Goal: Information Seeking & Learning: Learn about a topic

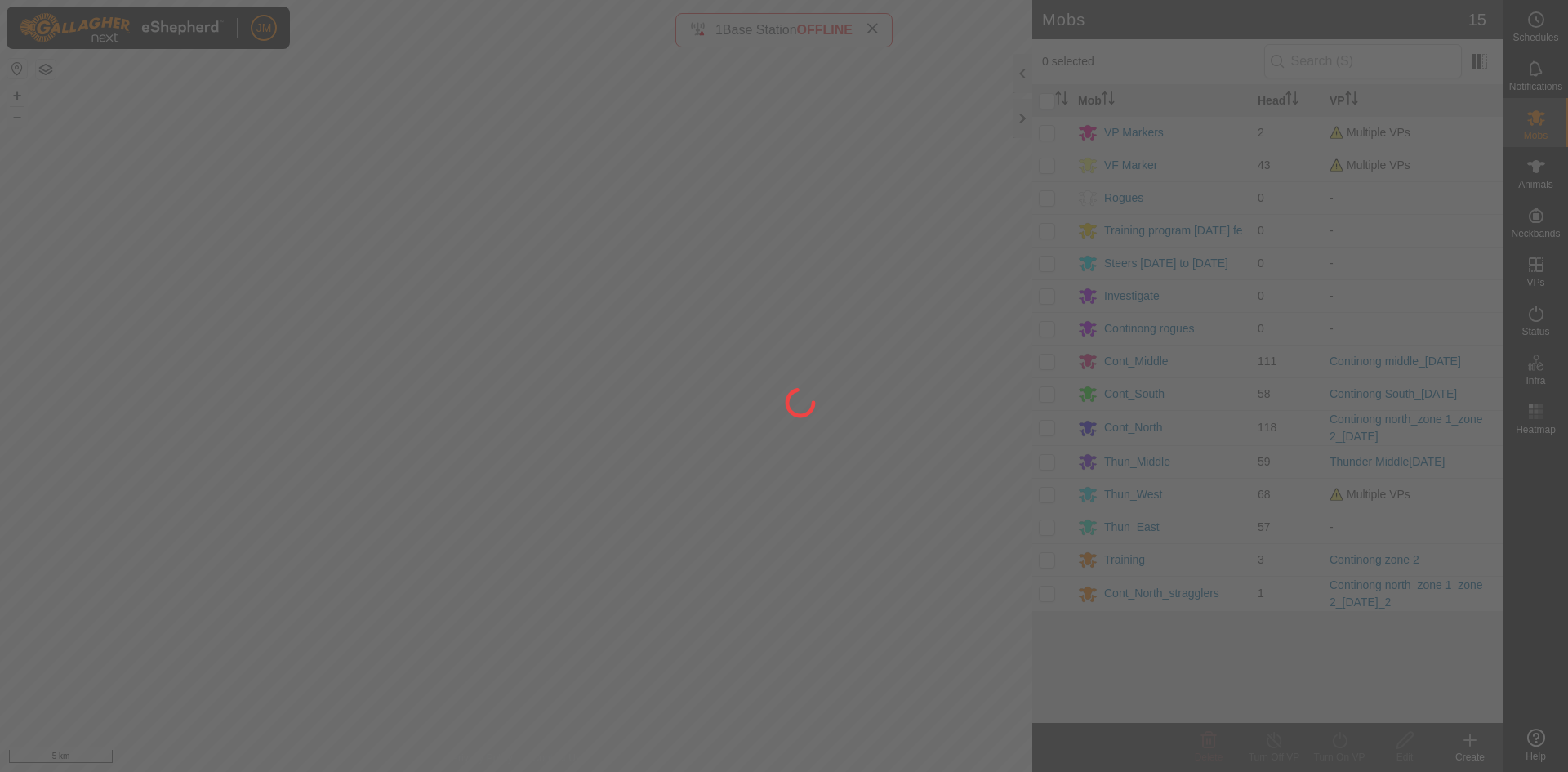
click at [1023, 122] on div at bounding box center [784, 386] width 1568 height 772
click at [1022, 118] on div at bounding box center [784, 386] width 1568 height 772
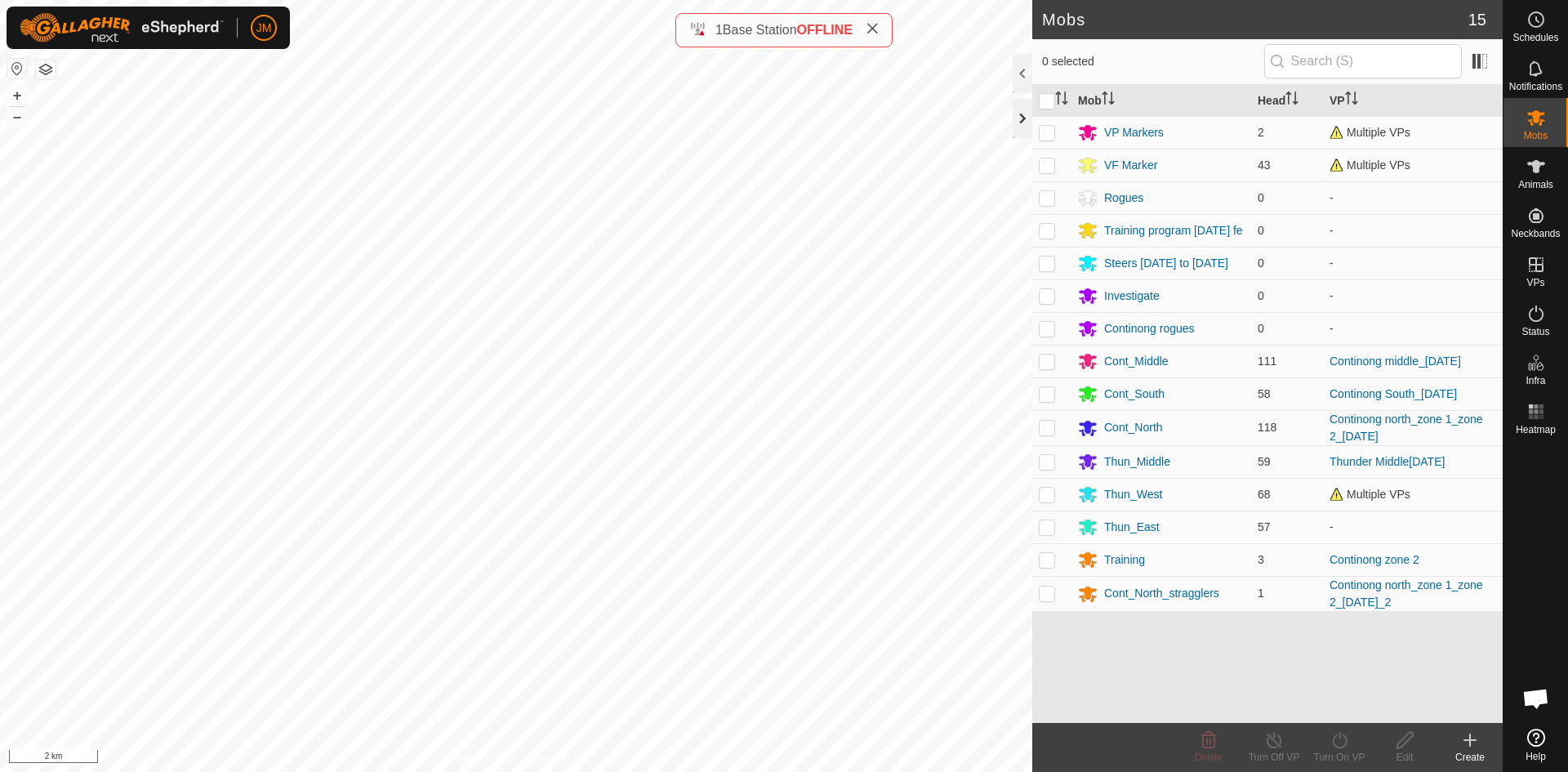
click at [1022, 118] on div at bounding box center [1022, 118] width 19 height 39
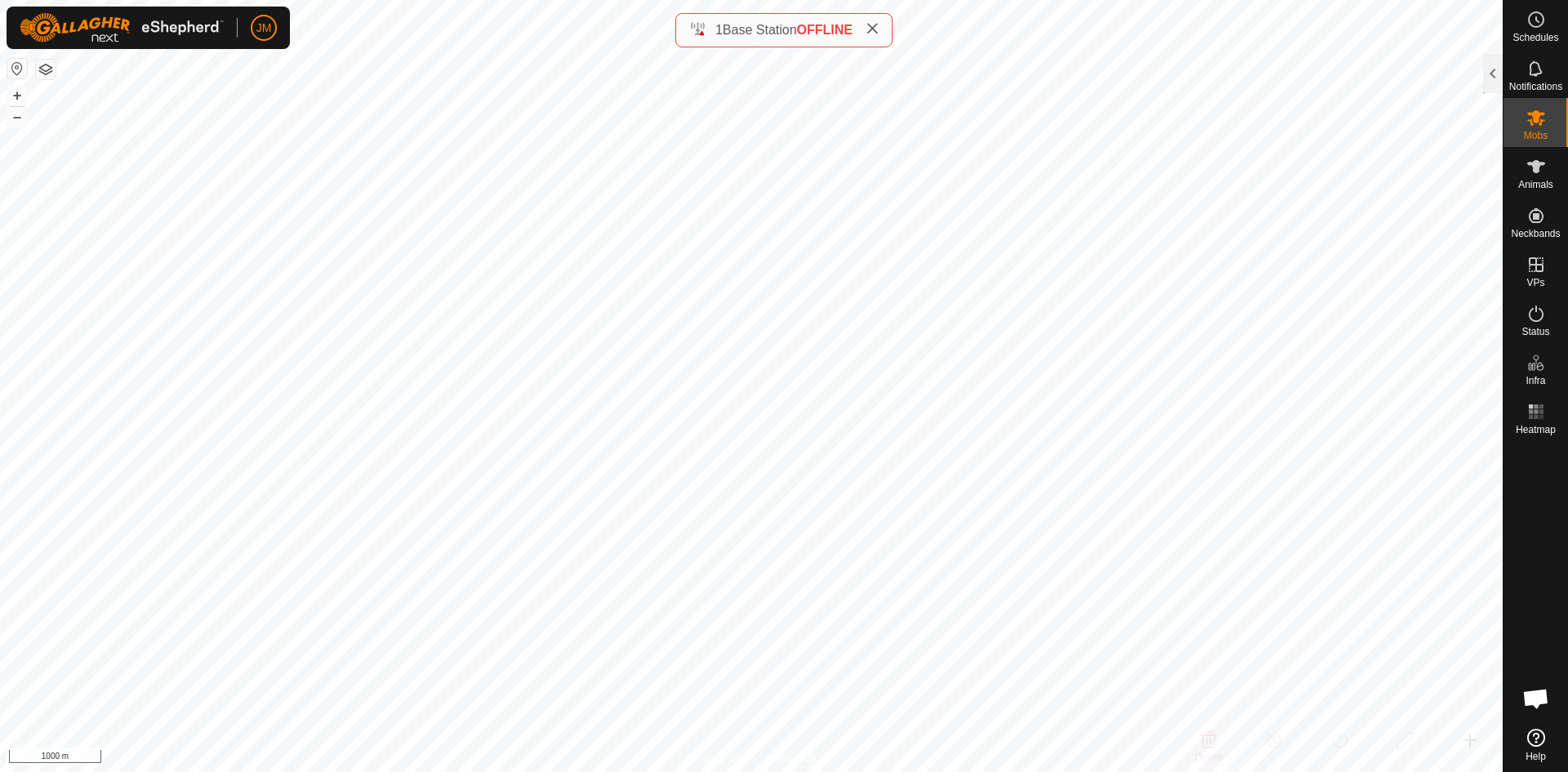
click at [879, 30] on icon at bounding box center [872, 29] width 13 height 13
click at [18, 96] on button "+" at bounding box center [17, 95] width 19 height 19
type input "220458"
type input "-"
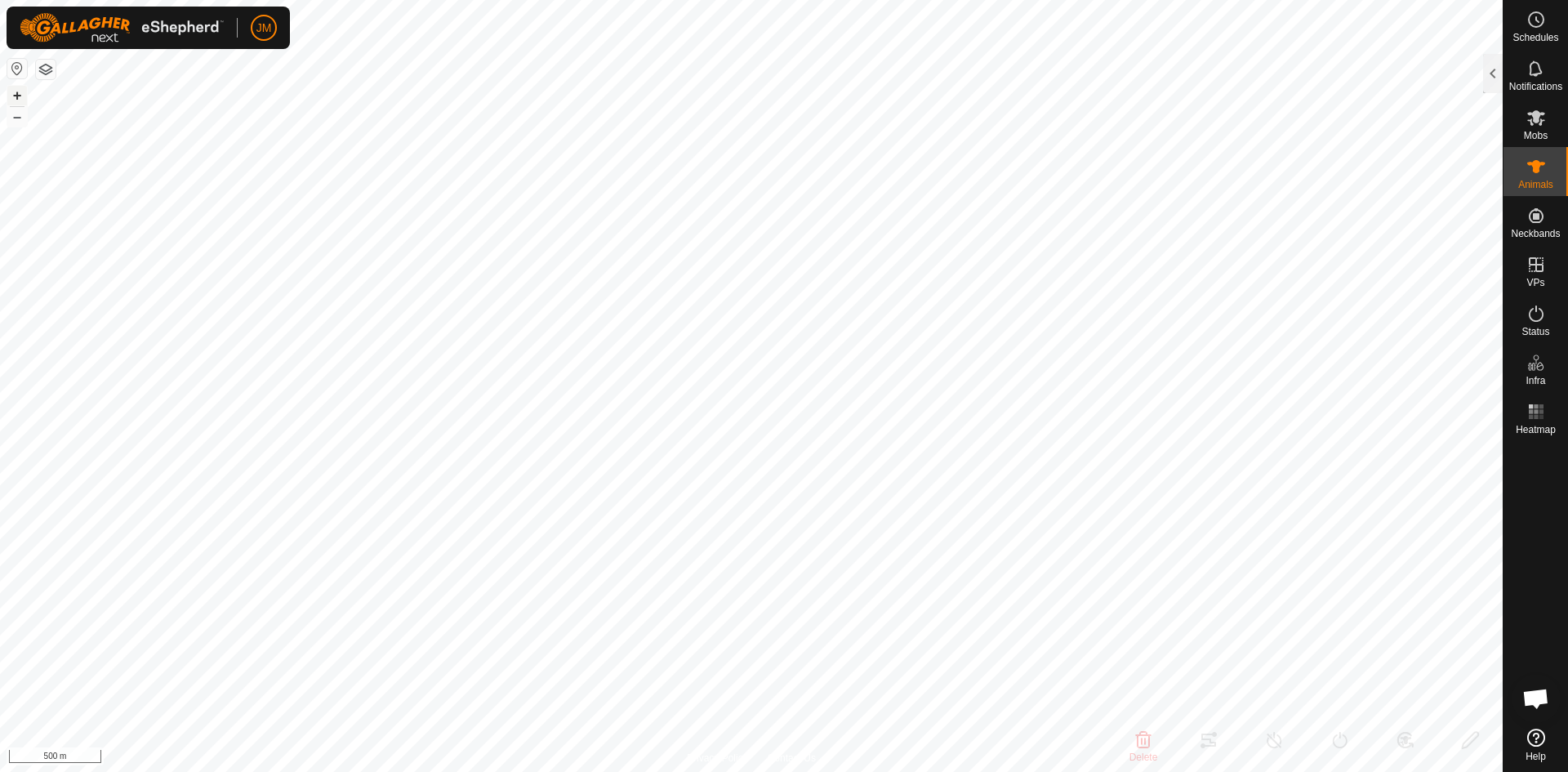
type input "-"
click at [14, 93] on button "+" at bounding box center [17, 95] width 19 height 19
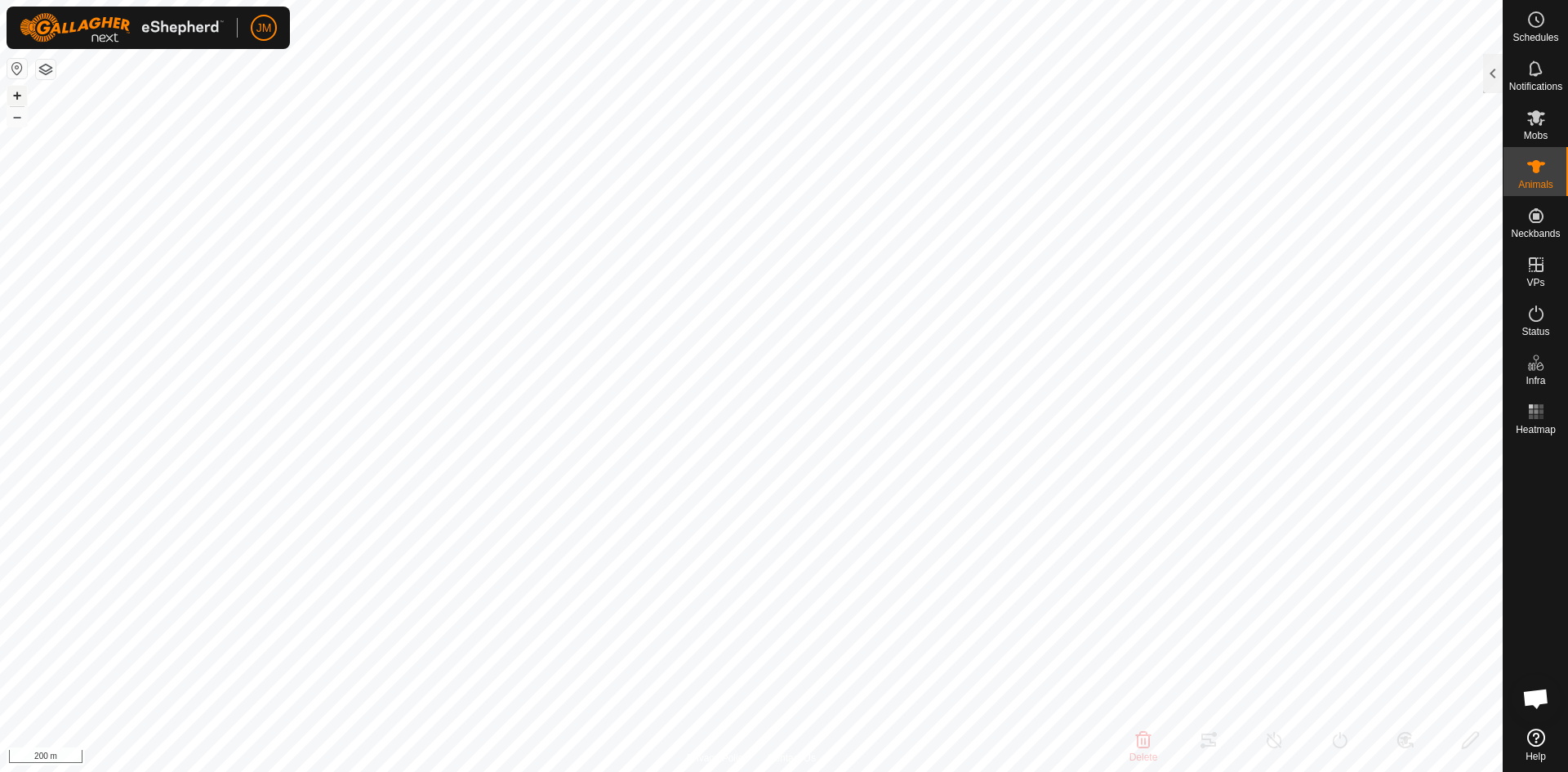
click at [14, 93] on button "+" at bounding box center [17, 95] width 19 height 19
type input "220071"
type input "20468"
type input "-"
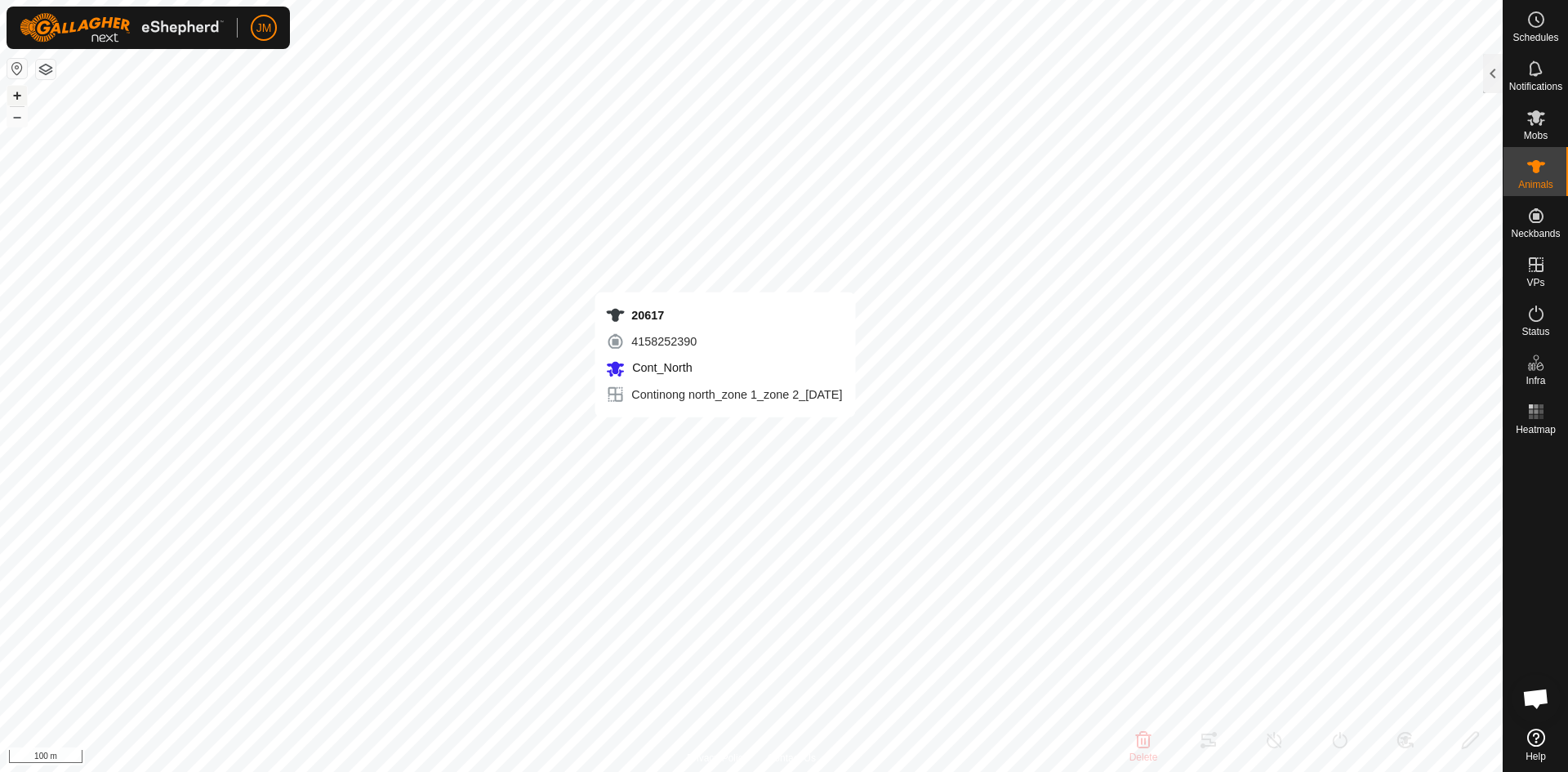
type input "-"
type input "20617"
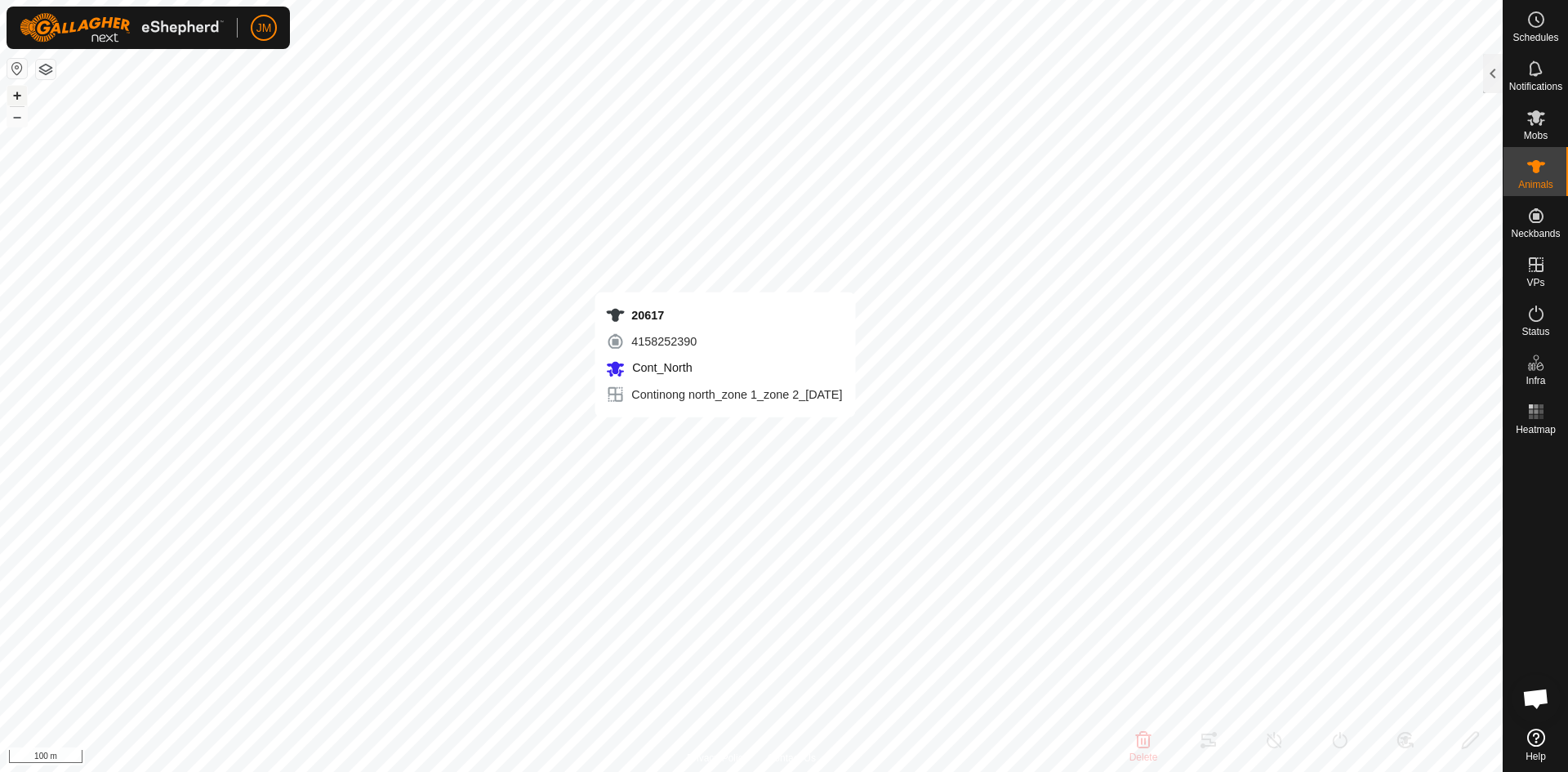
type input "-"
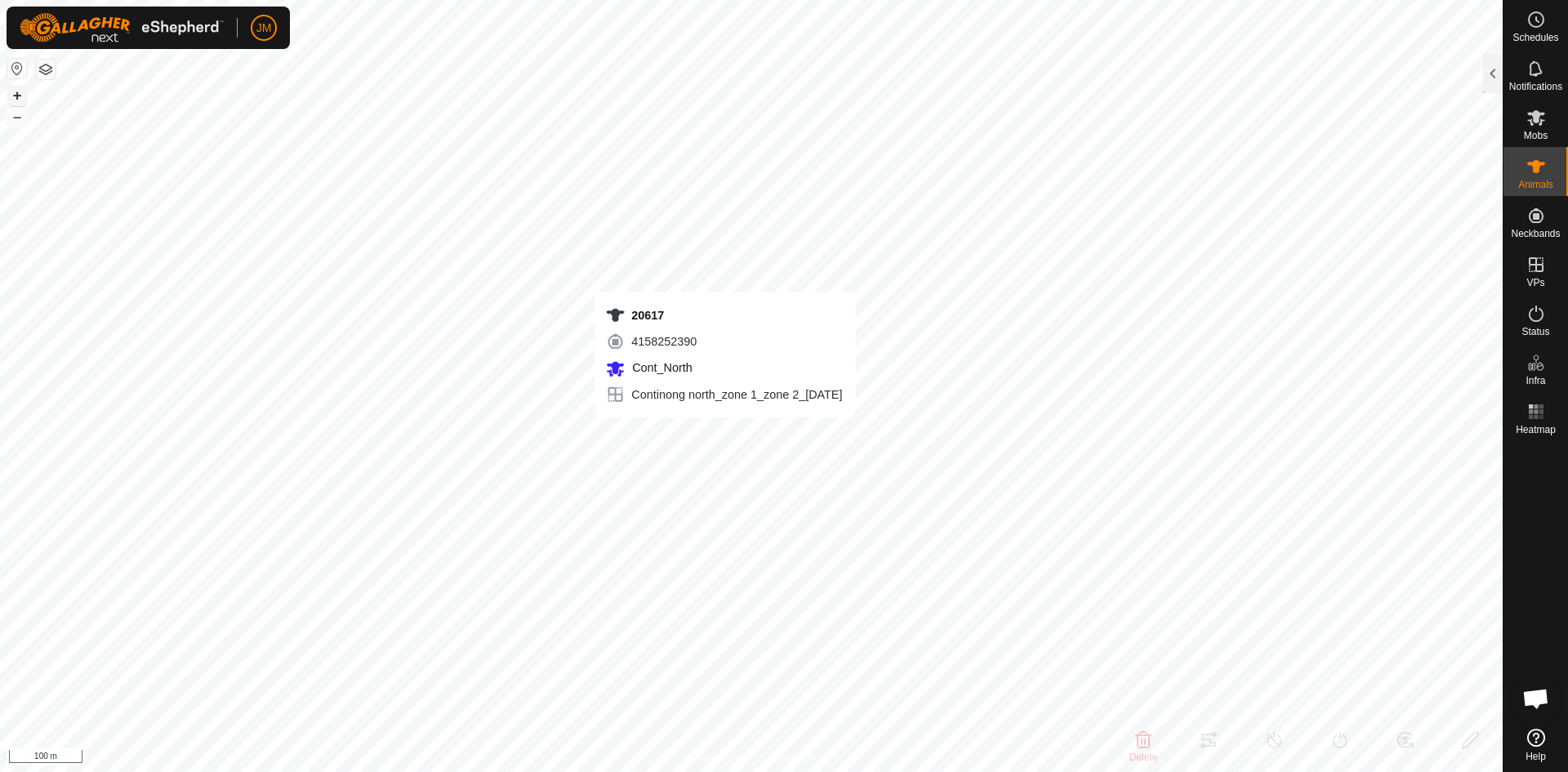
type input "-"
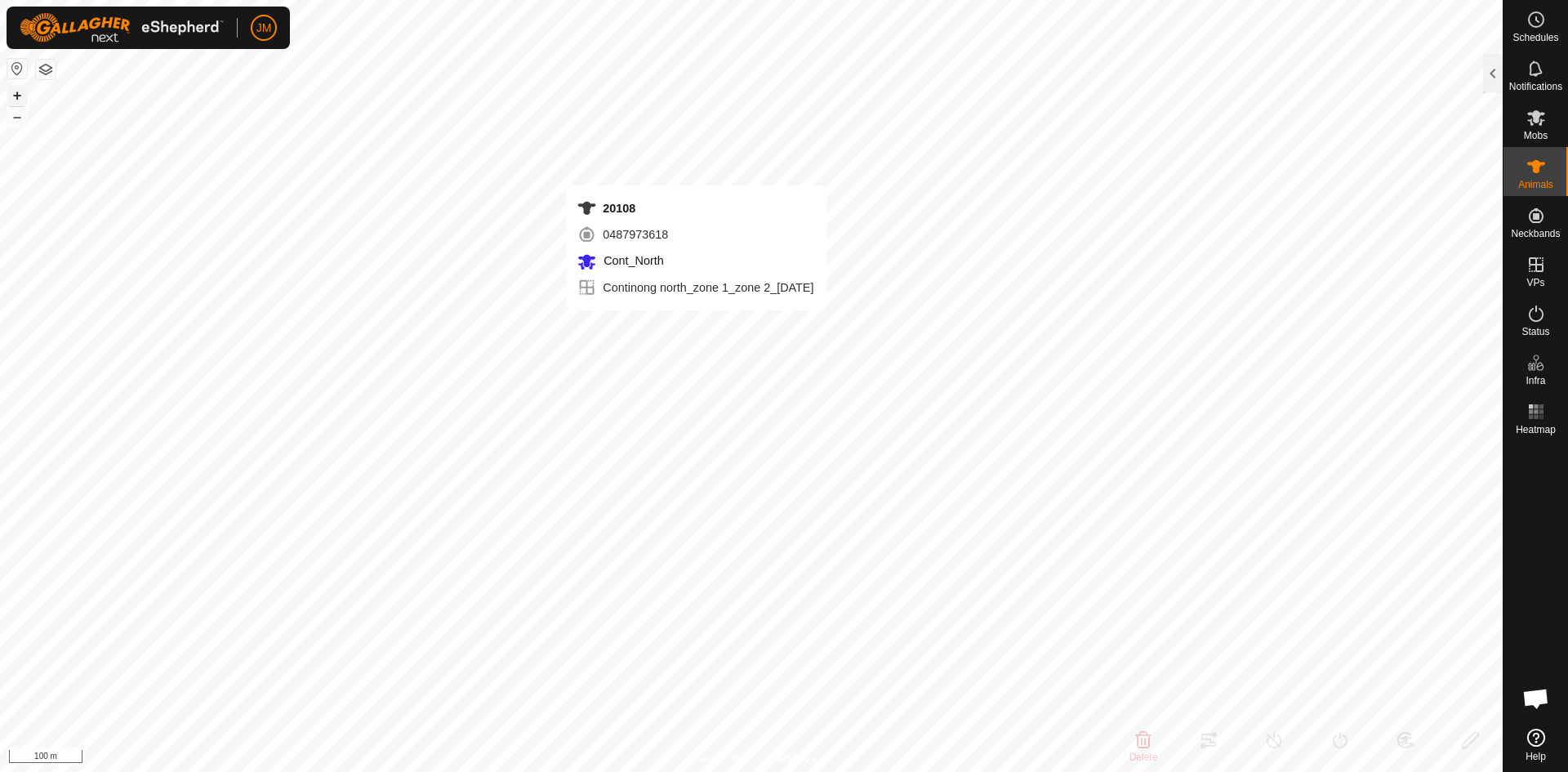
type input "20683"
type input "-"
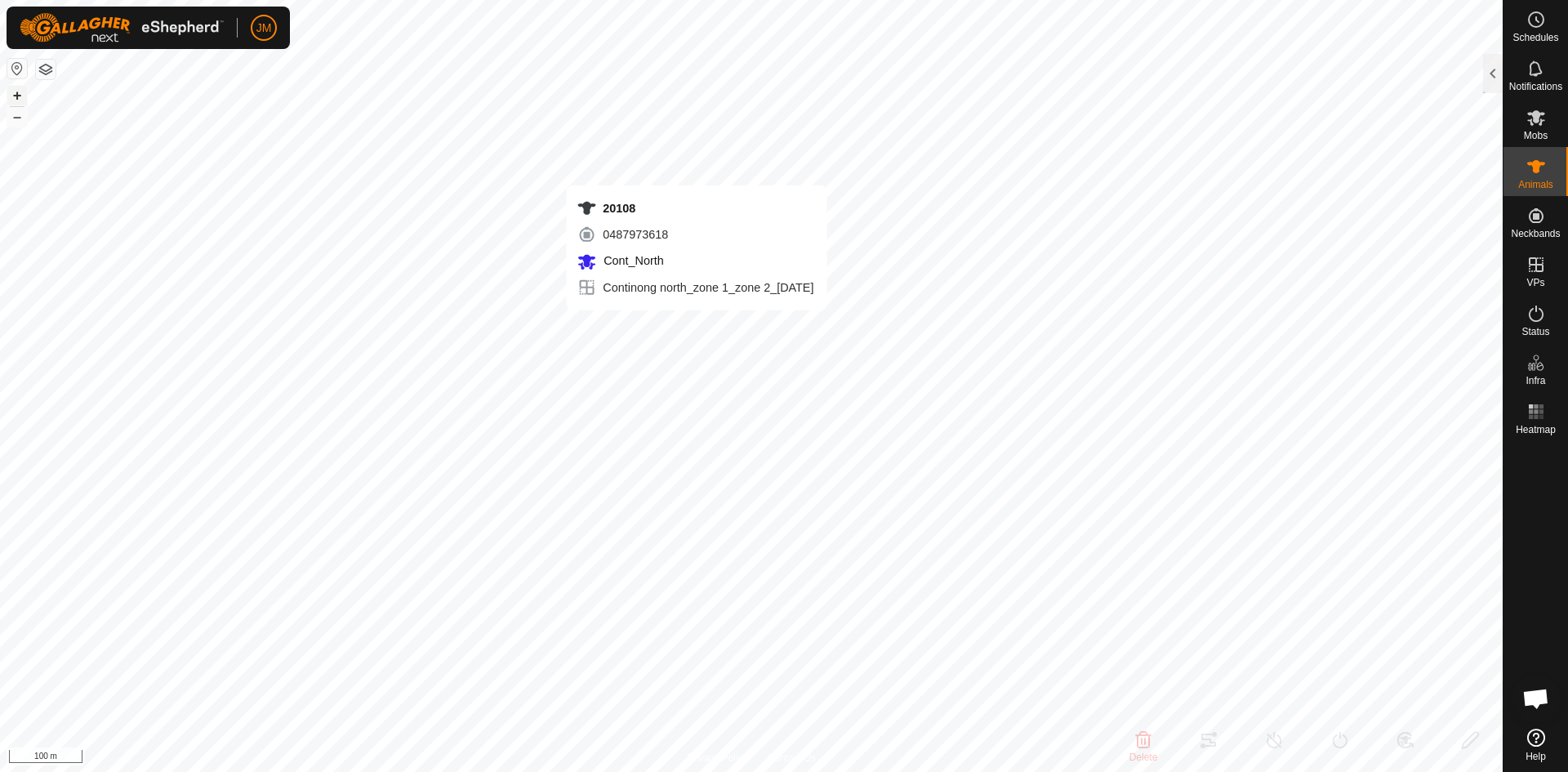
type input "-"
type input "220654"
type input "-"
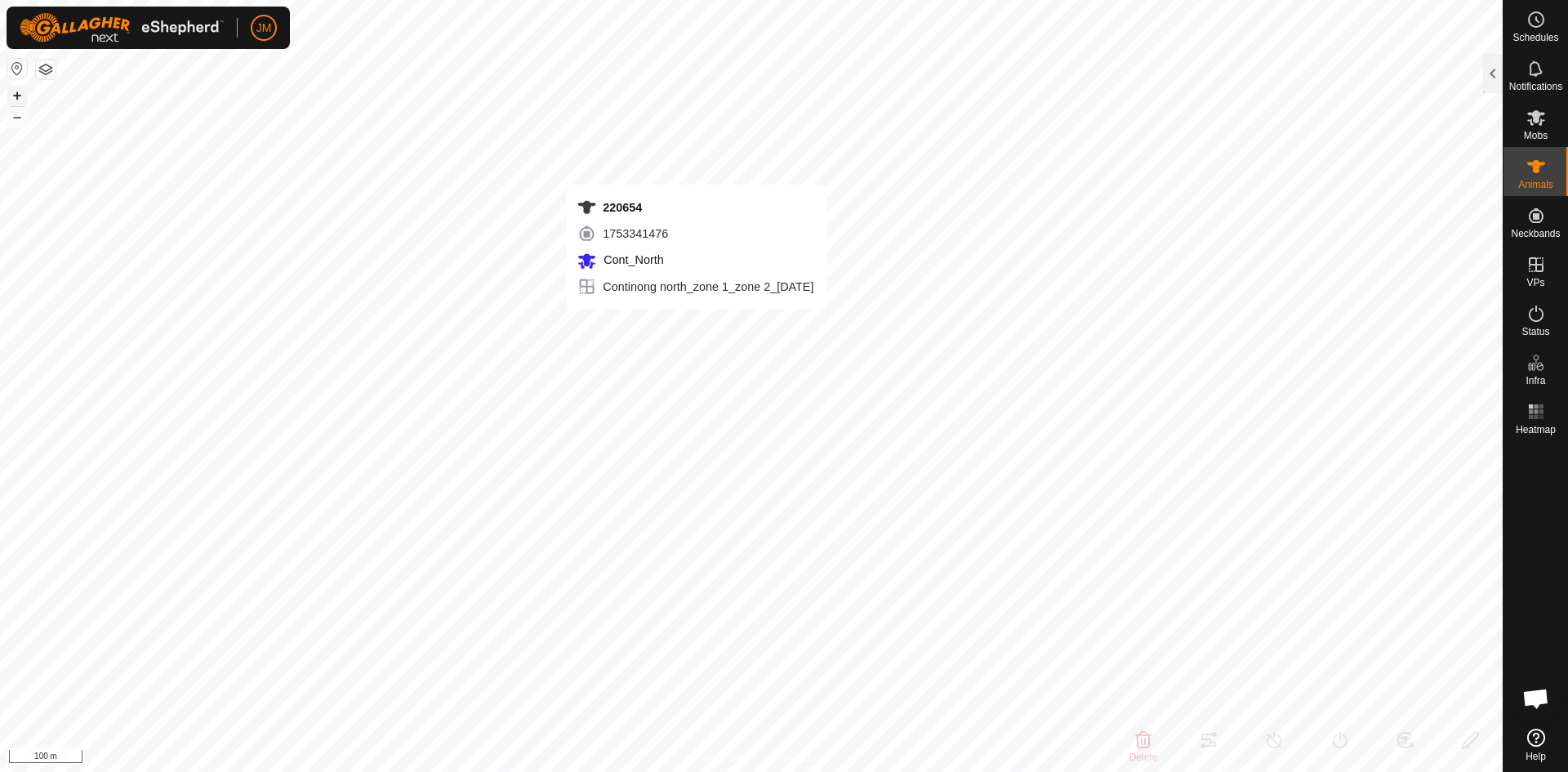
type input "-"
type input "0 kg"
type input "-"
type input "20108"
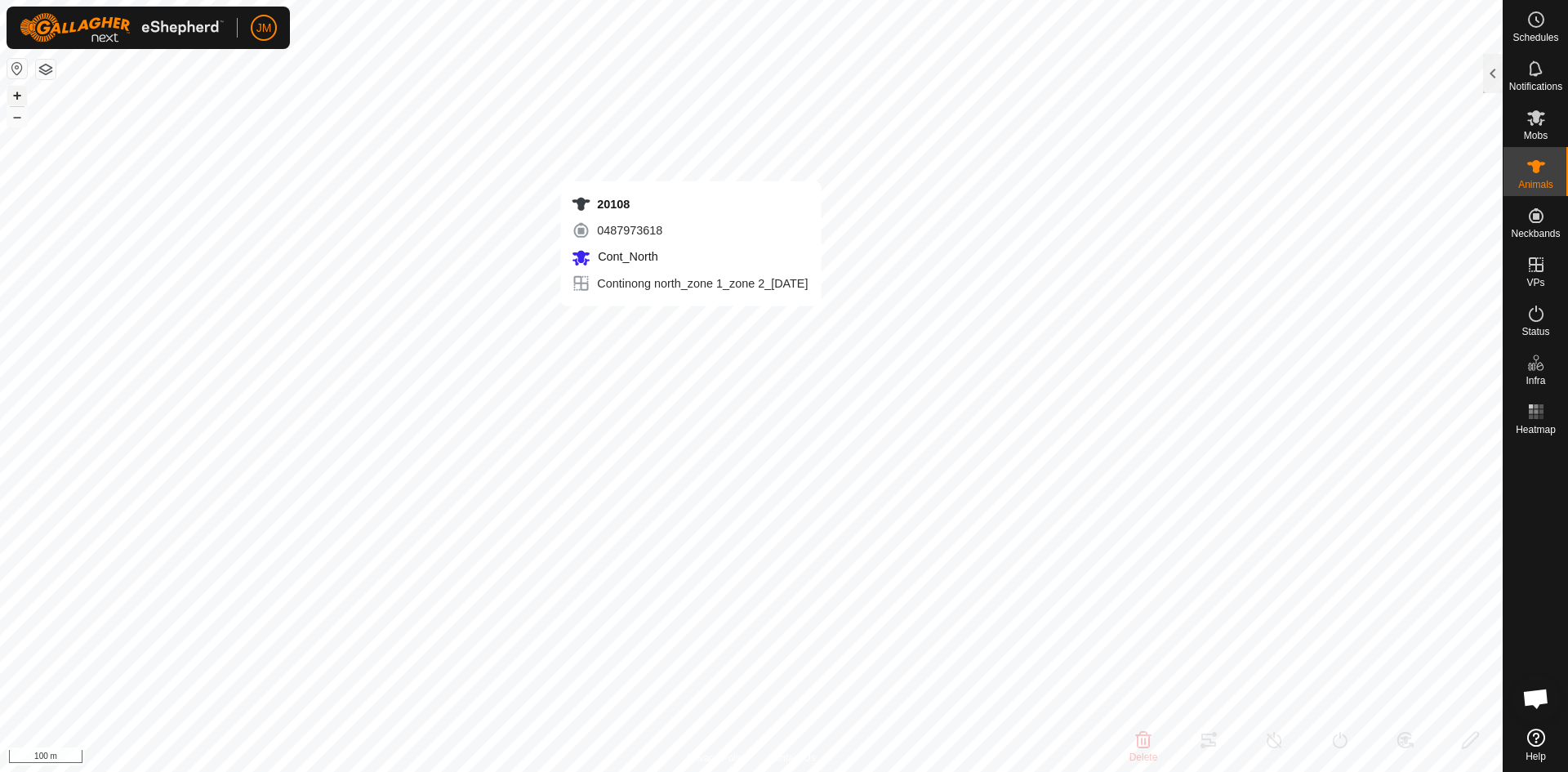
type input "-"
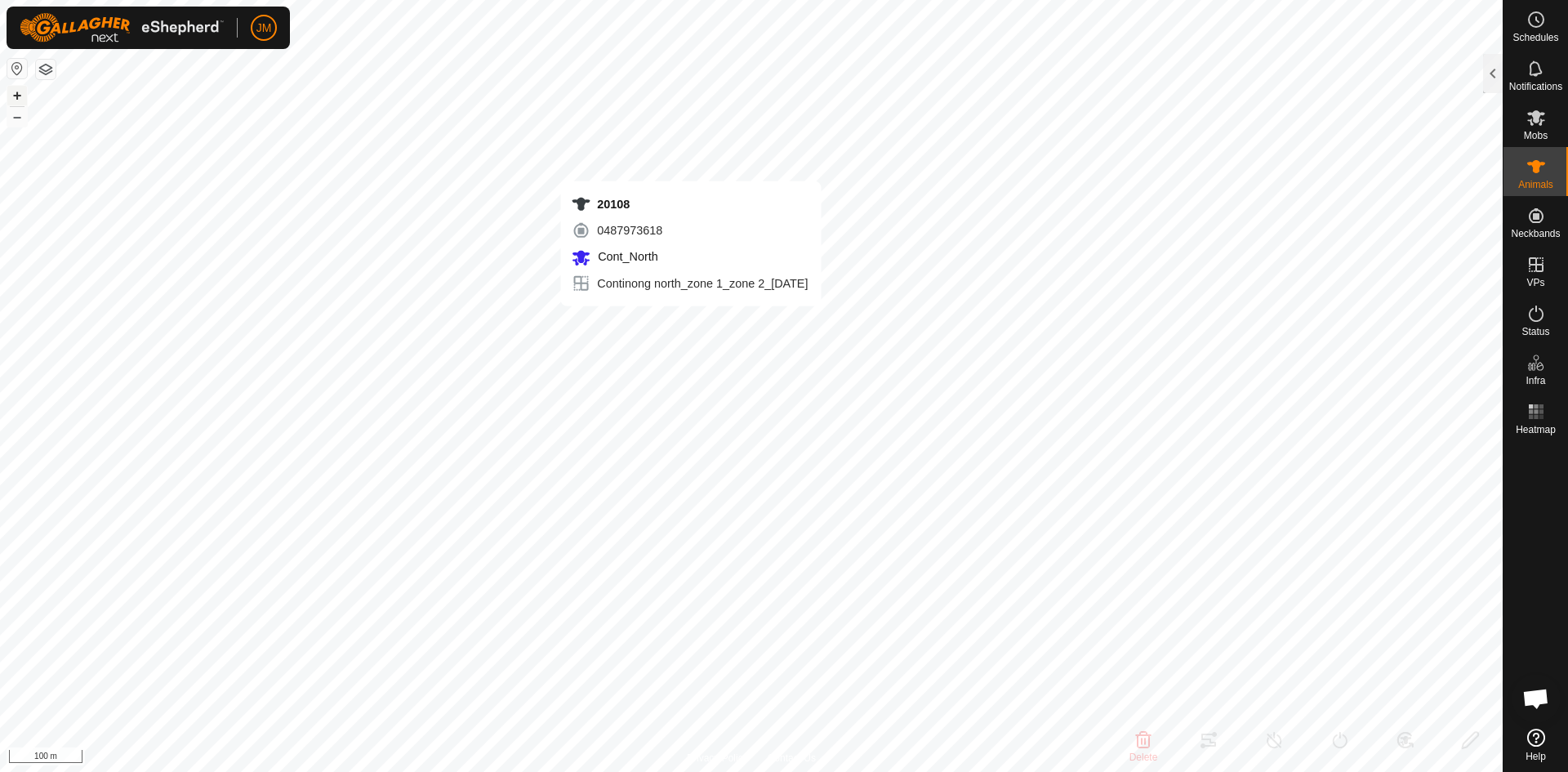
type input "-"
click at [15, 117] on button "–" at bounding box center [17, 116] width 19 height 19
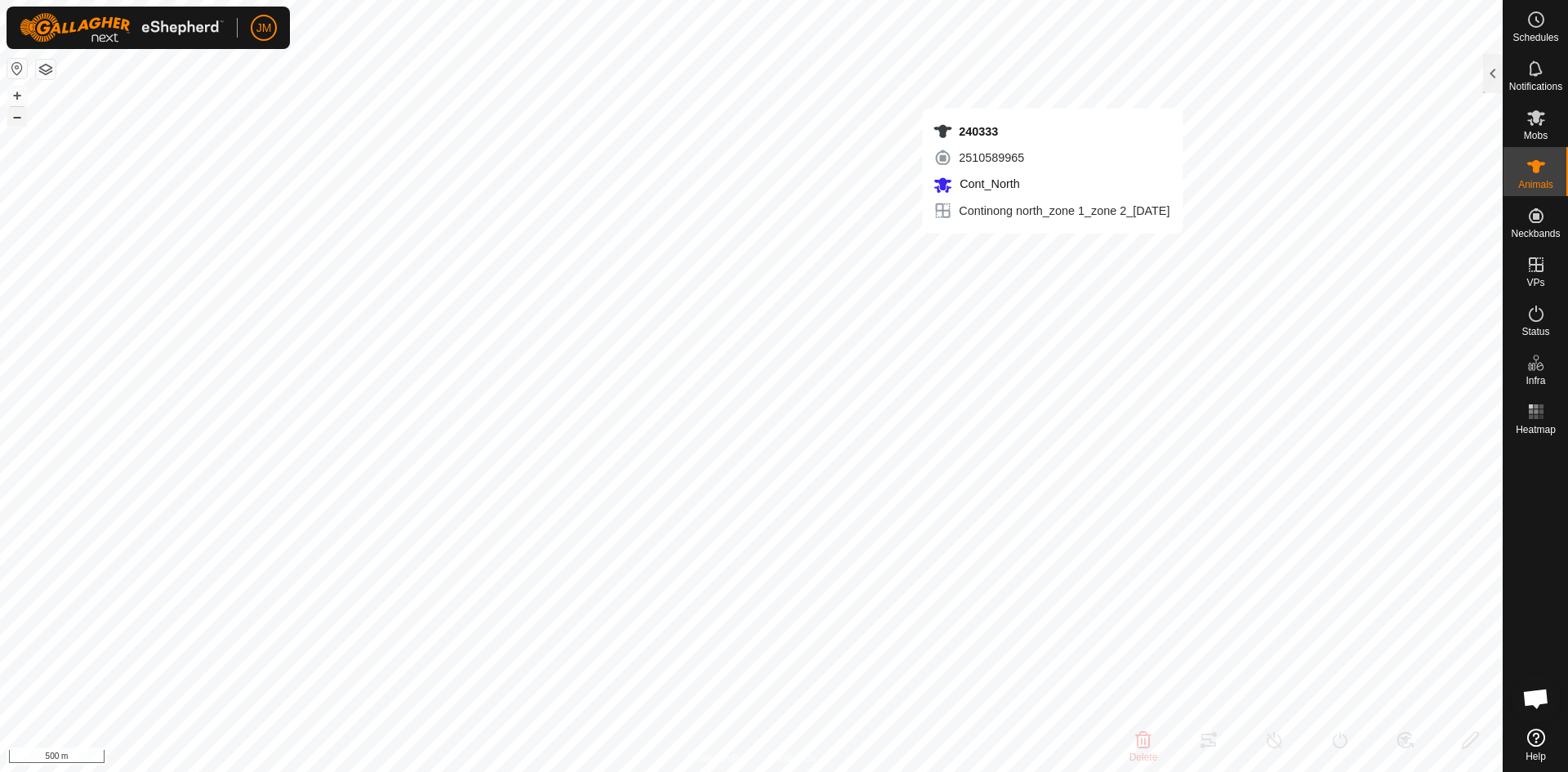
type input "240333"
type input "-"
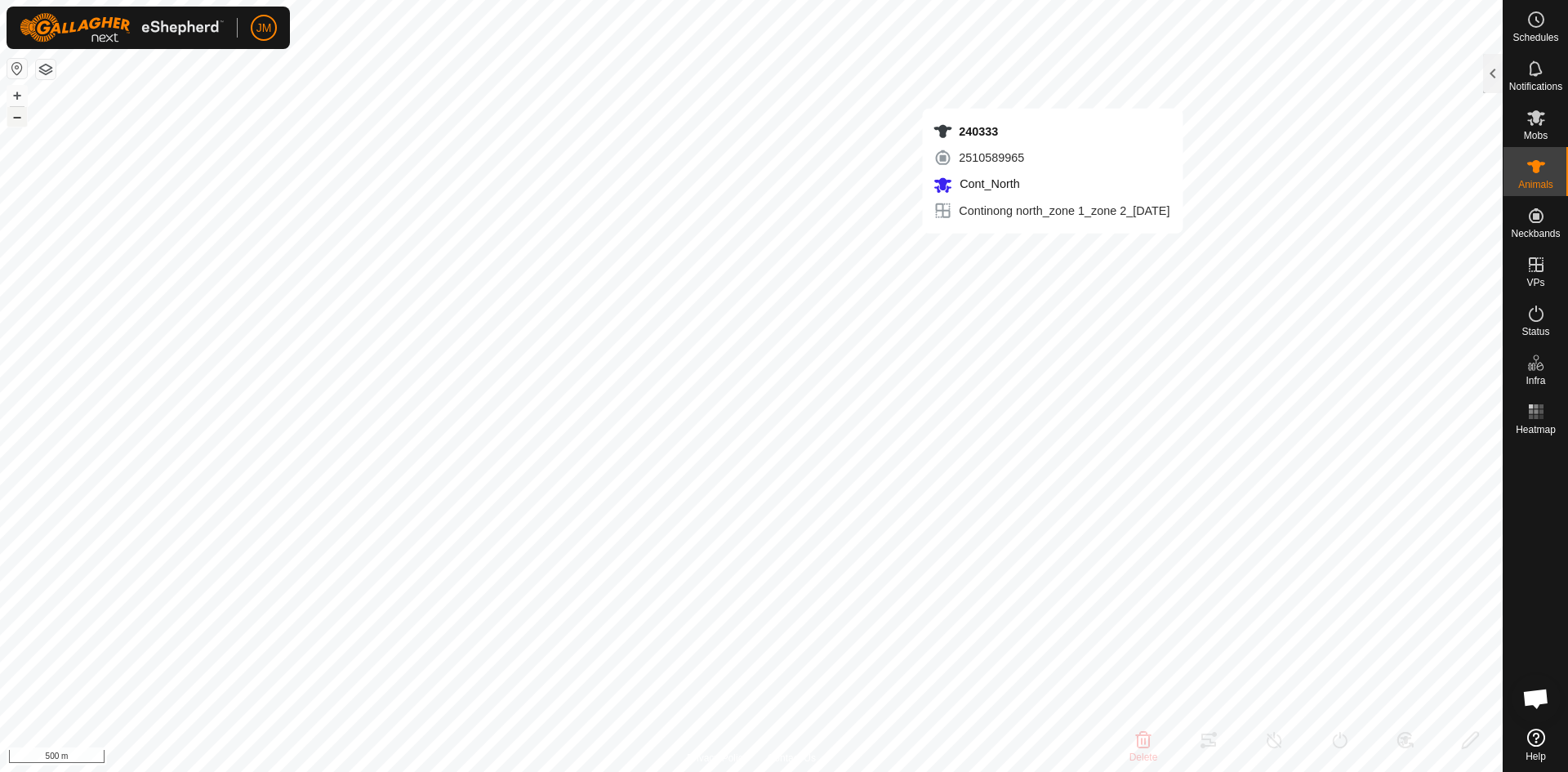
type input "-"
click at [13, 96] on button "+" at bounding box center [17, 95] width 19 height 19
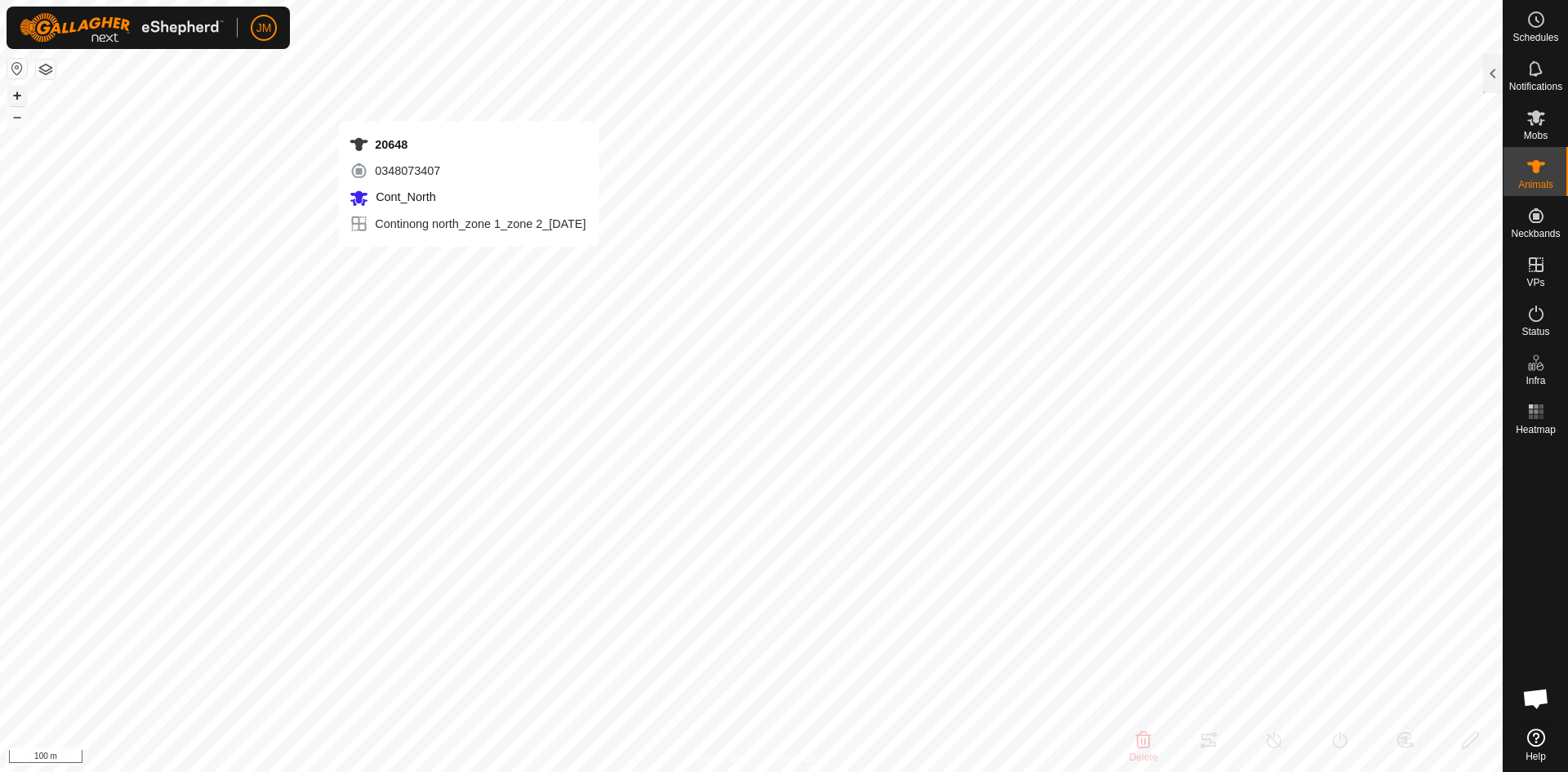
type input "20648"
type input "-"
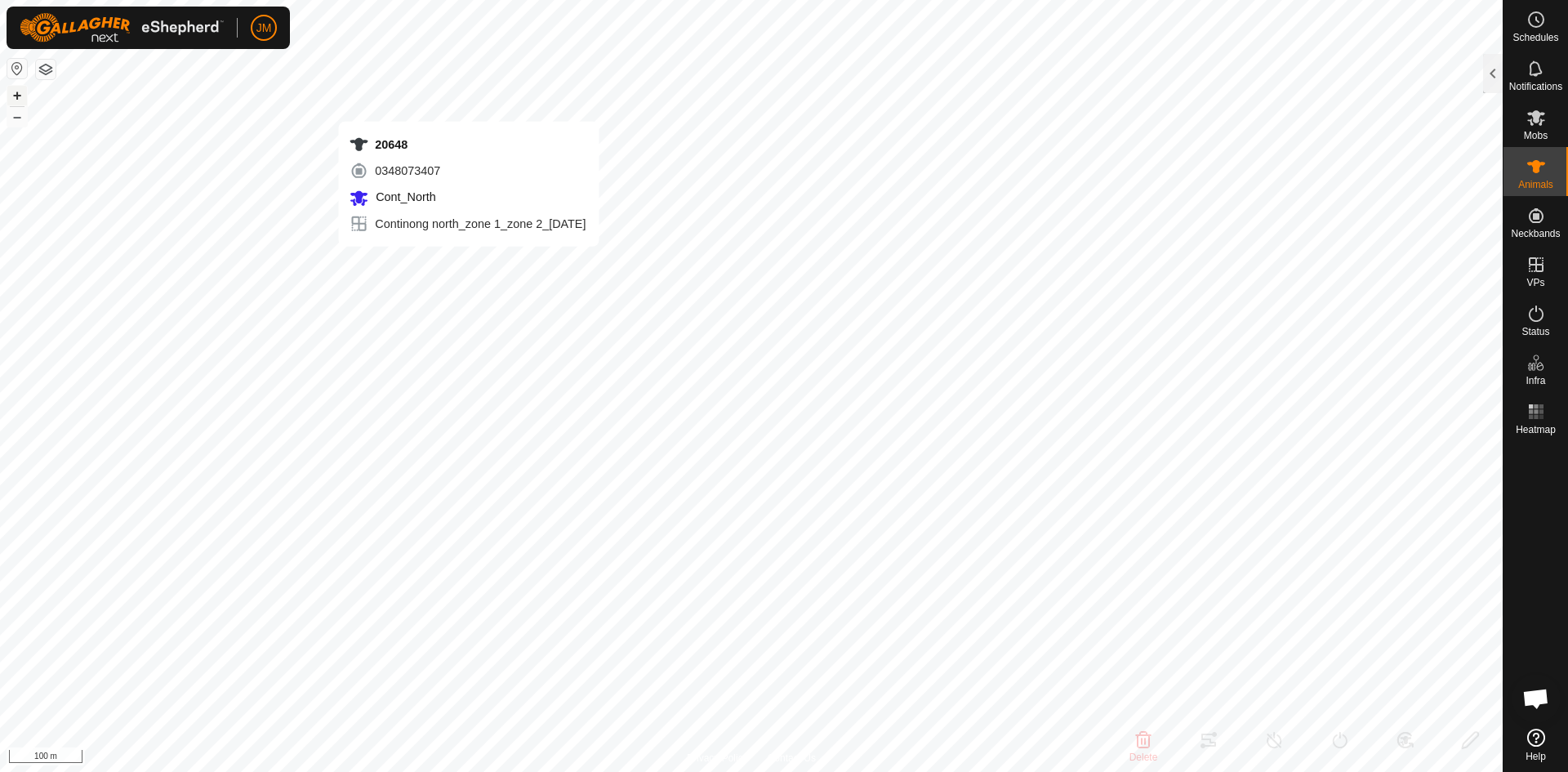
type input "-"
type input "20618"
type input "-"
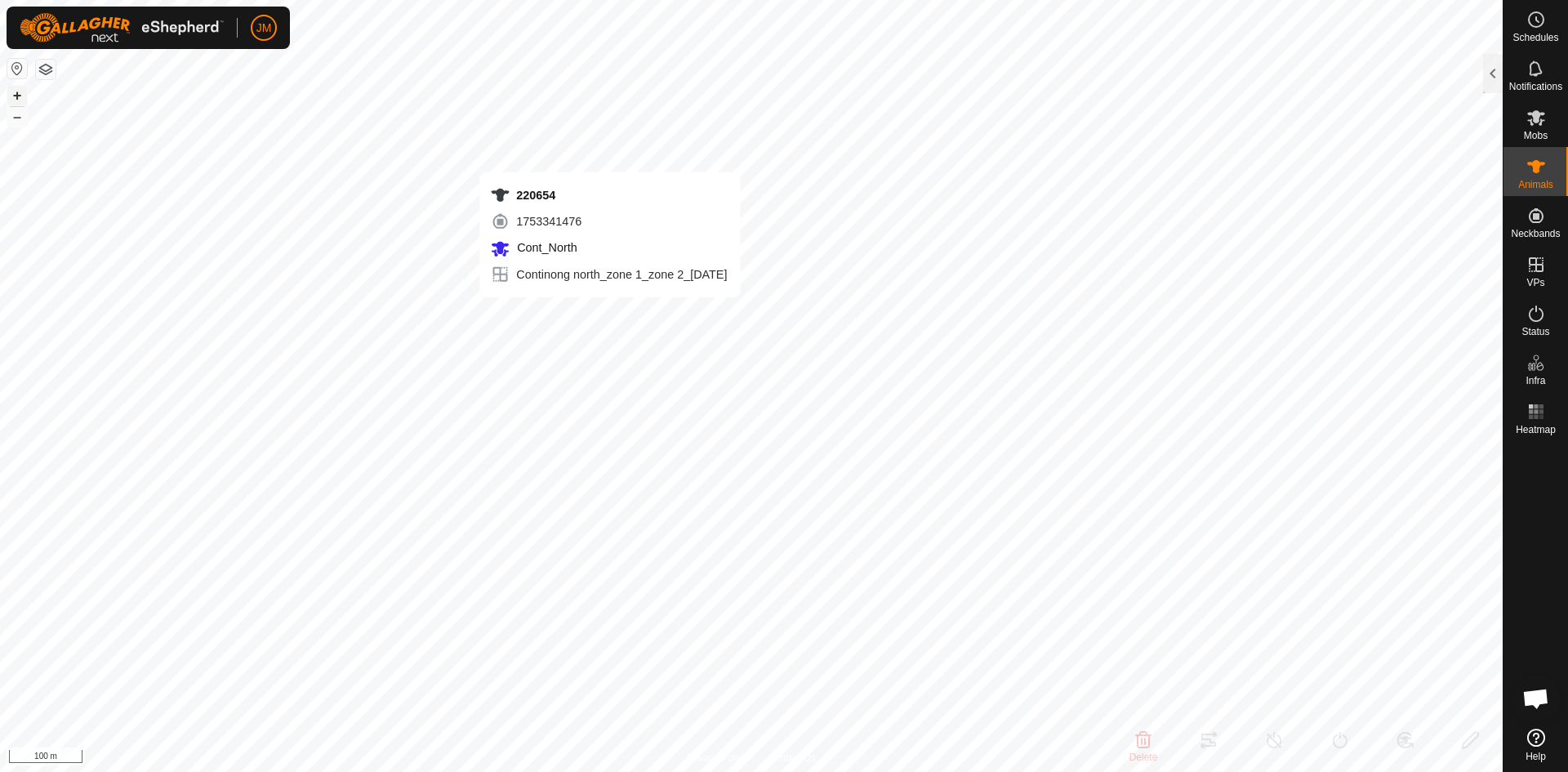
type input "-"
type input "20370"
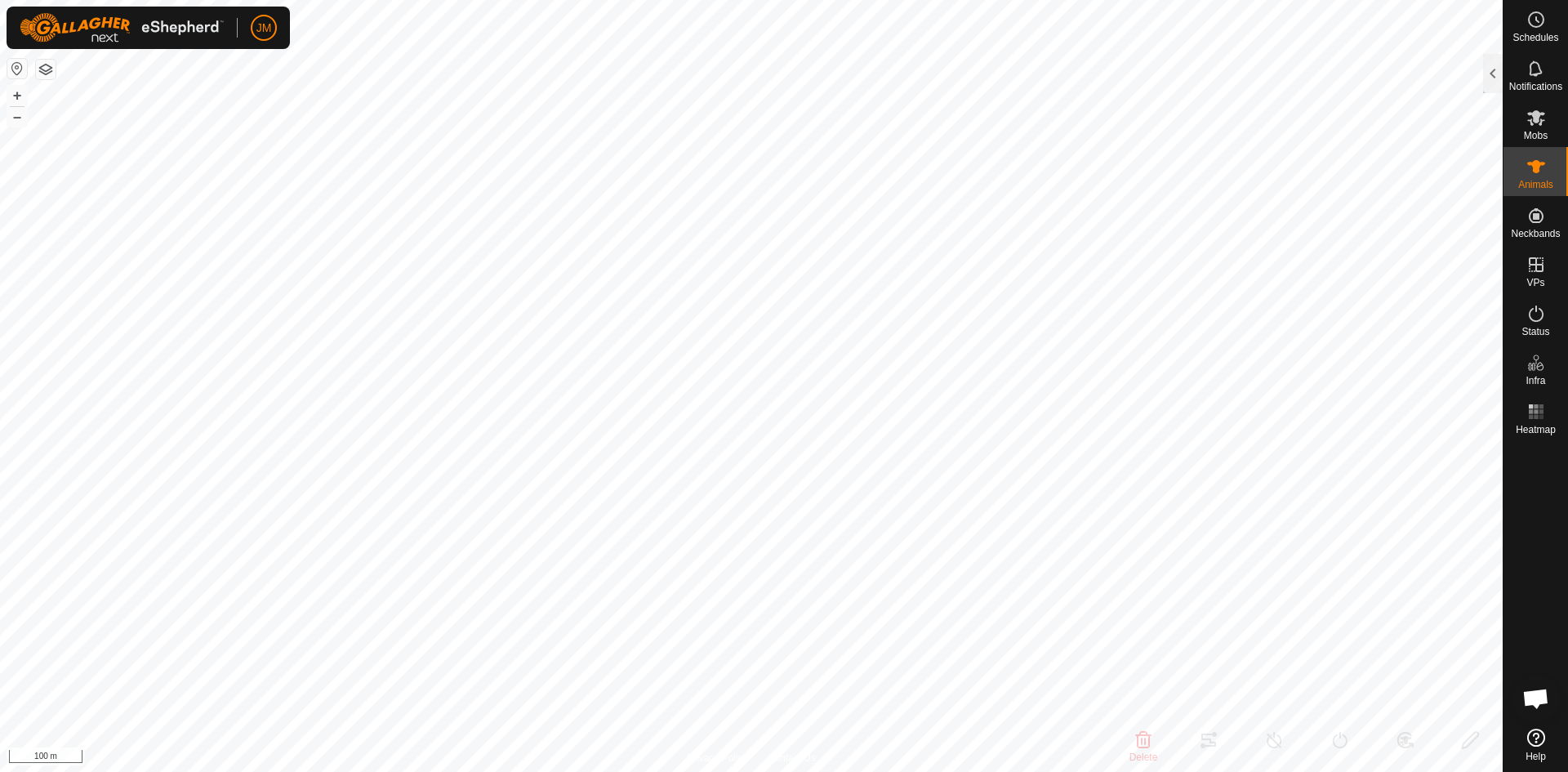
type input "-"
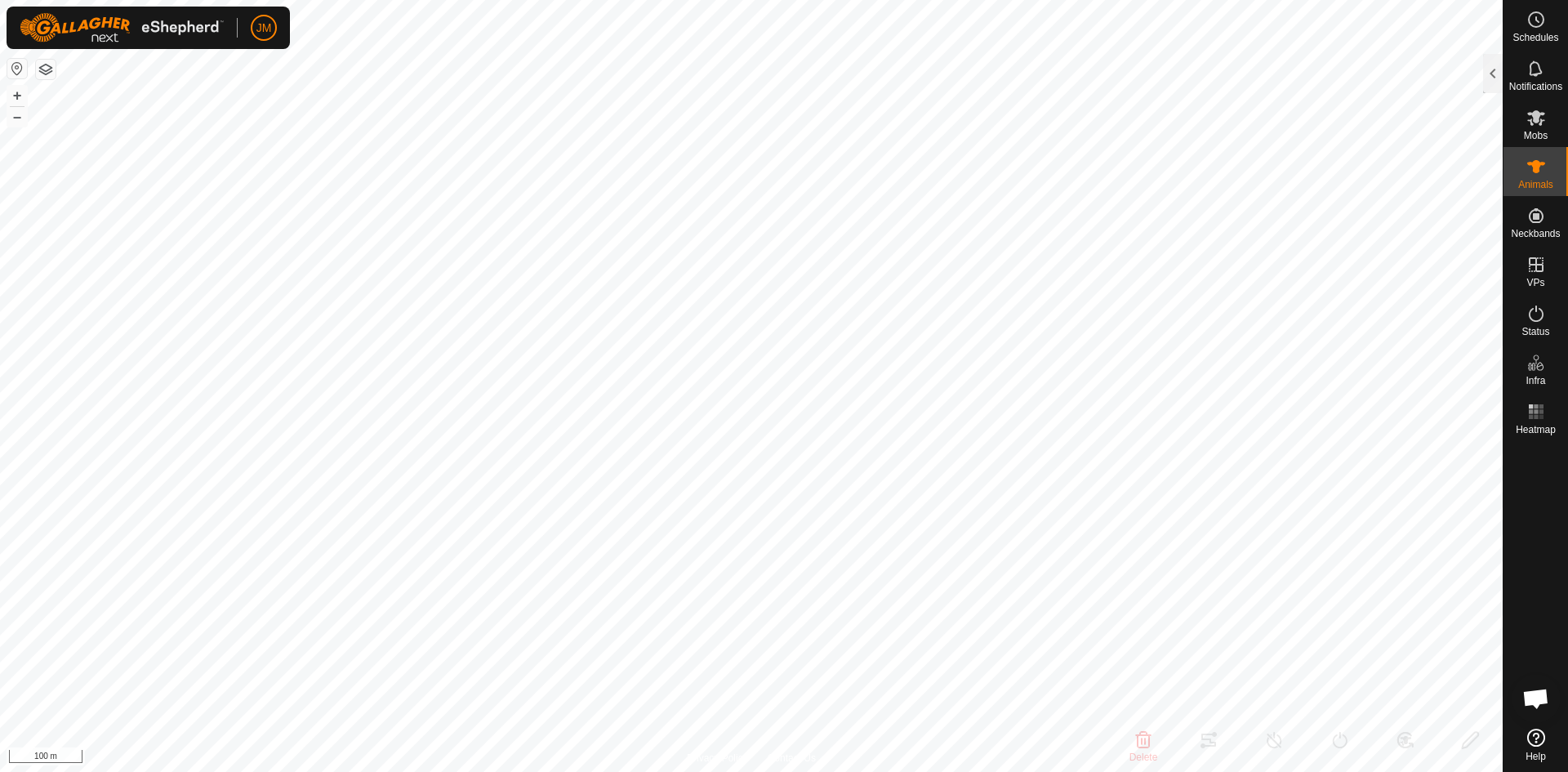
type input "-"
click at [17, 116] on button "–" at bounding box center [17, 116] width 19 height 19
type input "21014"
type input "-"
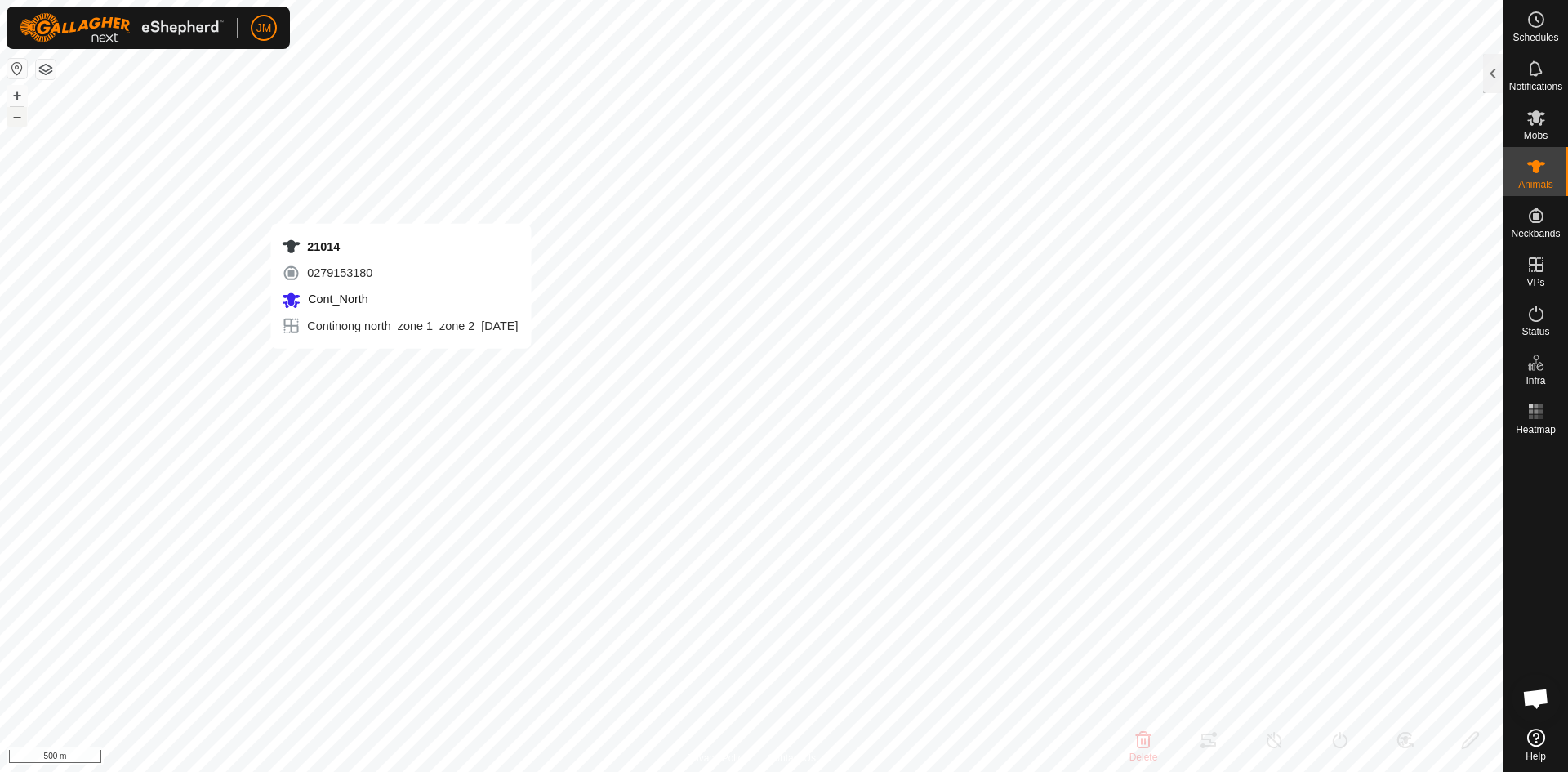
type input "-"
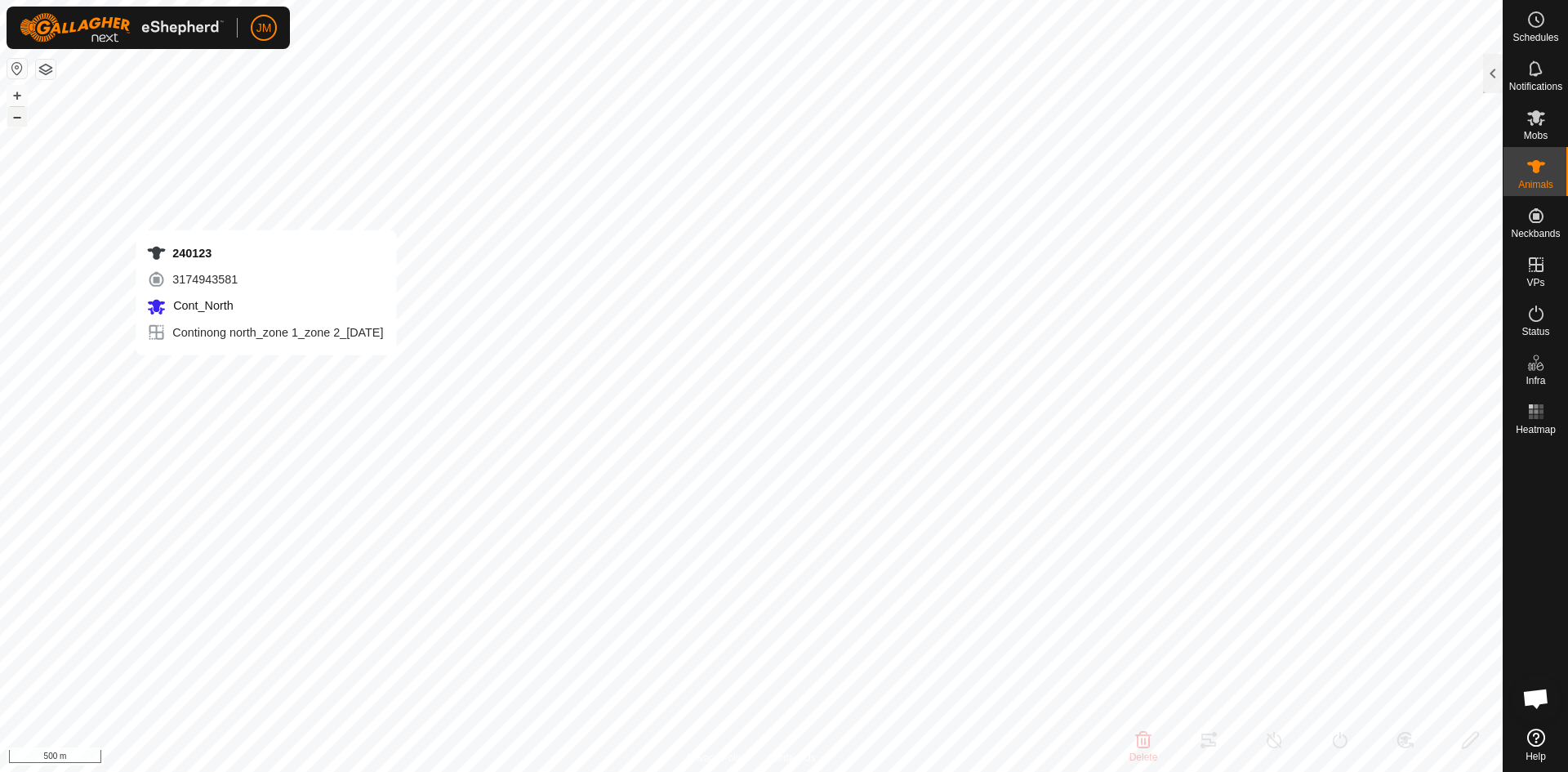
type input "240123"
type input "-"
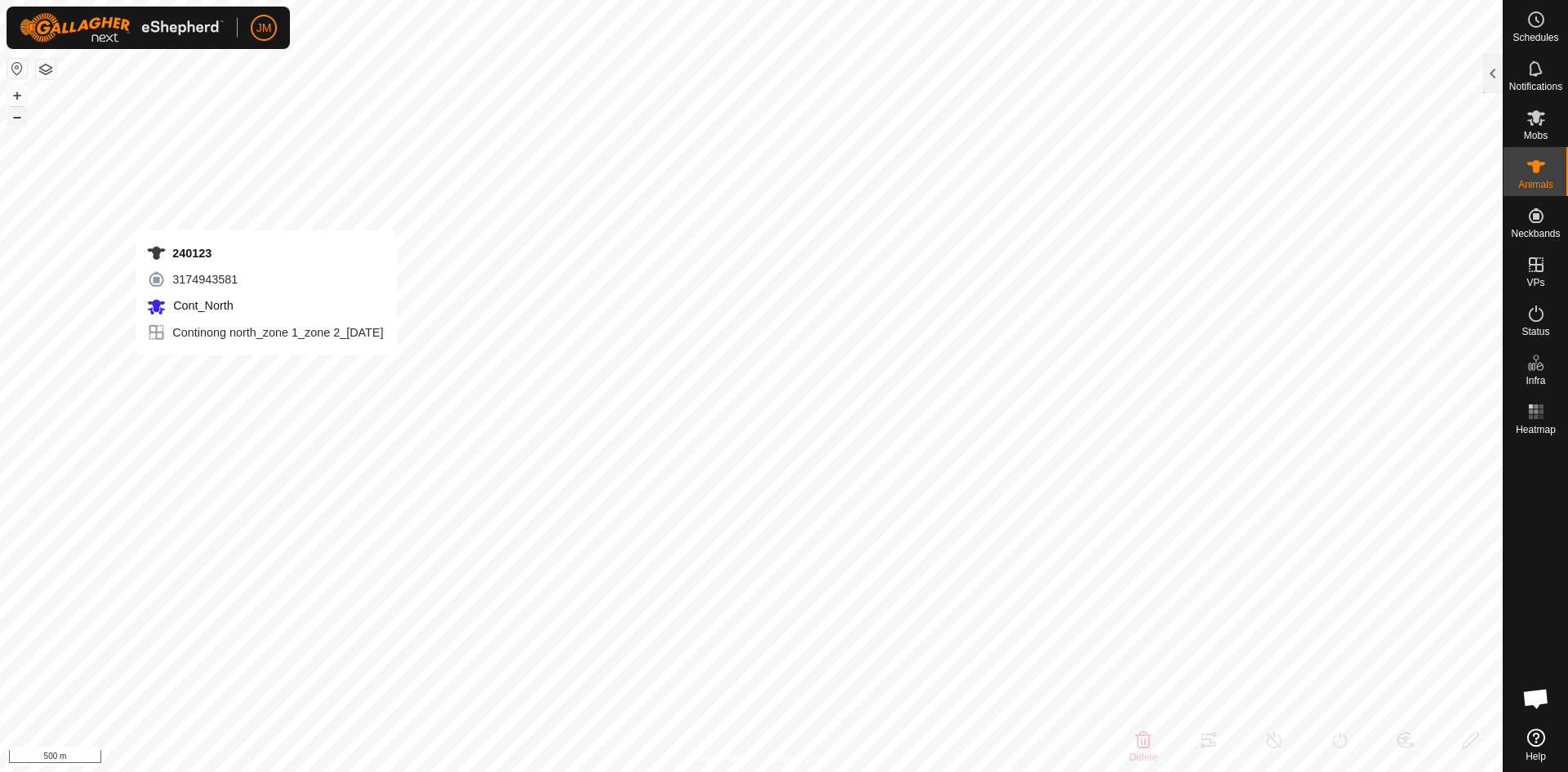
type input "-"
click at [17, 95] on button "+" at bounding box center [17, 95] width 19 height 19
click at [18, 117] on button "–" at bounding box center [17, 116] width 19 height 19
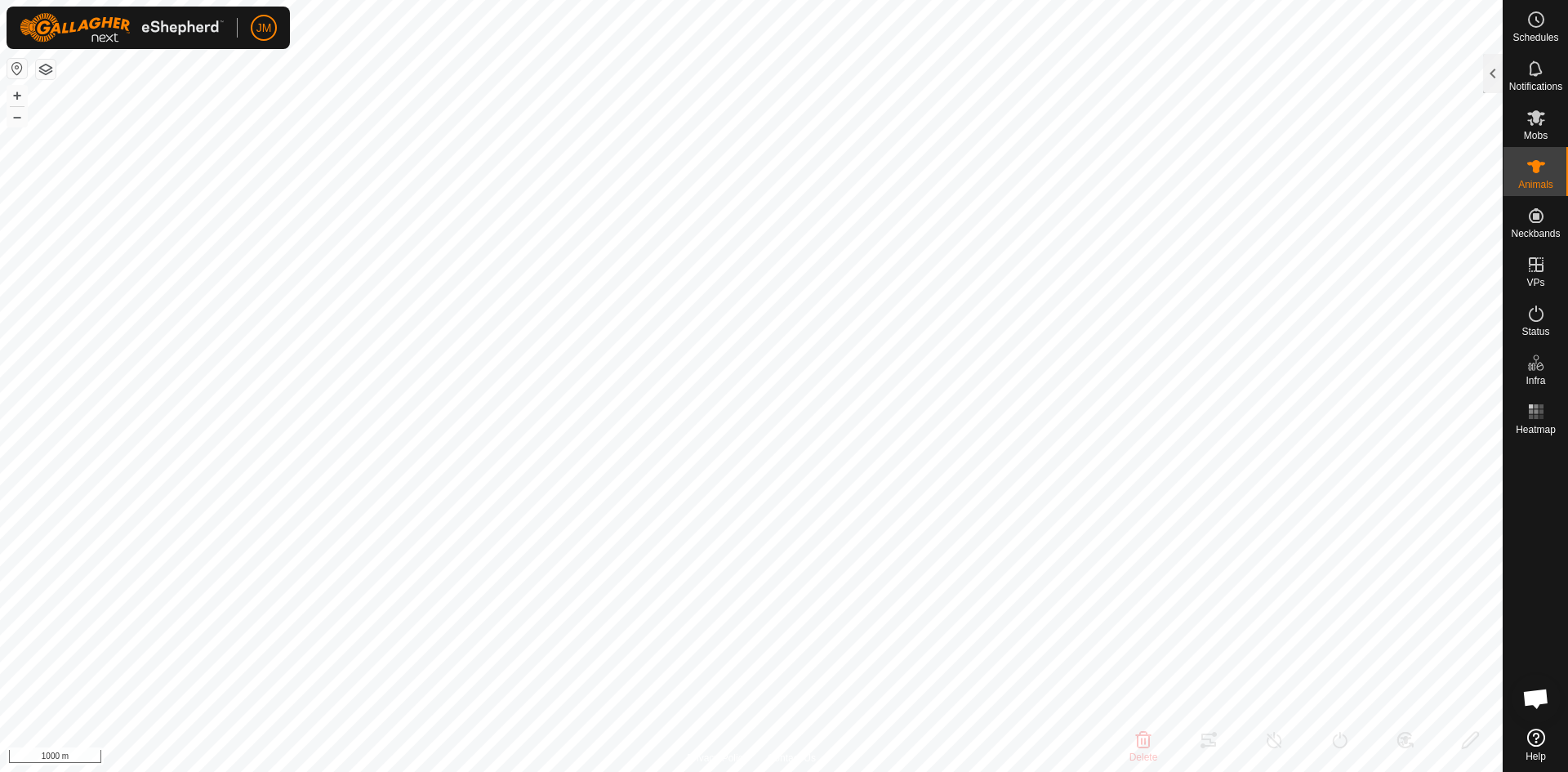
type input "21014"
type input "-"
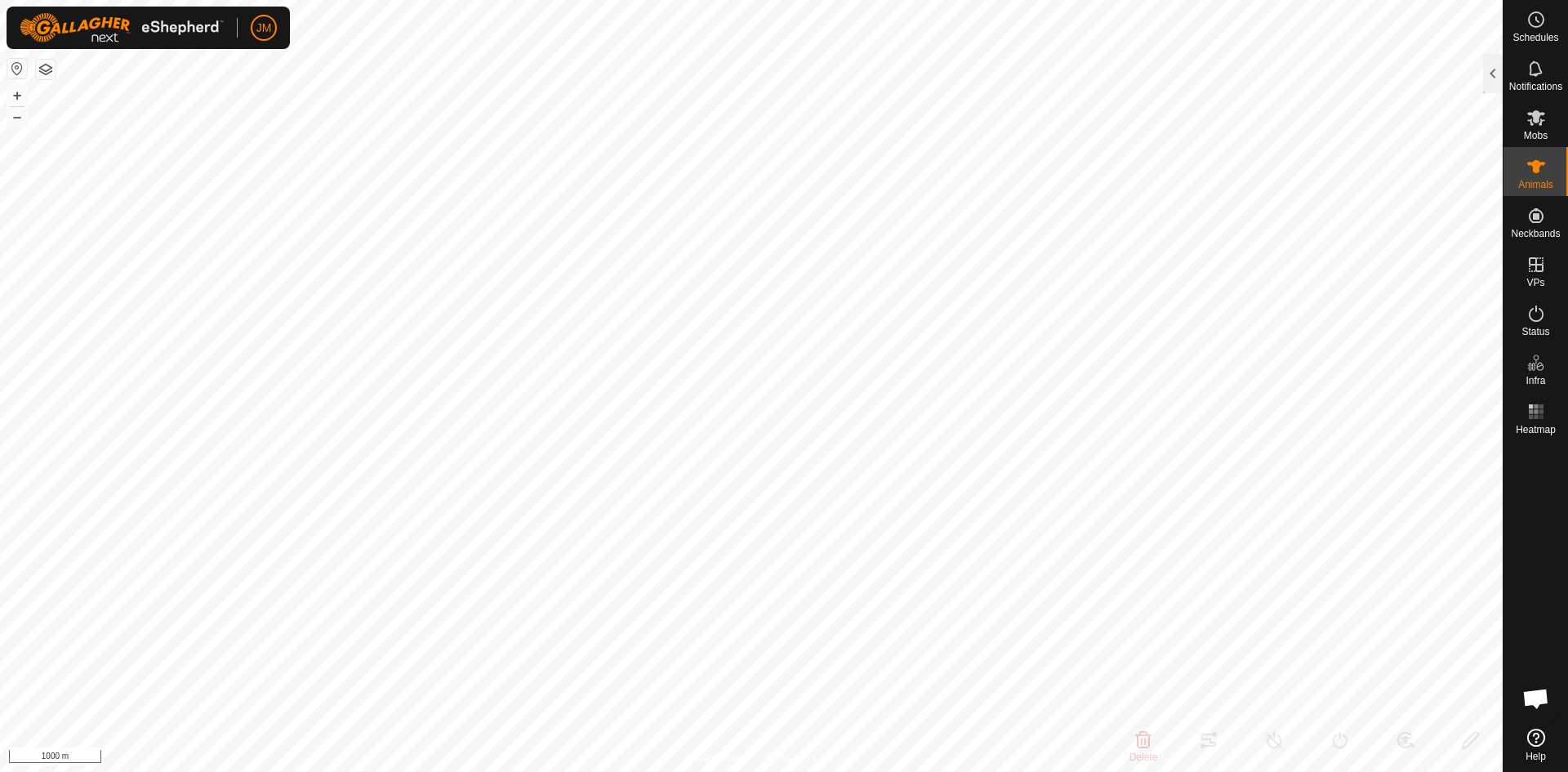
type input "-"
click at [22, 96] on button "+" at bounding box center [17, 95] width 19 height 19
type input "21117"
type input "-"
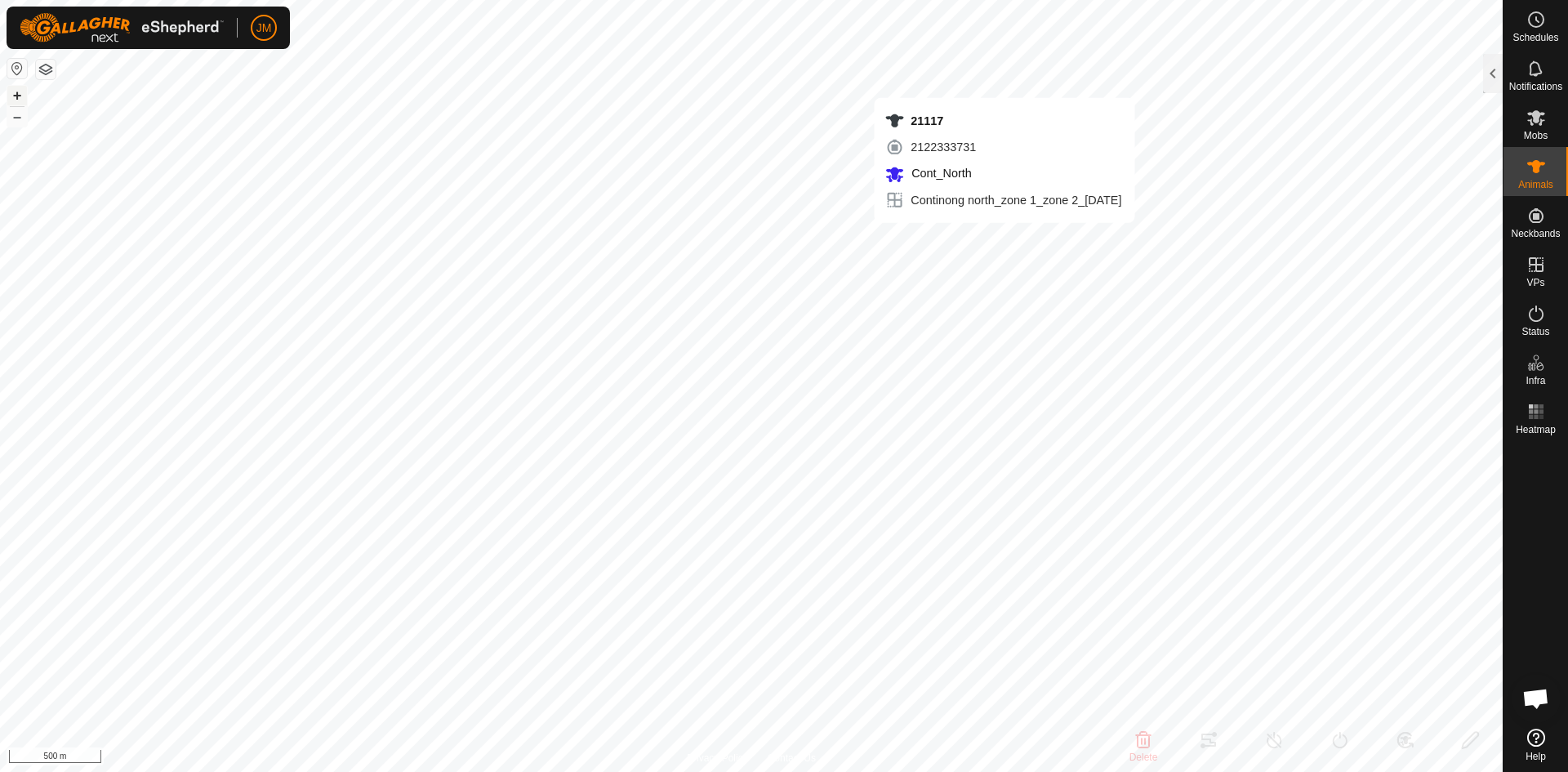
type input "-"
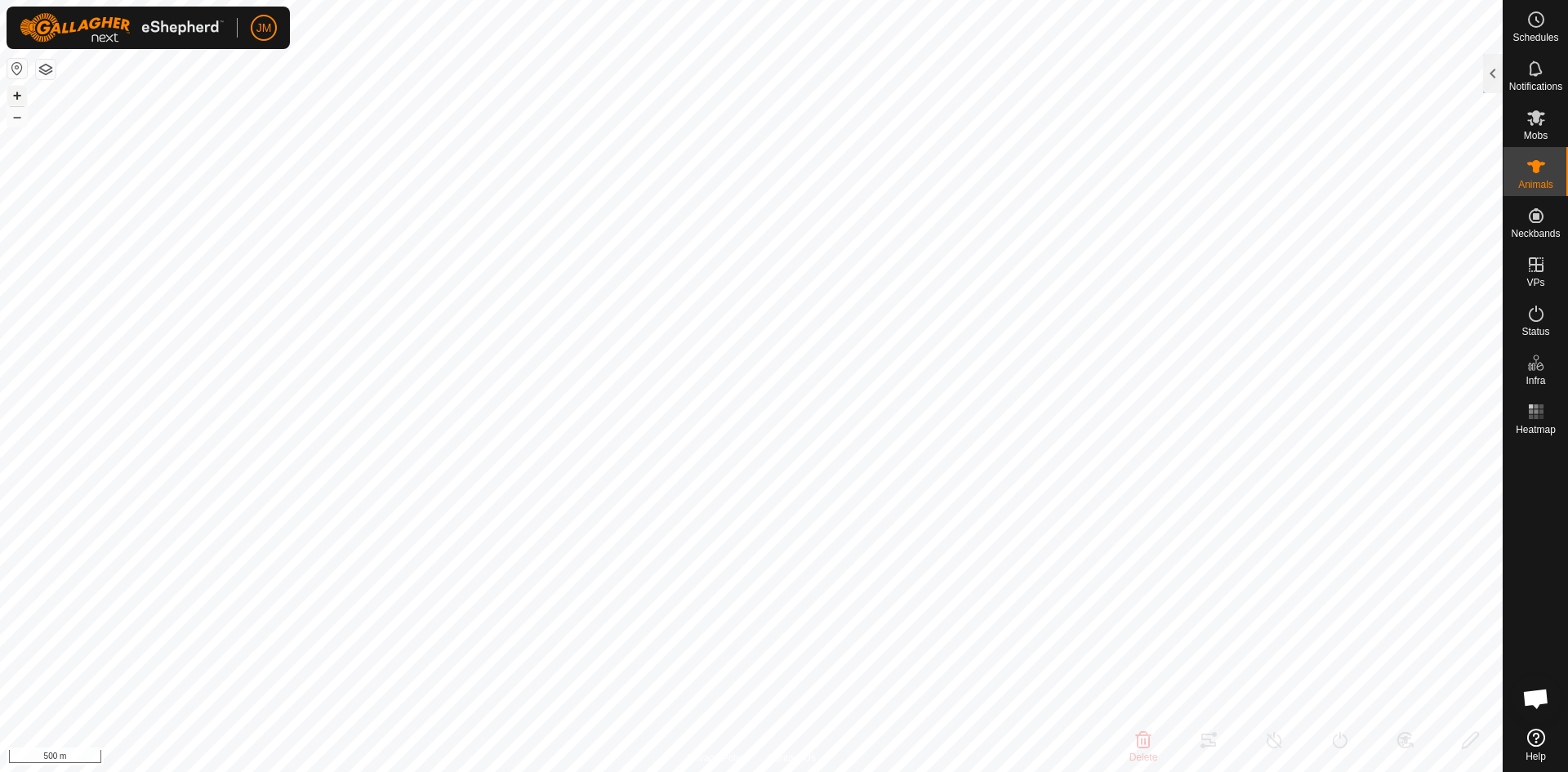
type input "230536"
type input "-"
click at [1497, 85] on div at bounding box center [1493, 73] width 19 height 39
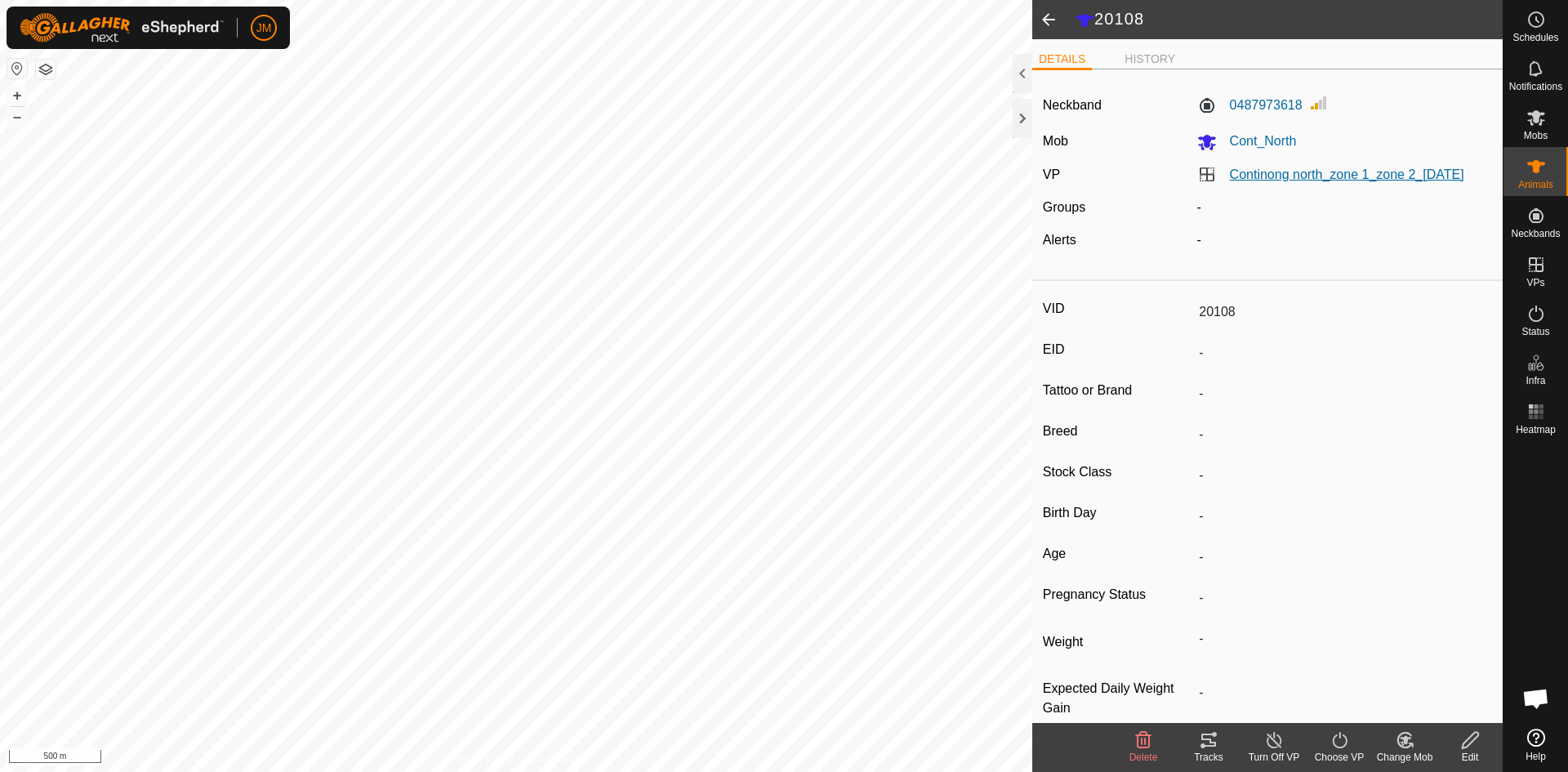
click at [1382, 181] on link "Continong north_zone 1_zone 2_[DATE]" at bounding box center [1347, 174] width 234 height 13
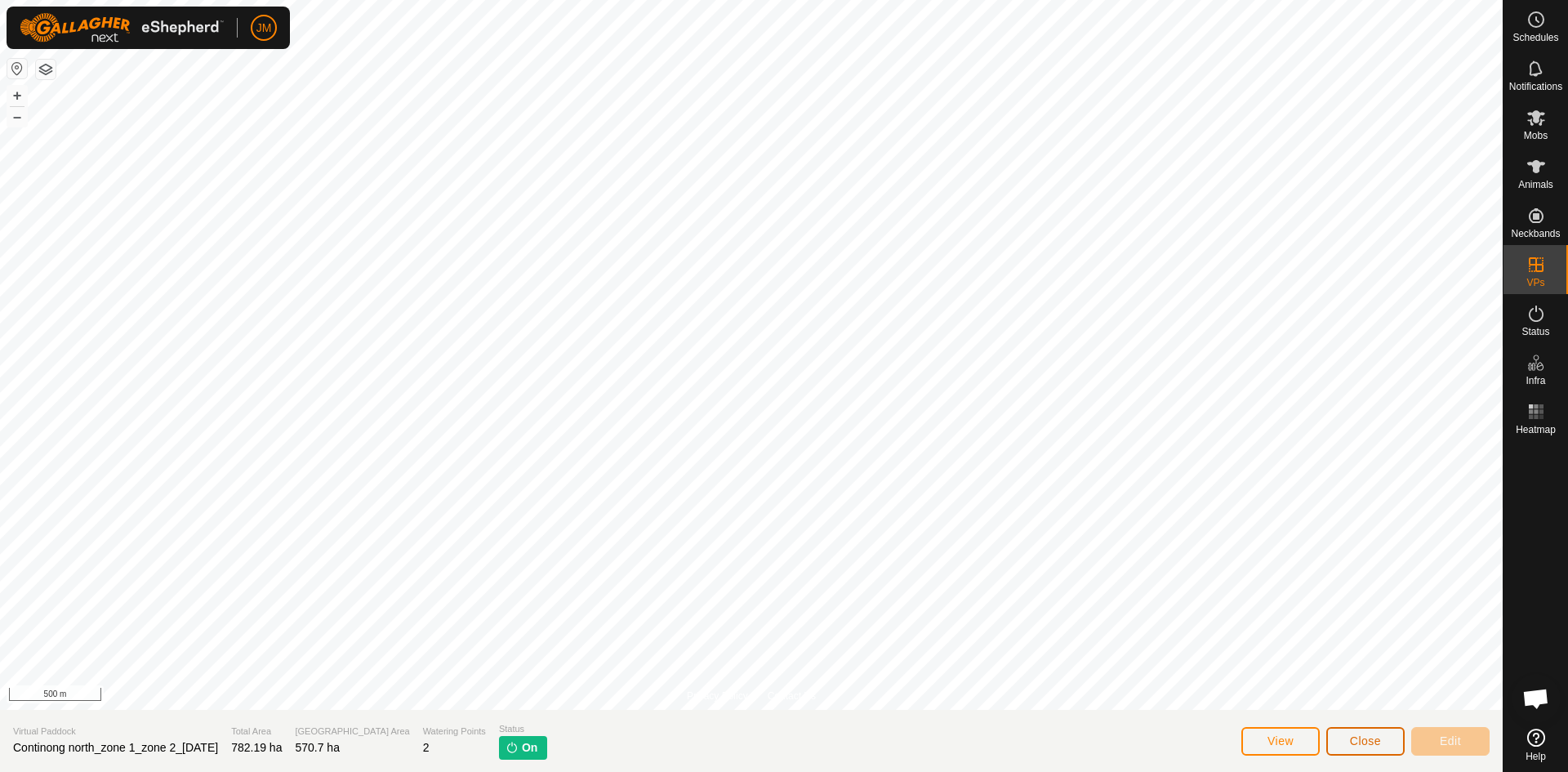
click at [1359, 739] on span "Close" at bounding box center [1365, 741] width 31 height 13
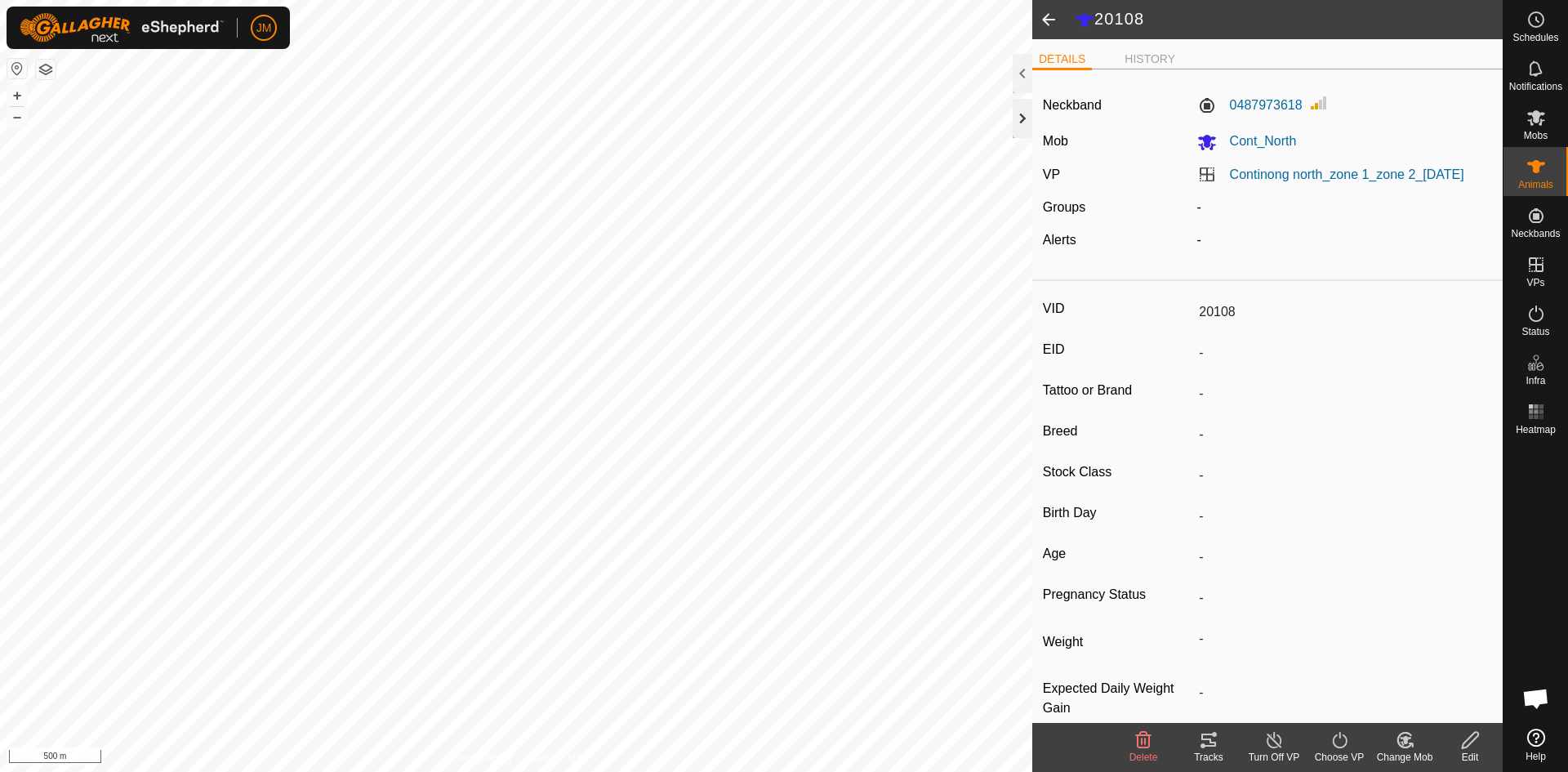
click at [1018, 120] on div at bounding box center [1022, 118] width 19 height 39
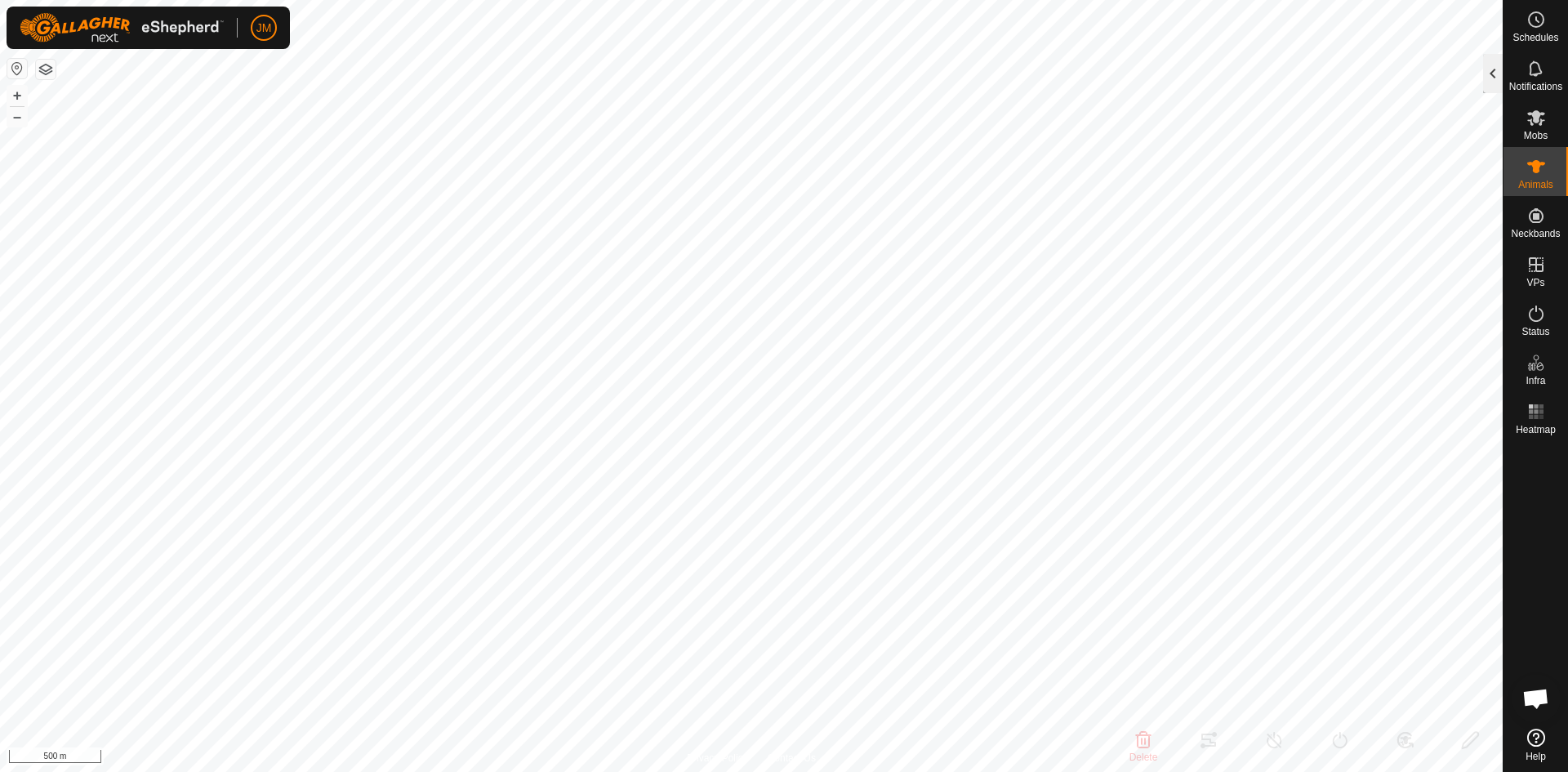
click at [1489, 78] on div at bounding box center [1493, 73] width 19 height 39
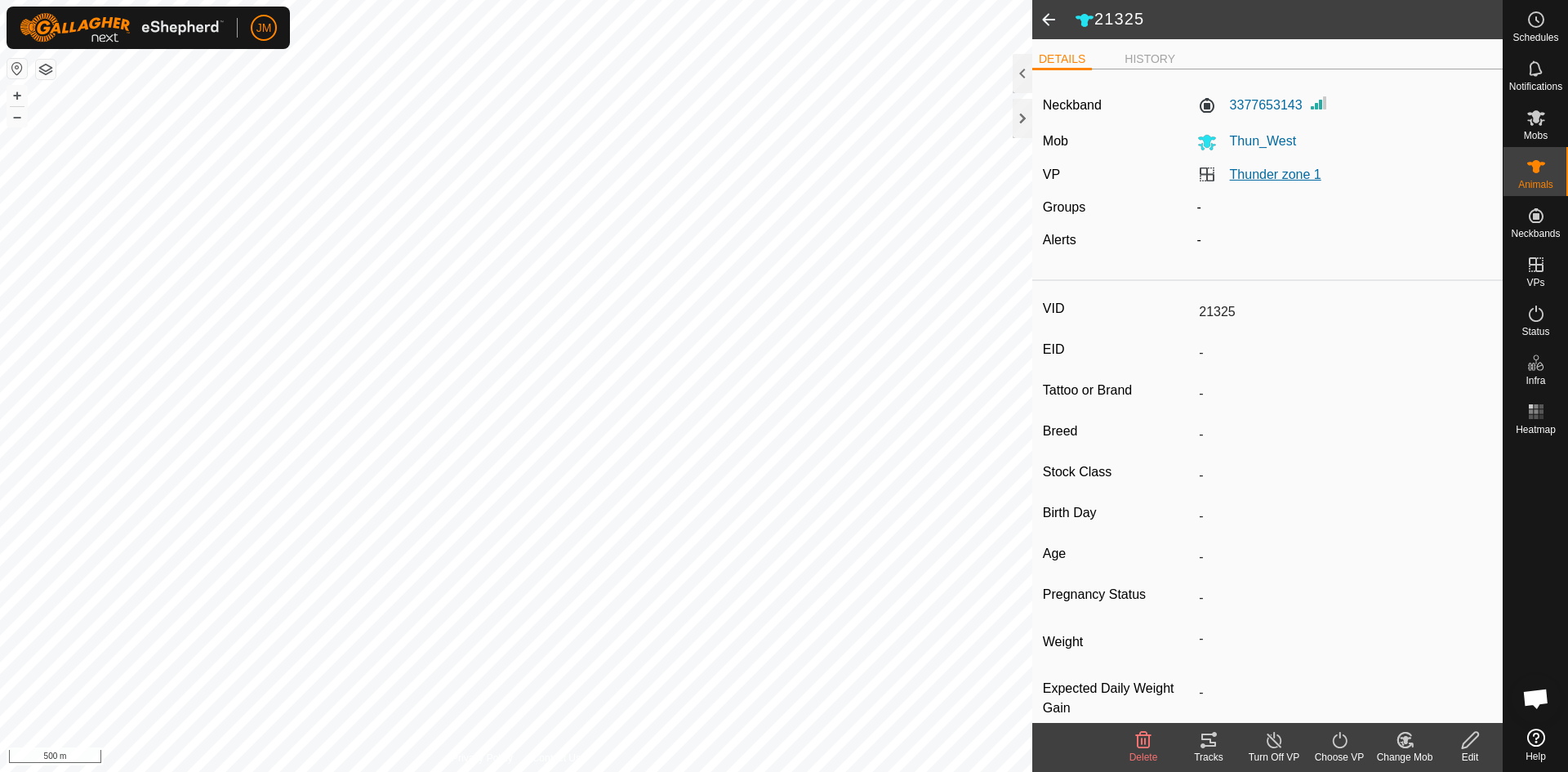
click at [1286, 175] on link "Thunder zone 1" at bounding box center [1275, 174] width 91 height 13
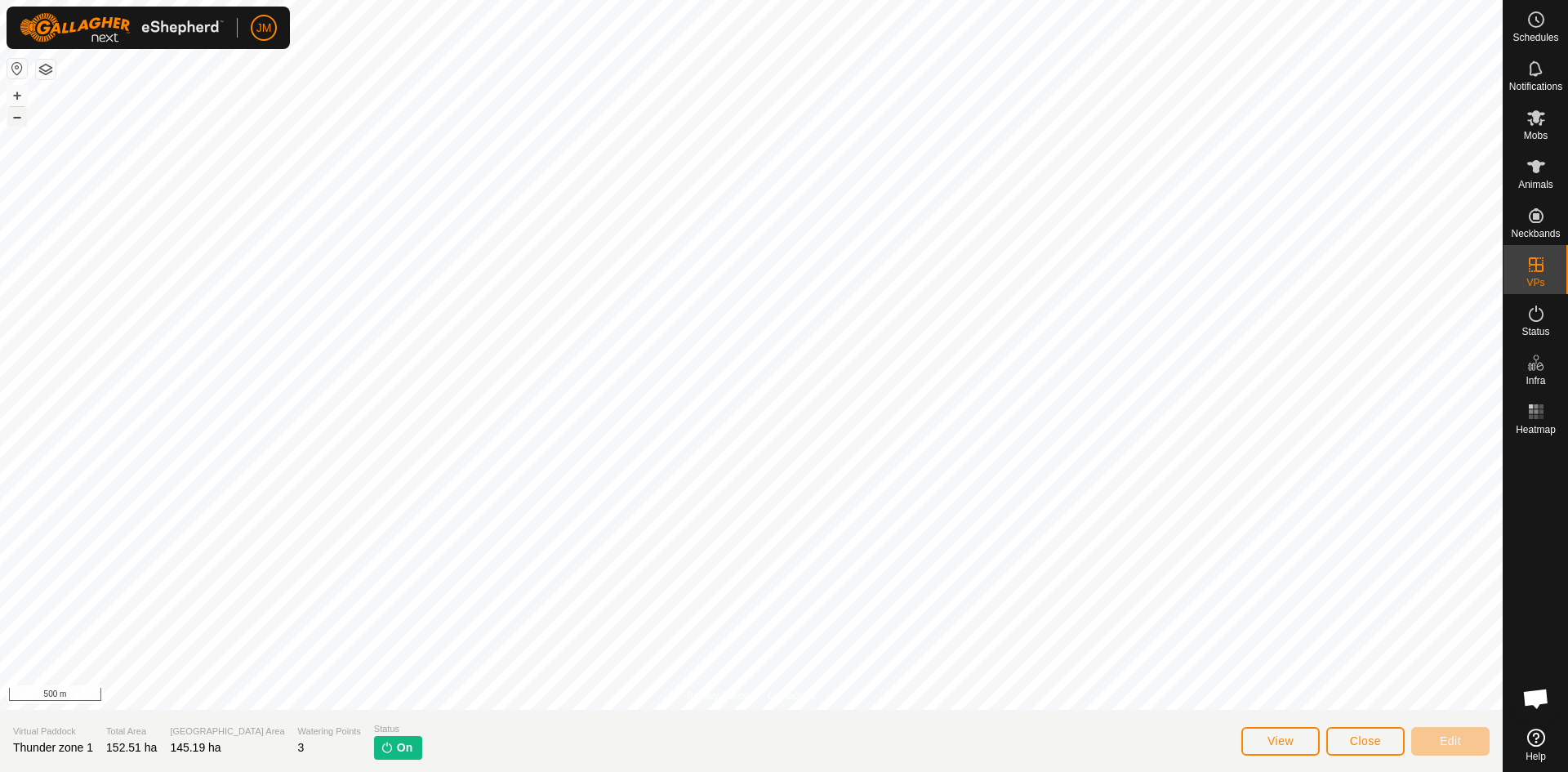
click at [21, 119] on button "–" at bounding box center [17, 116] width 19 height 19
click at [12, 95] on button "+" at bounding box center [17, 95] width 19 height 19
click at [1378, 747] on span "Close" at bounding box center [1365, 741] width 31 height 13
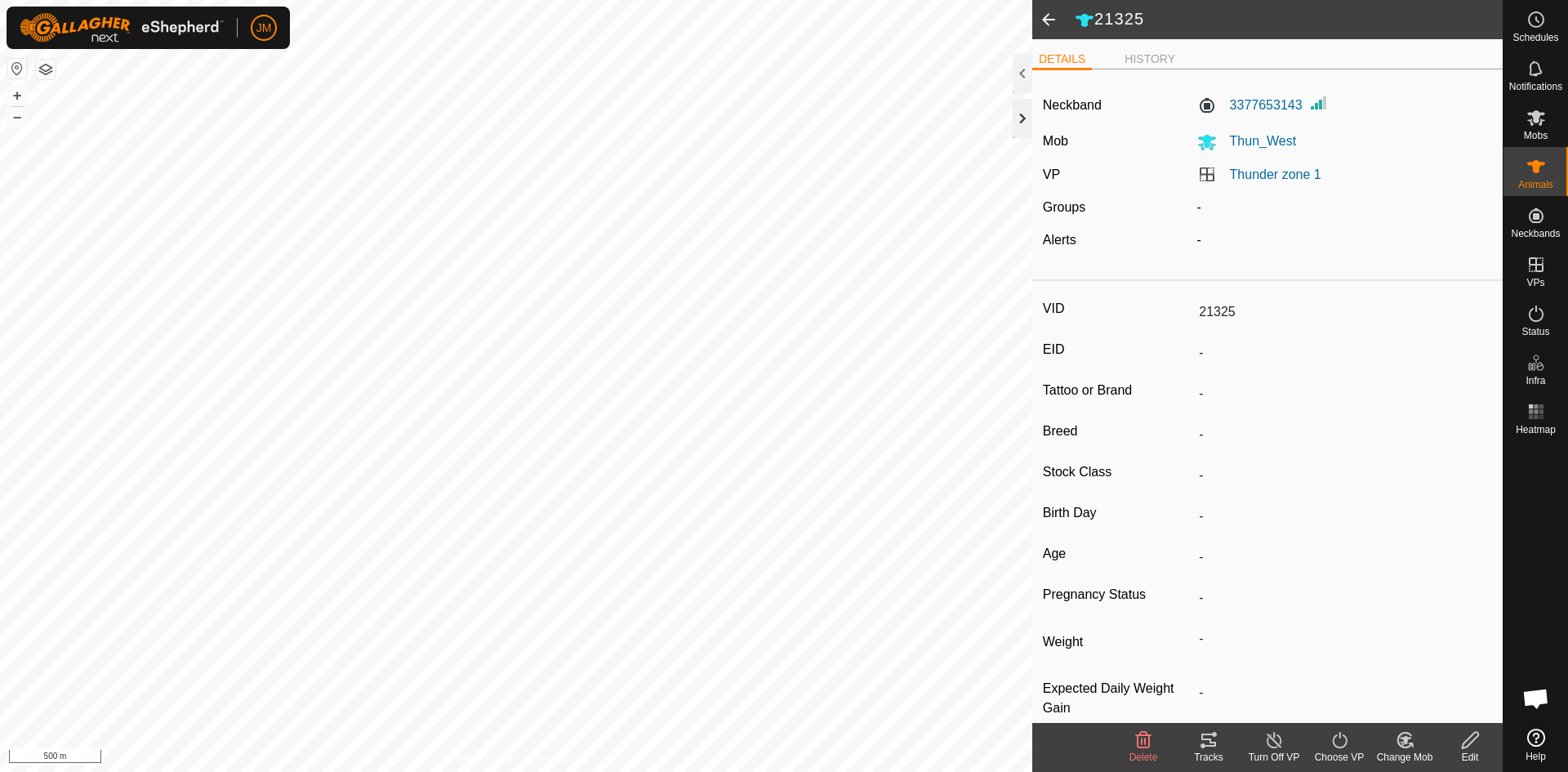
click at [1028, 122] on div at bounding box center [1022, 118] width 19 height 39
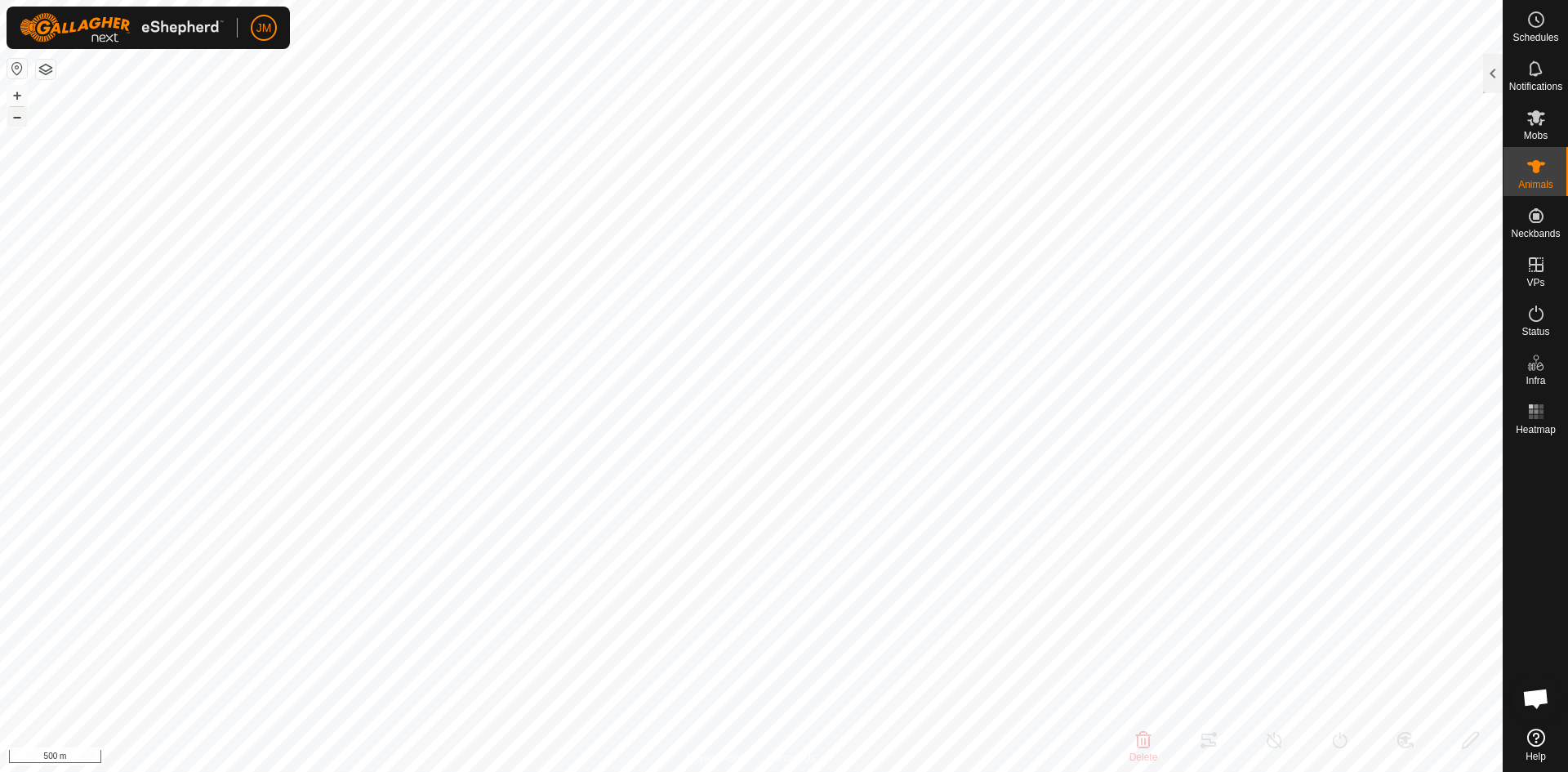
click at [20, 115] on button "–" at bounding box center [17, 116] width 19 height 19
click at [13, 95] on button "+" at bounding box center [17, 95] width 19 height 19
click at [21, 100] on button "+" at bounding box center [17, 95] width 19 height 19
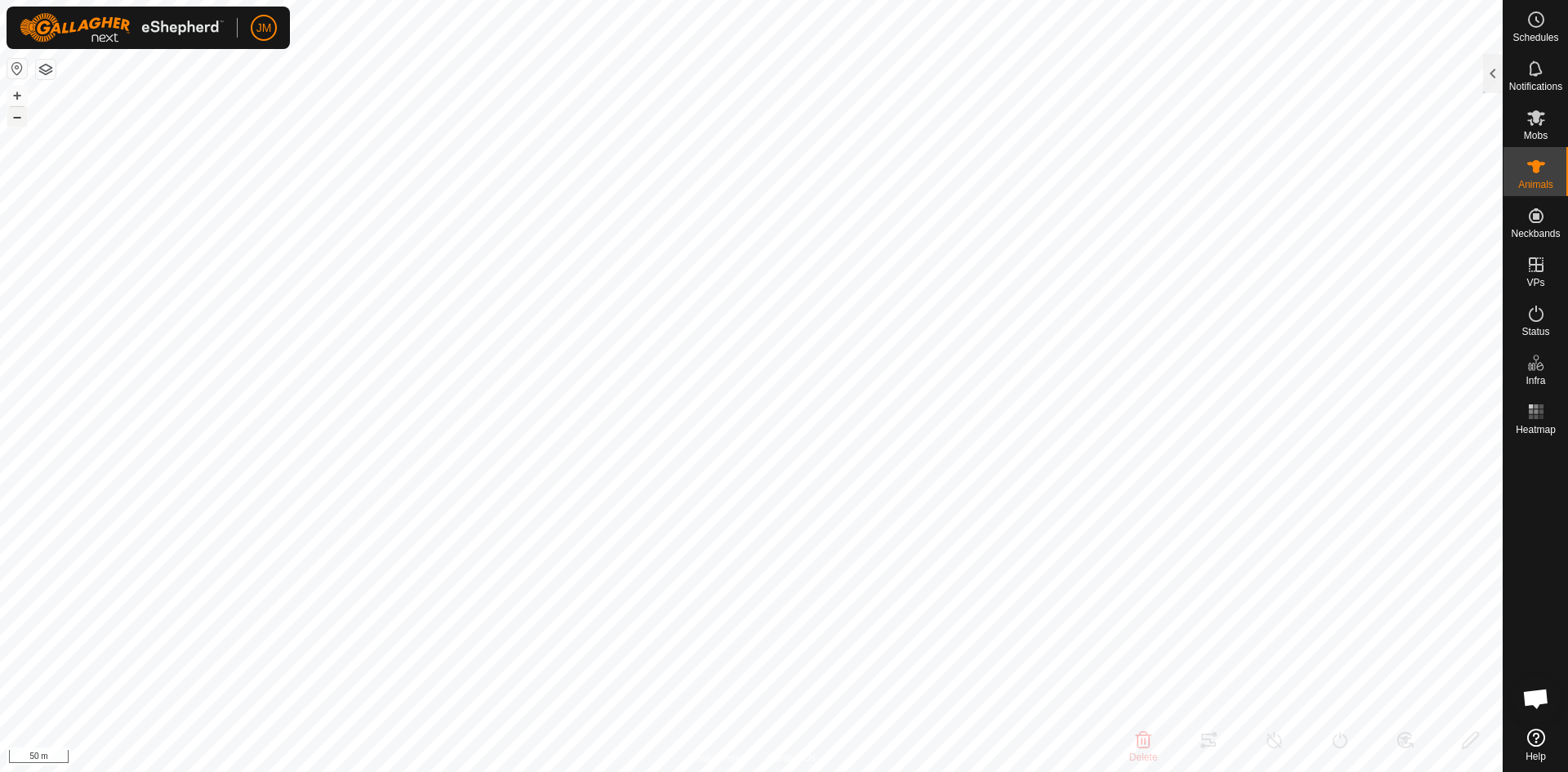
click at [13, 117] on button "–" at bounding box center [17, 116] width 19 height 19
click at [17, 116] on button "–" at bounding box center [17, 116] width 19 height 19
click at [13, 95] on button "+" at bounding box center [17, 95] width 19 height 19
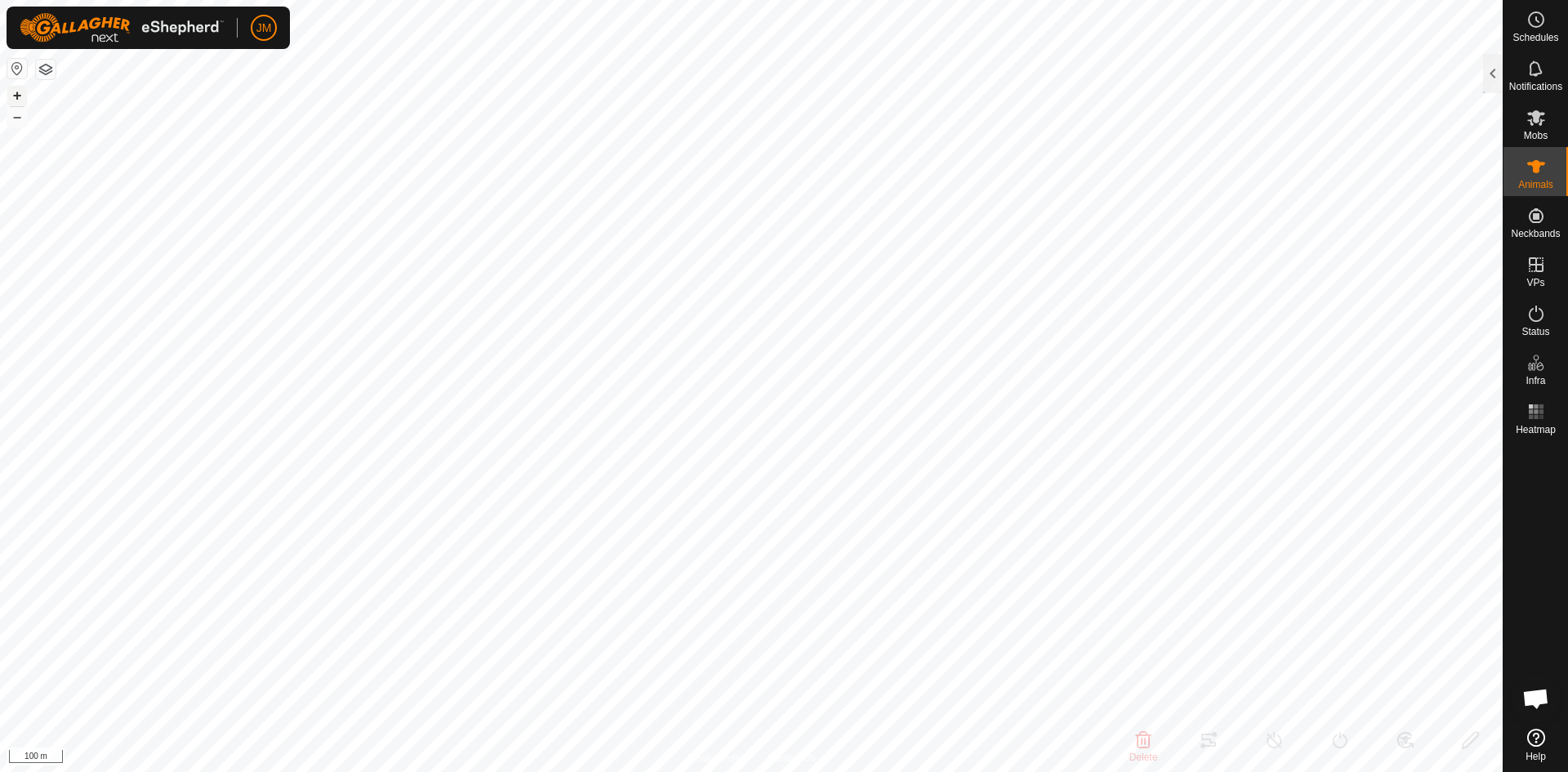
click at [13, 95] on button "+" at bounding box center [17, 95] width 19 height 19
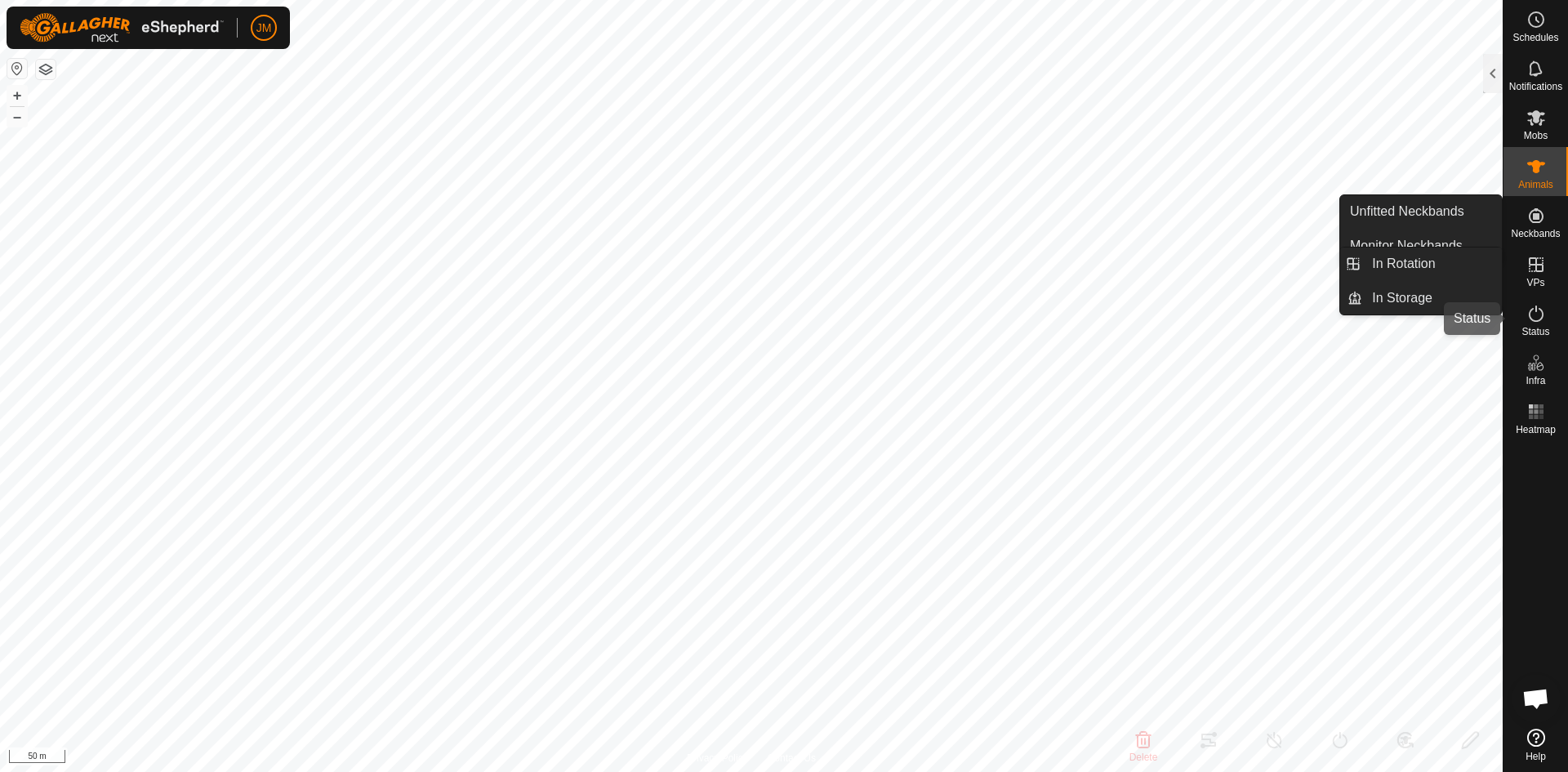
drag, startPoint x: 1529, startPoint y: 321, endPoint x: 1540, endPoint y: 319, distance: 11.2
click at [1529, 321] on icon at bounding box center [1536, 313] width 19 height 19
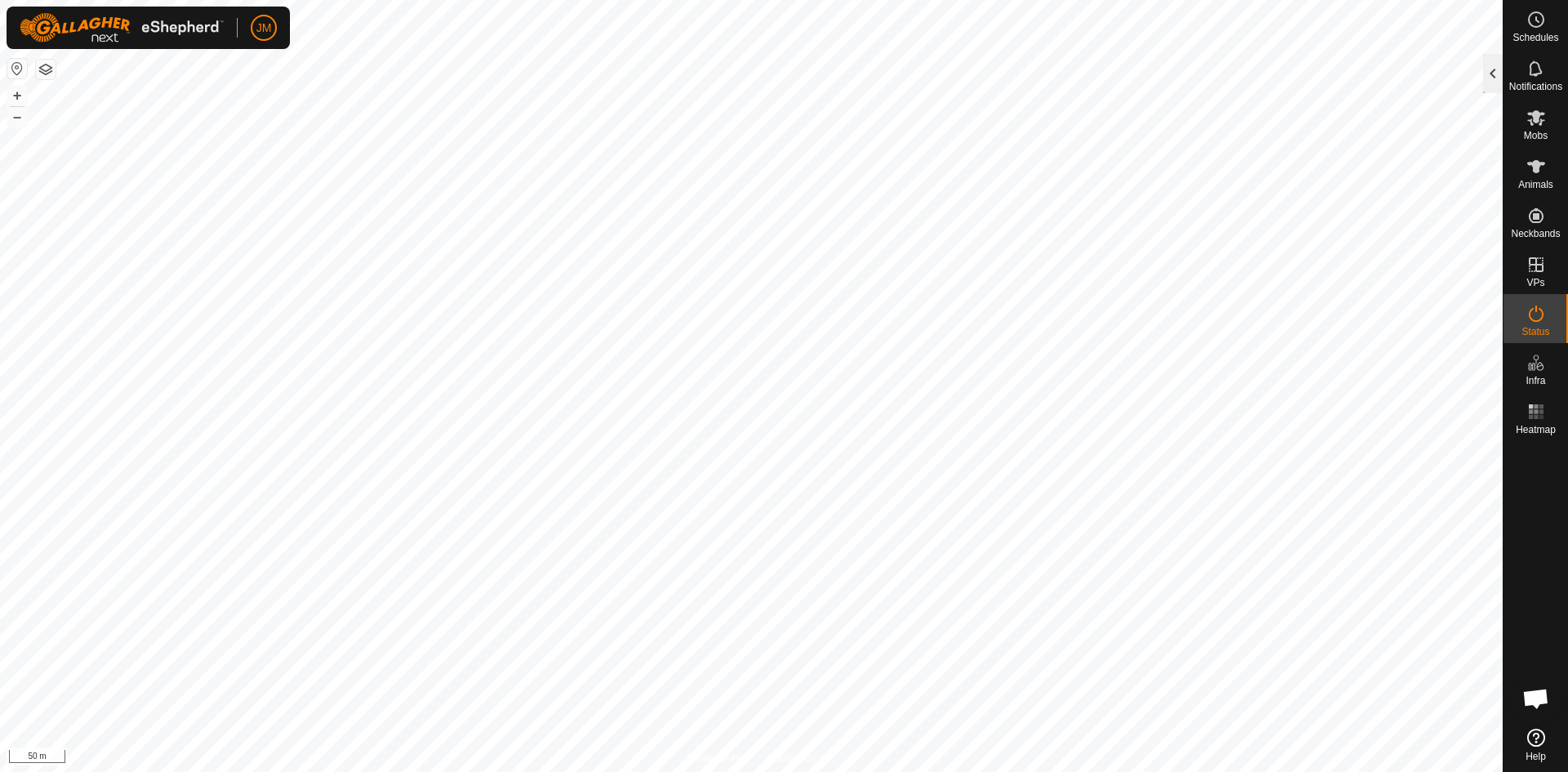
click at [1491, 85] on div at bounding box center [1493, 73] width 19 height 39
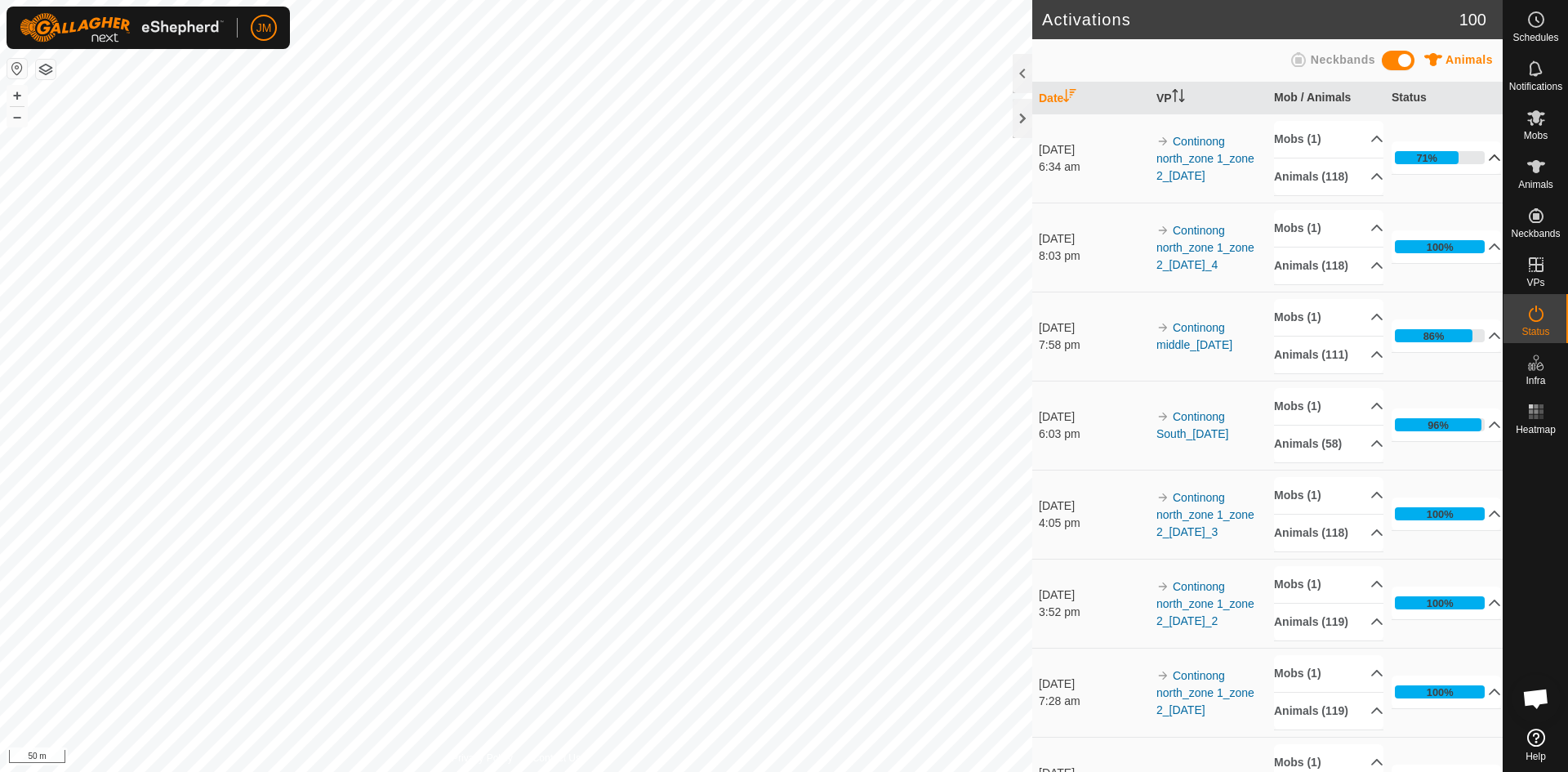
click at [1488, 157] on icon at bounding box center [1495, 158] width 13 height 13
click at [1468, 157] on p-accordion-header "71%" at bounding box center [1446, 158] width 110 height 33
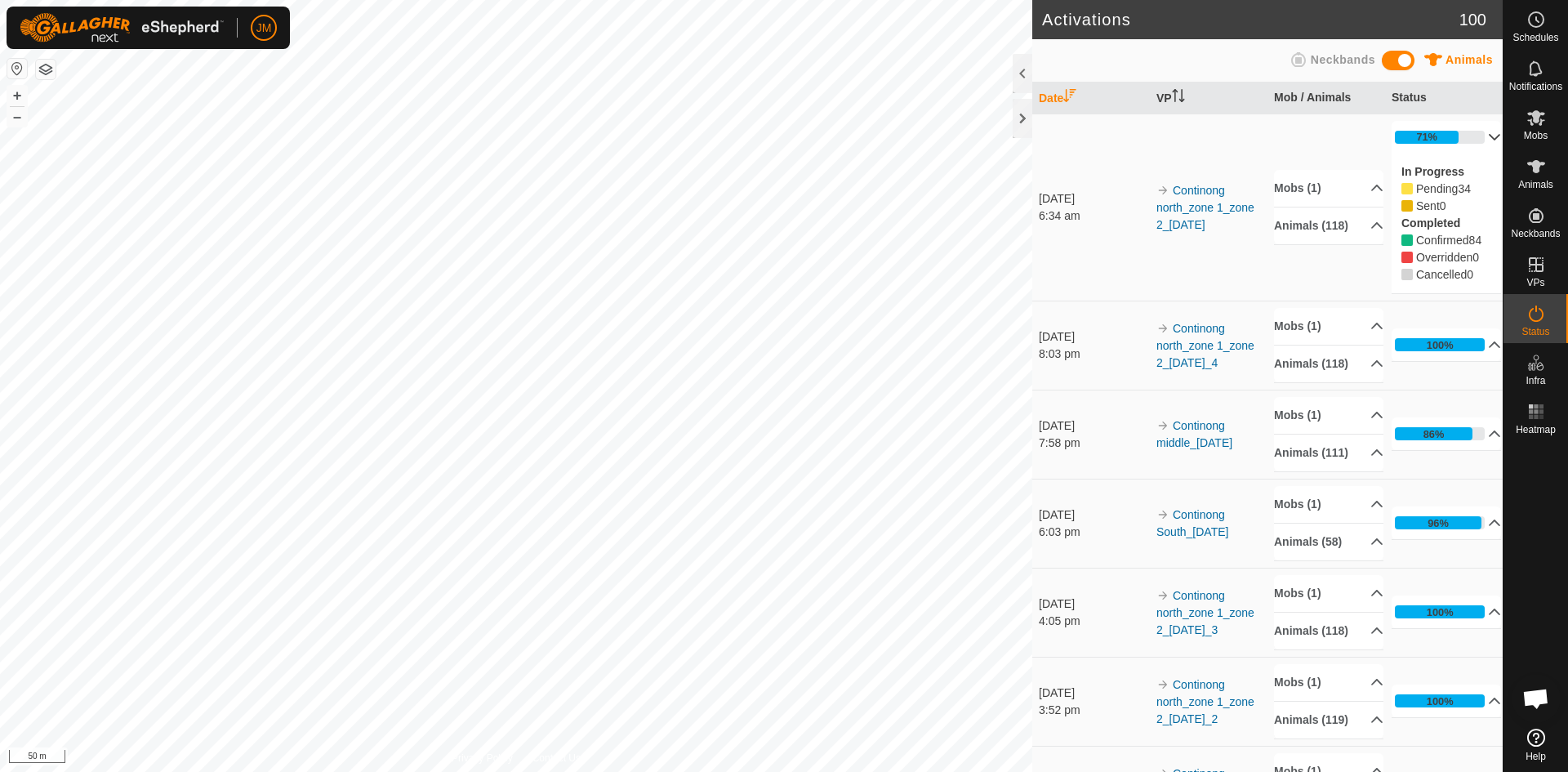
click at [1473, 141] on p-accordion-header "71%" at bounding box center [1446, 137] width 110 height 33
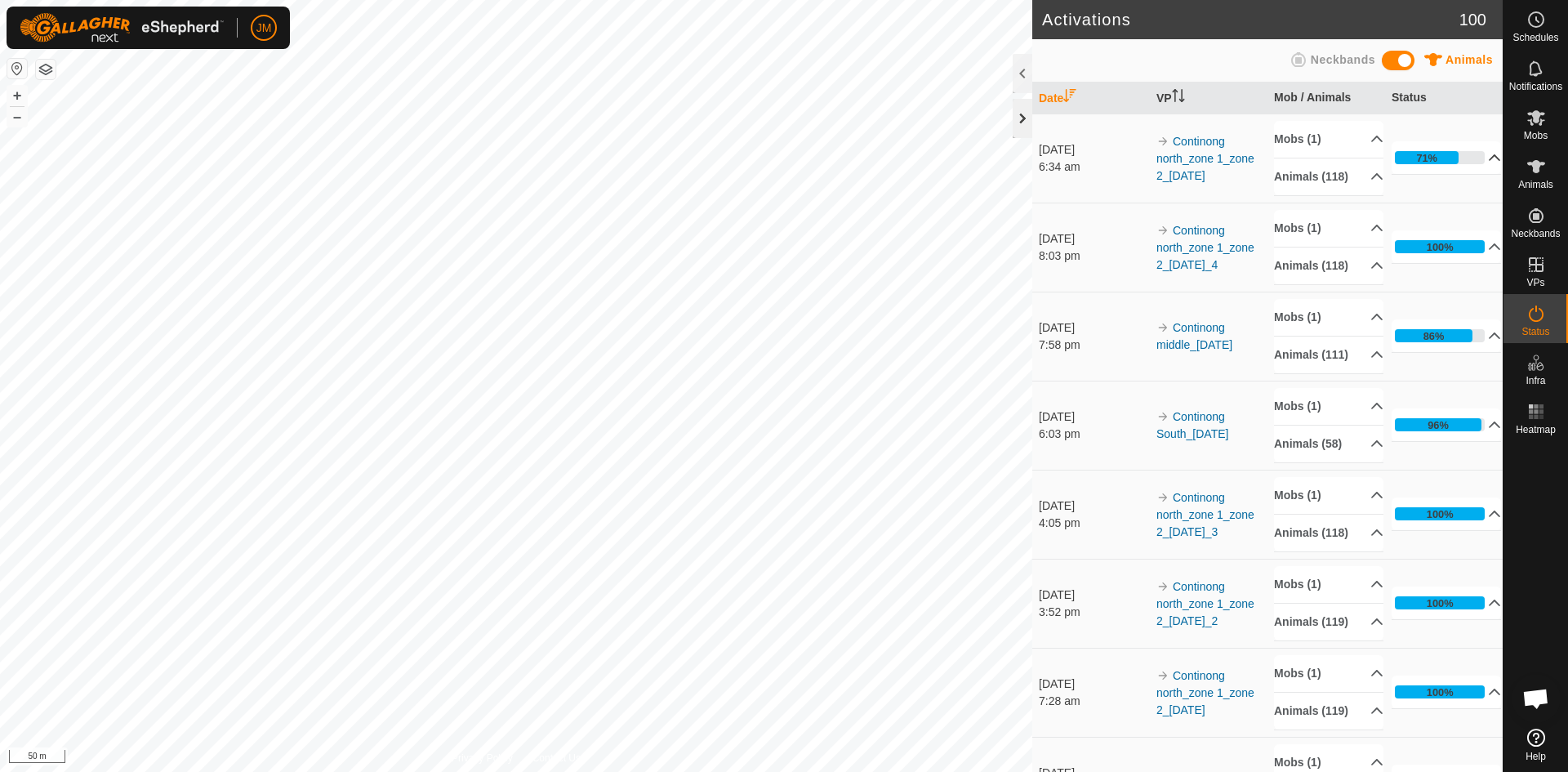
click at [1024, 122] on div at bounding box center [1022, 118] width 19 height 39
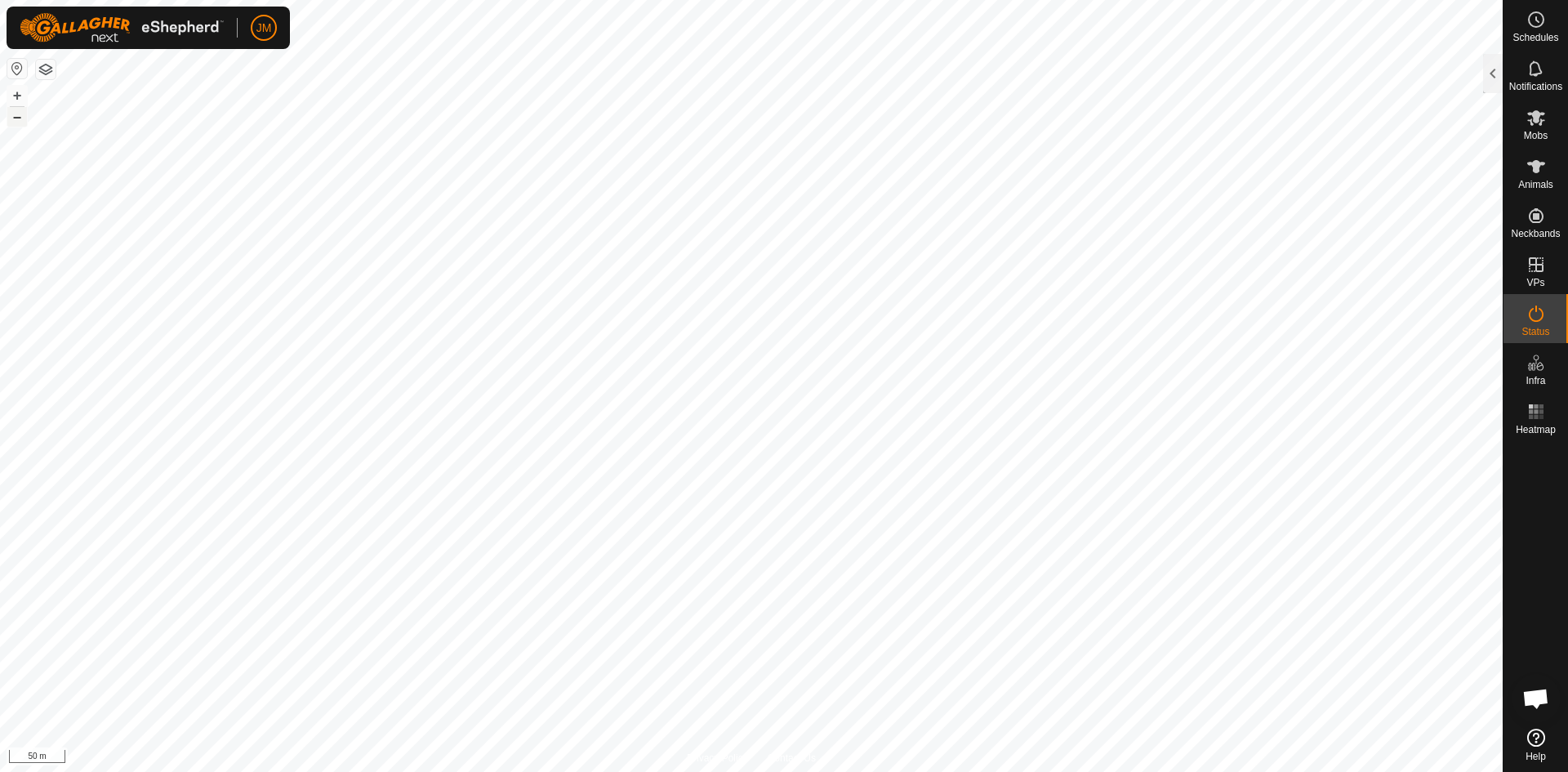
click at [16, 116] on button "–" at bounding box center [17, 116] width 19 height 19
click at [21, 119] on button "–" at bounding box center [17, 116] width 19 height 19
click at [44, 74] on button "button" at bounding box center [45, 69] width 19 height 19
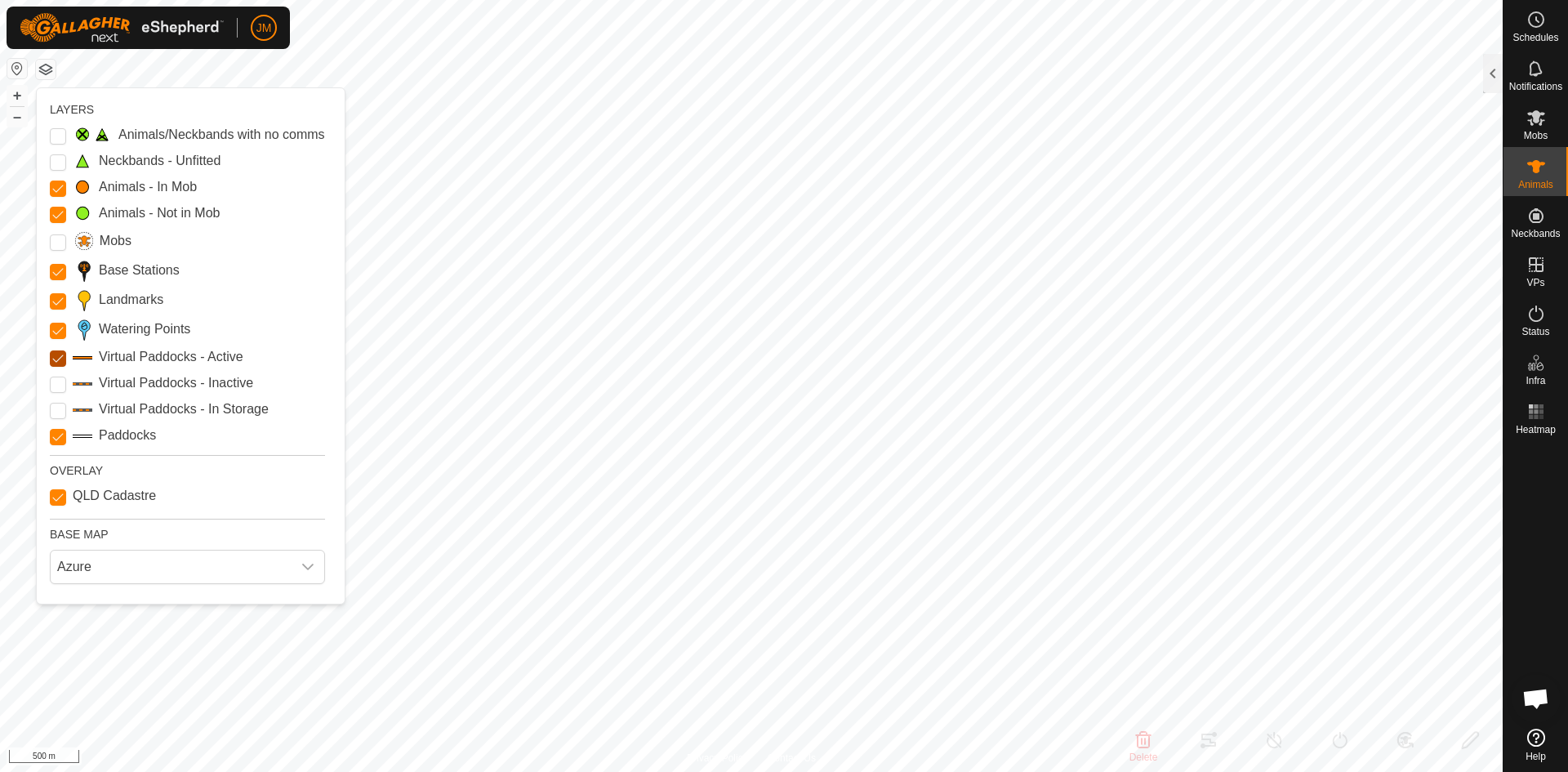
click at [55, 351] on Active "Virtual Paddocks - Active" at bounding box center [58, 359] width 16 height 16
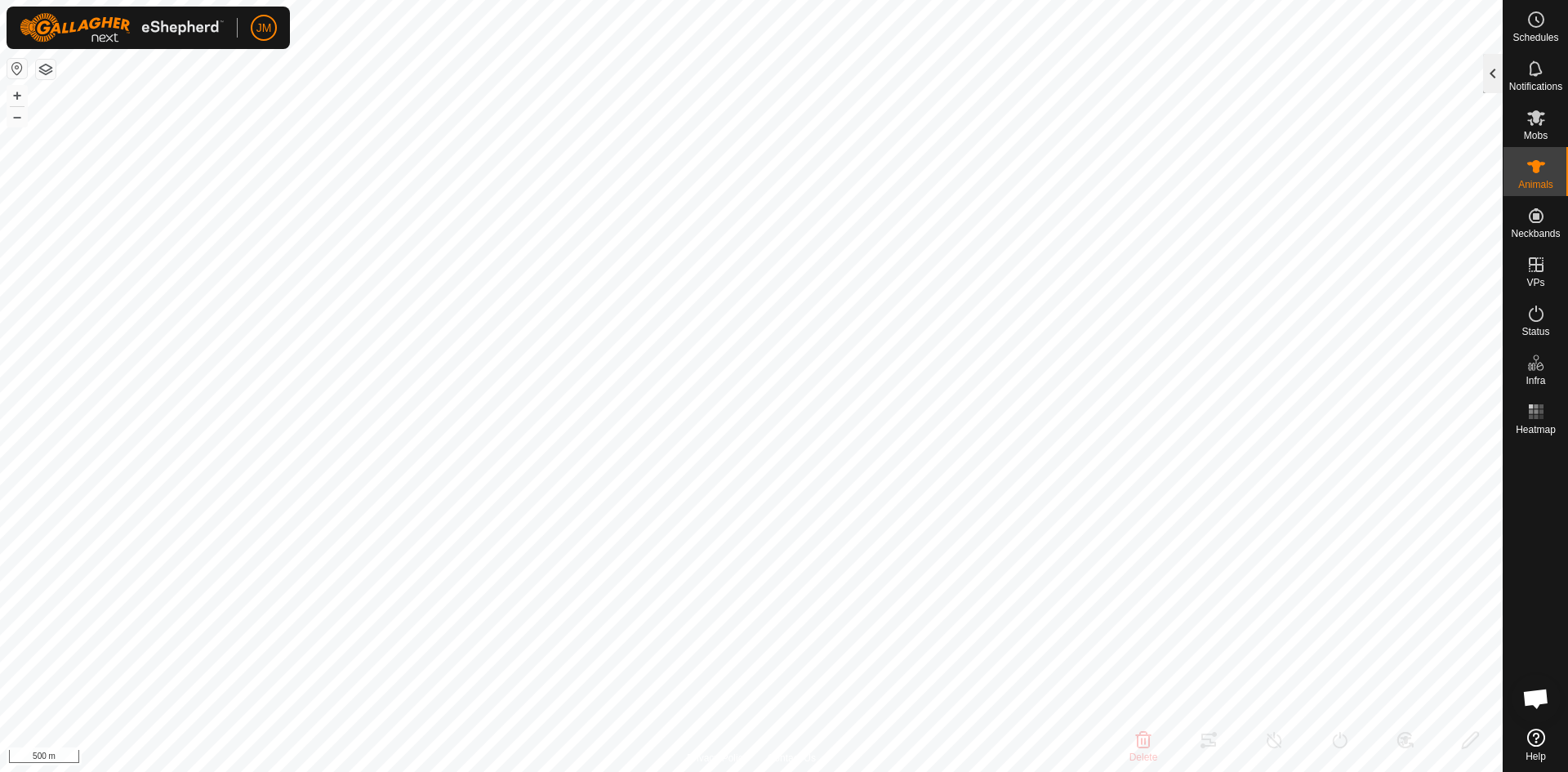
click at [1490, 78] on div at bounding box center [1493, 73] width 19 height 39
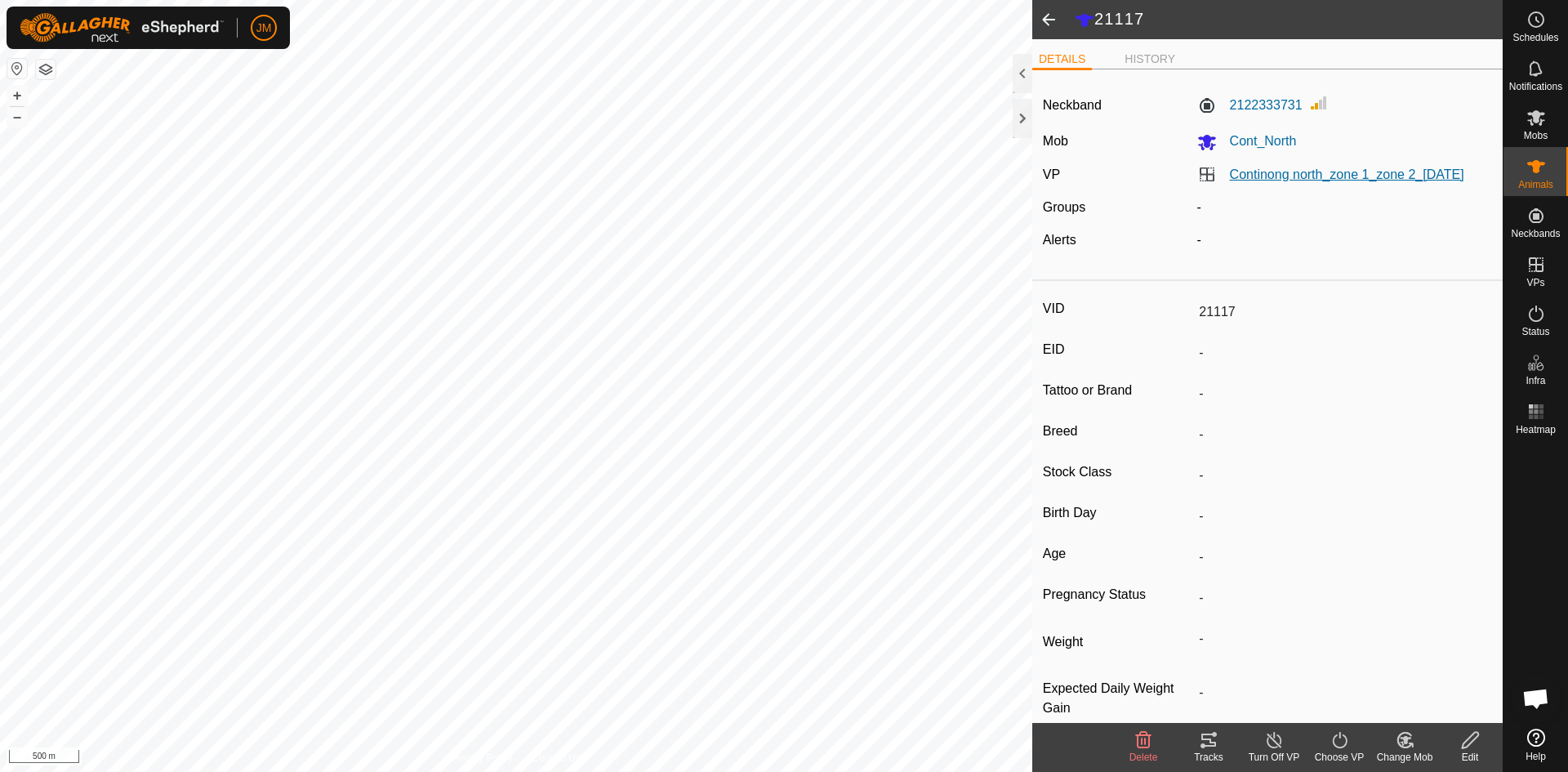
click at [1343, 176] on link "Continong north_zone 1_zone 2_[DATE]" at bounding box center [1347, 174] width 234 height 13
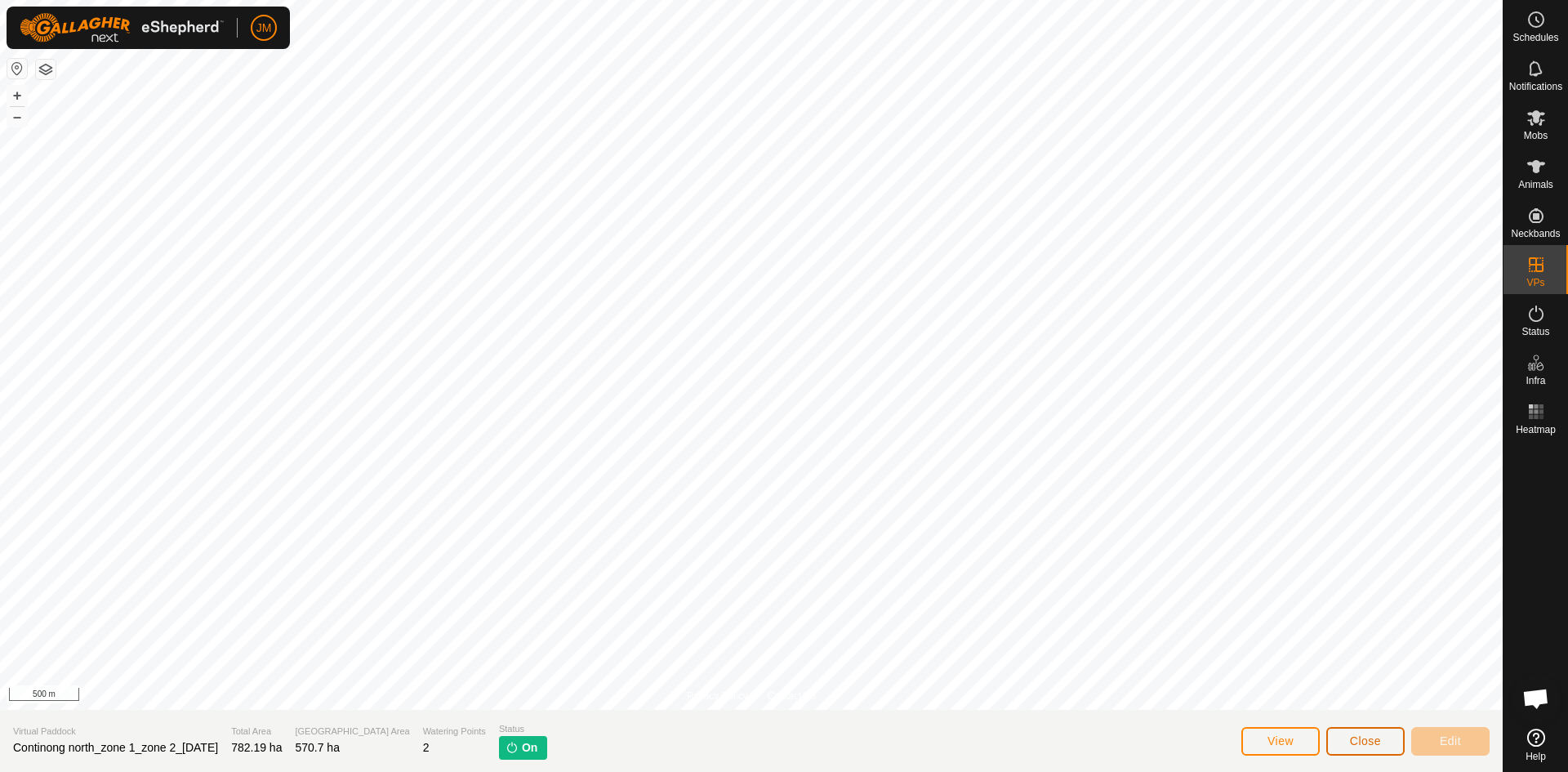
click at [1360, 743] on span "Close" at bounding box center [1365, 741] width 31 height 13
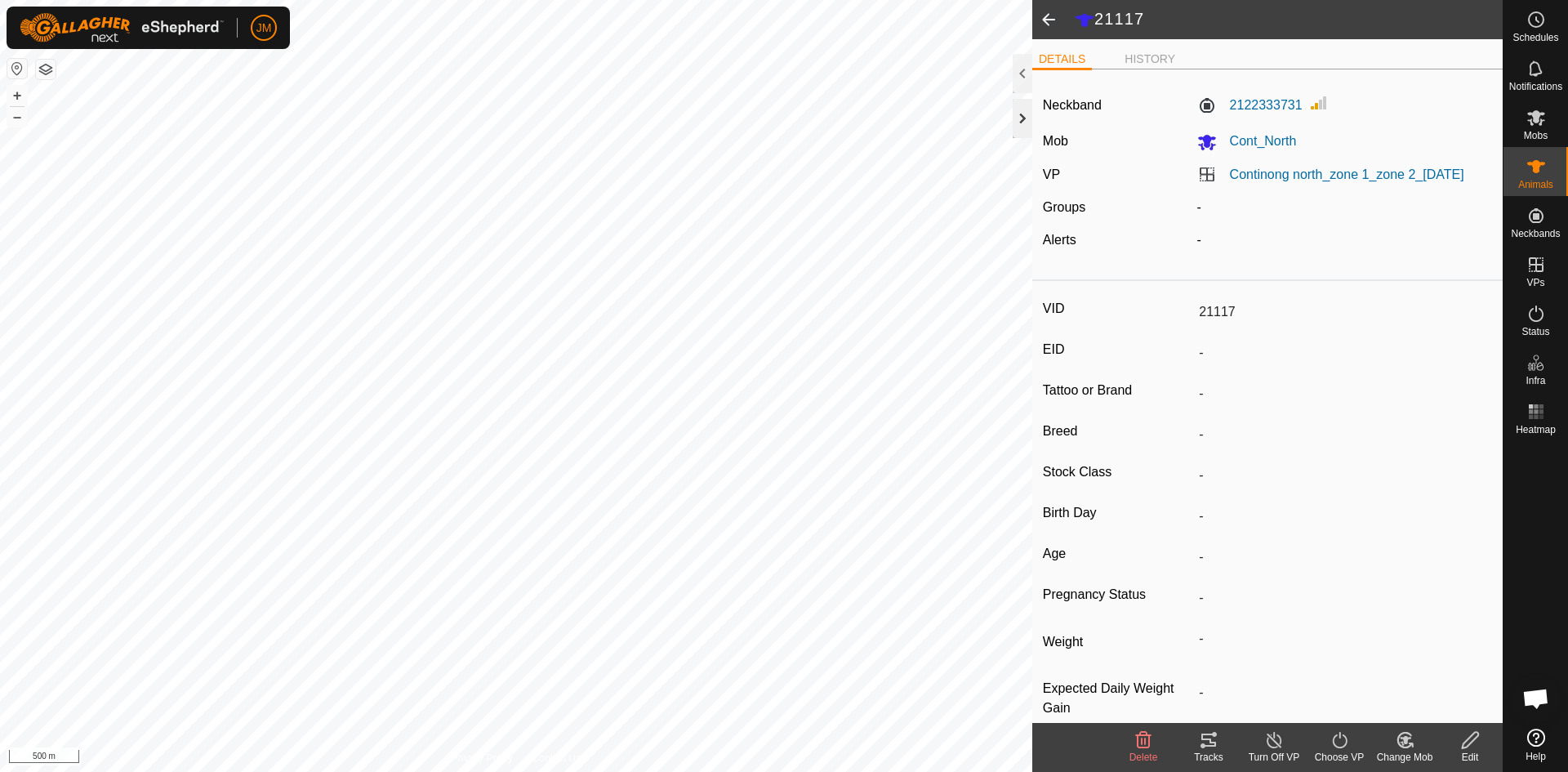
click at [1028, 126] on div at bounding box center [1022, 118] width 19 height 39
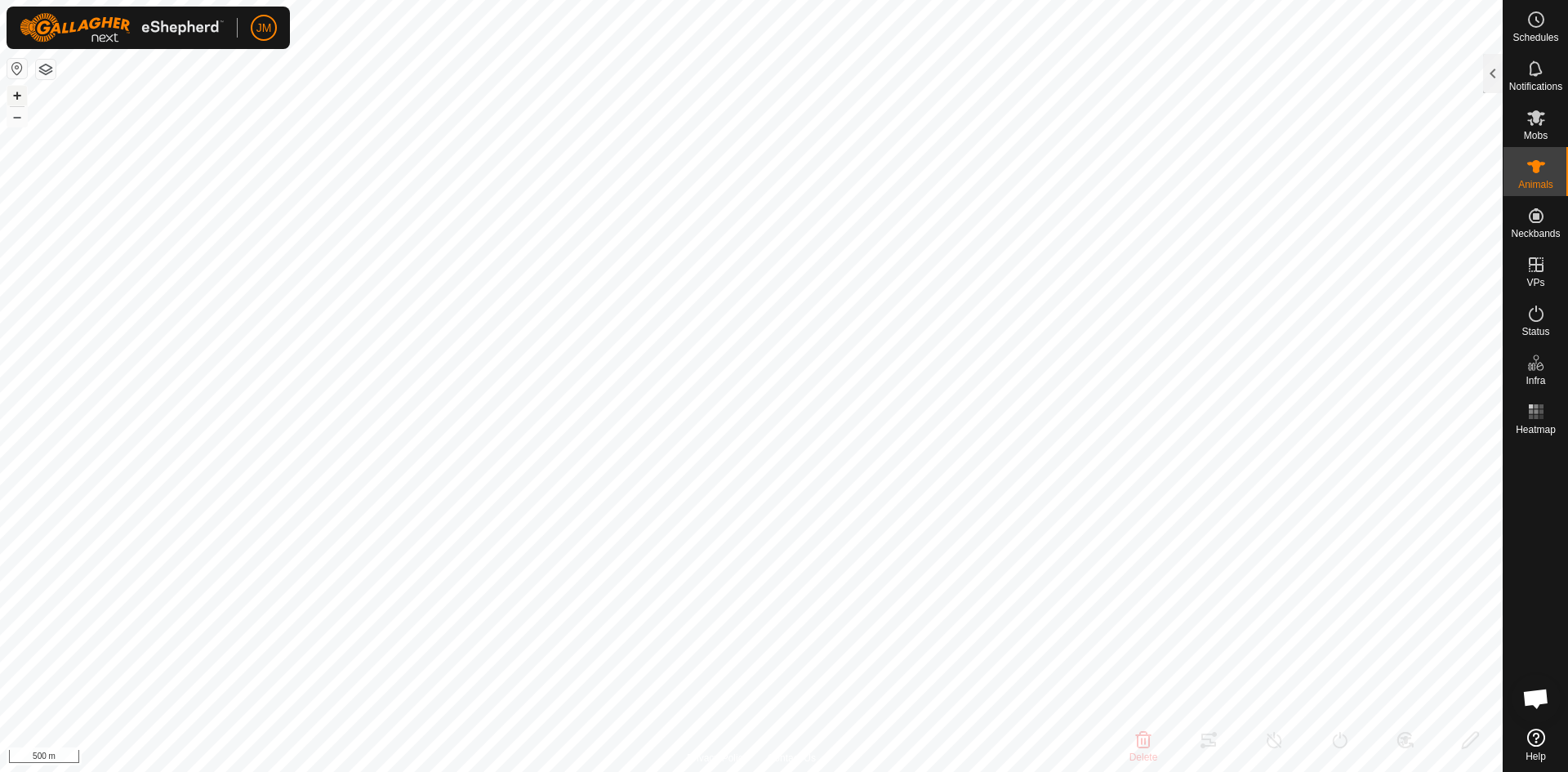
click at [17, 95] on button "+" at bounding box center [17, 95] width 19 height 19
click at [17, 99] on button "+" at bounding box center [17, 95] width 19 height 19
click at [18, 122] on button "–" at bounding box center [17, 116] width 19 height 19
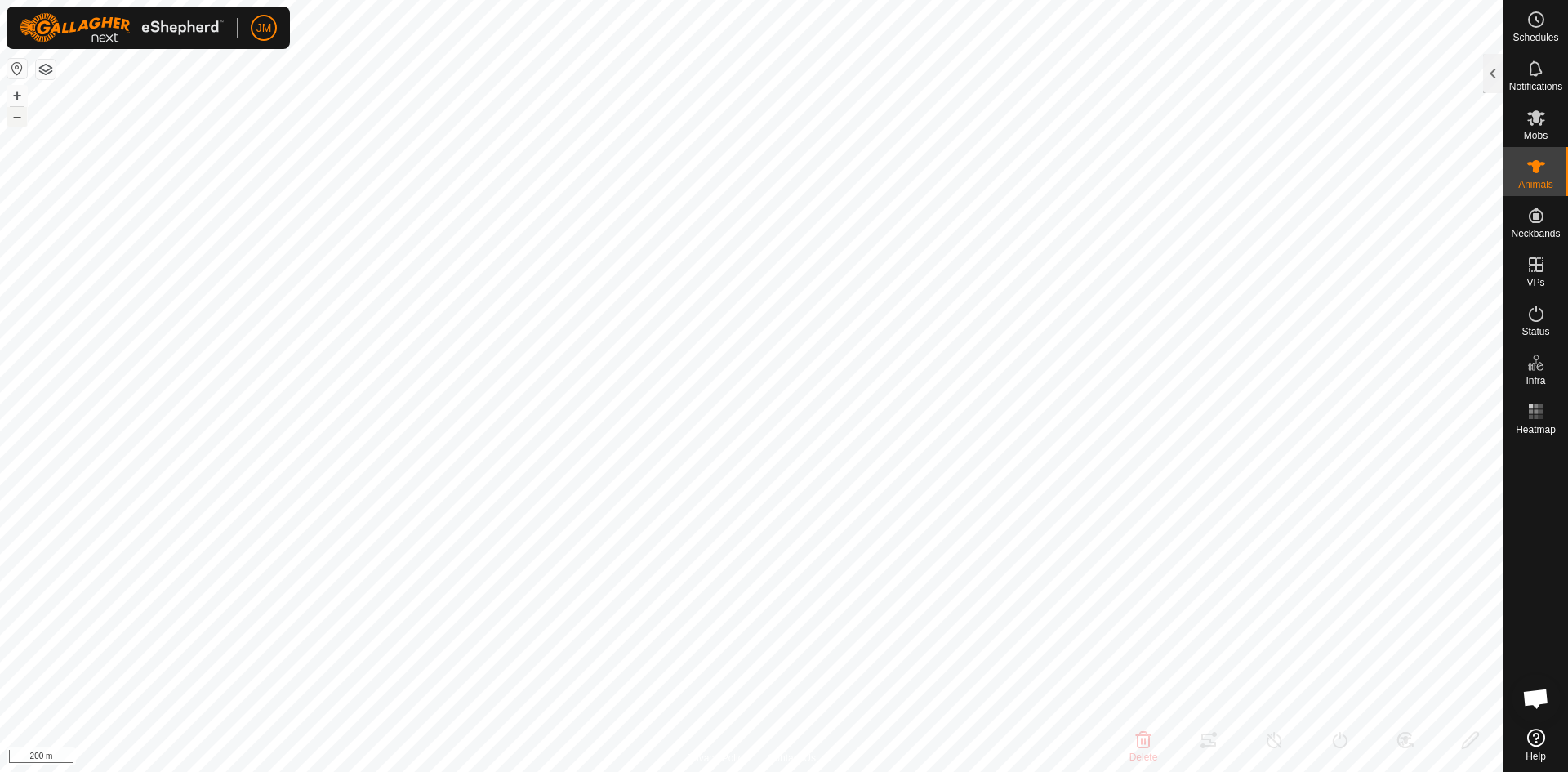
click at [18, 122] on button "–" at bounding box center [17, 116] width 19 height 19
click at [19, 91] on button "+" at bounding box center [17, 95] width 19 height 19
click at [1494, 78] on div at bounding box center [1493, 73] width 19 height 39
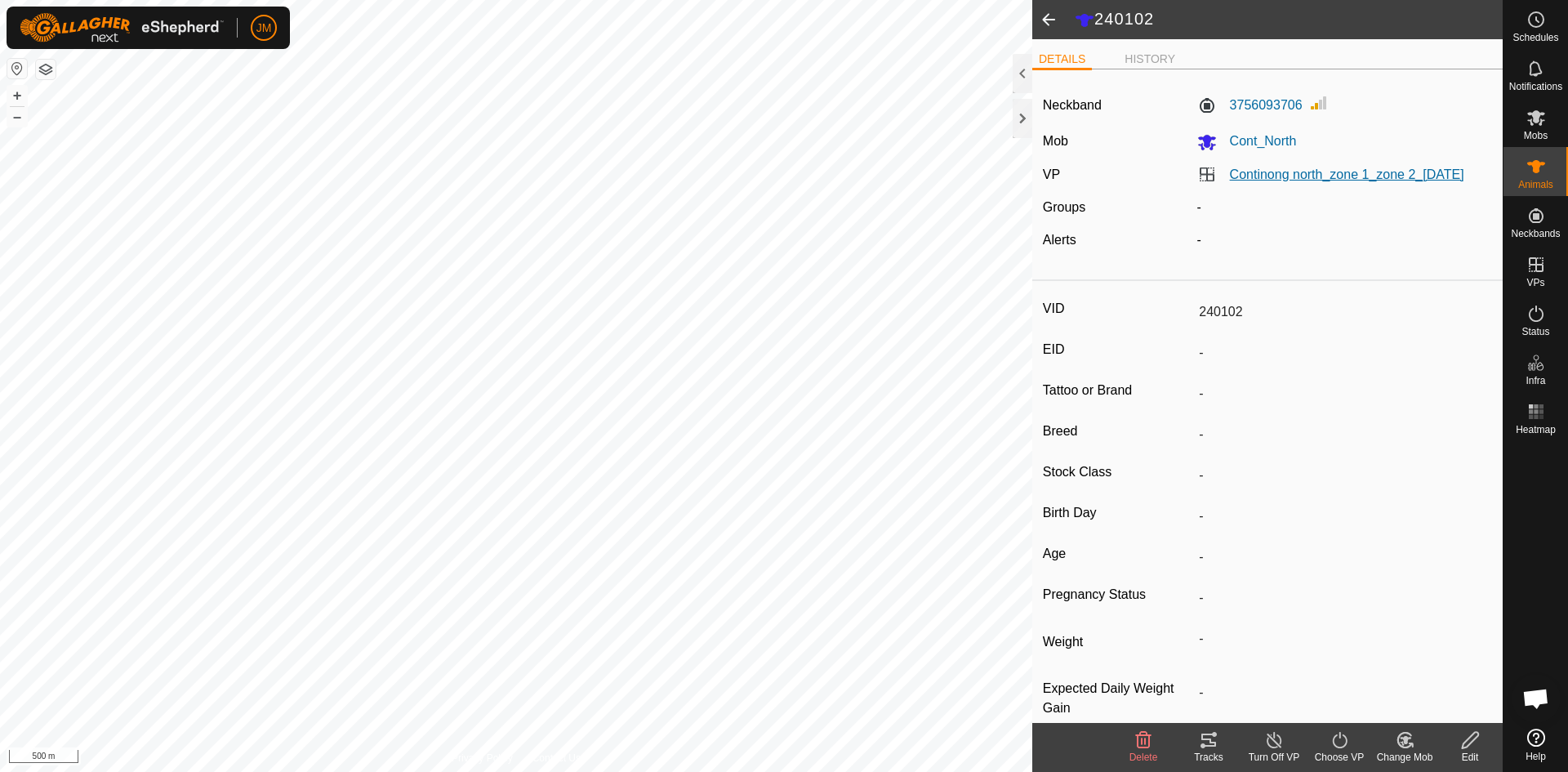
click at [1350, 177] on link "Continong north_zone 1_zone 2_[DATE]" at bounding box center [1347, 174] width 234 height 13
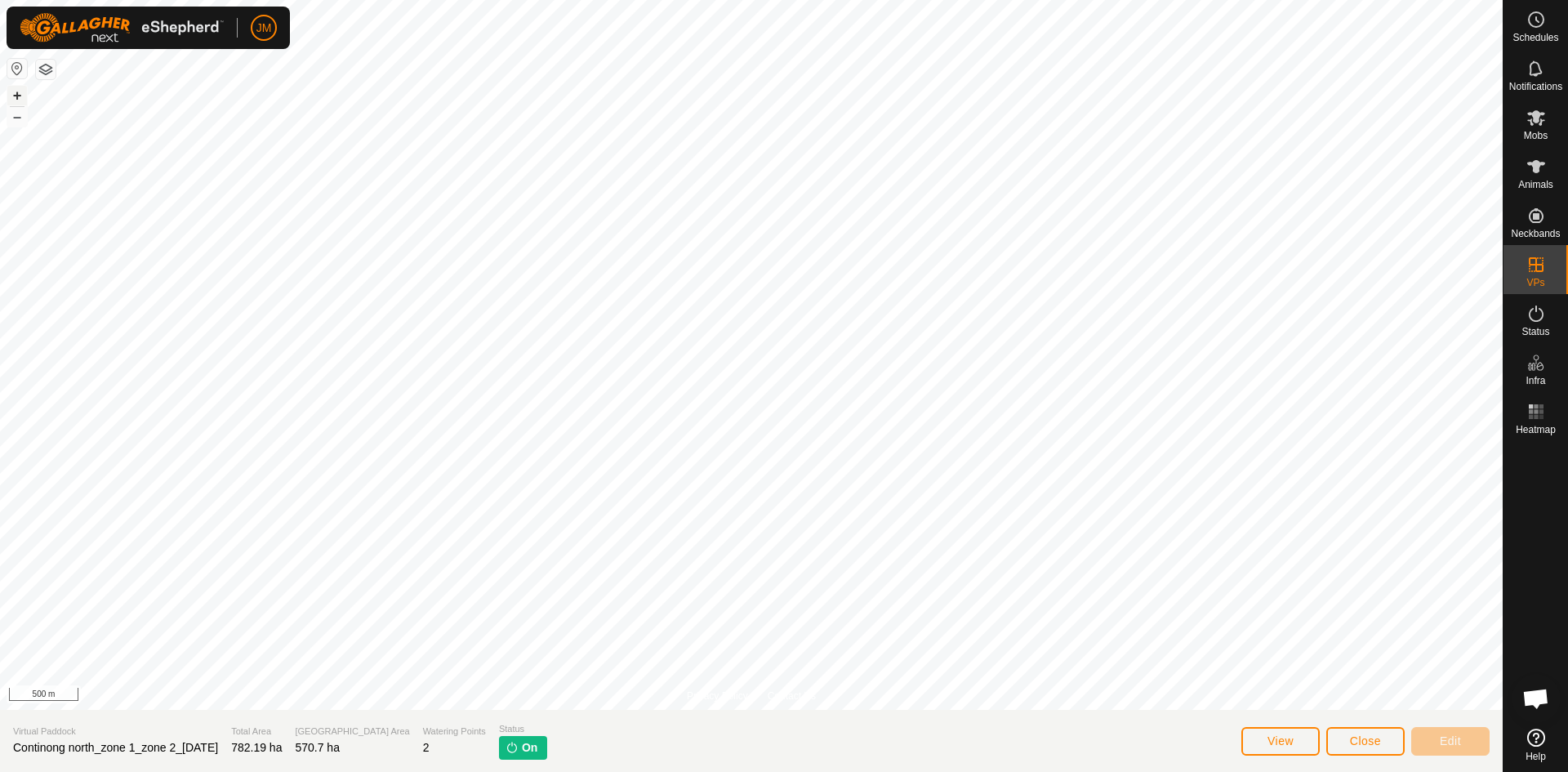
click at [24, 101] on button "+" at bounding box center [17, 95] width 19 height 19
click at [14, 101] on button "+" at bounding box center [17, 95] width 19 height 19
click at [19, 117] on button "–" at bounding box center [17, 116] width 19 height 19
click at [1359, 736] on span "Close" at bounding box center [1365, 741] width 31 height 13
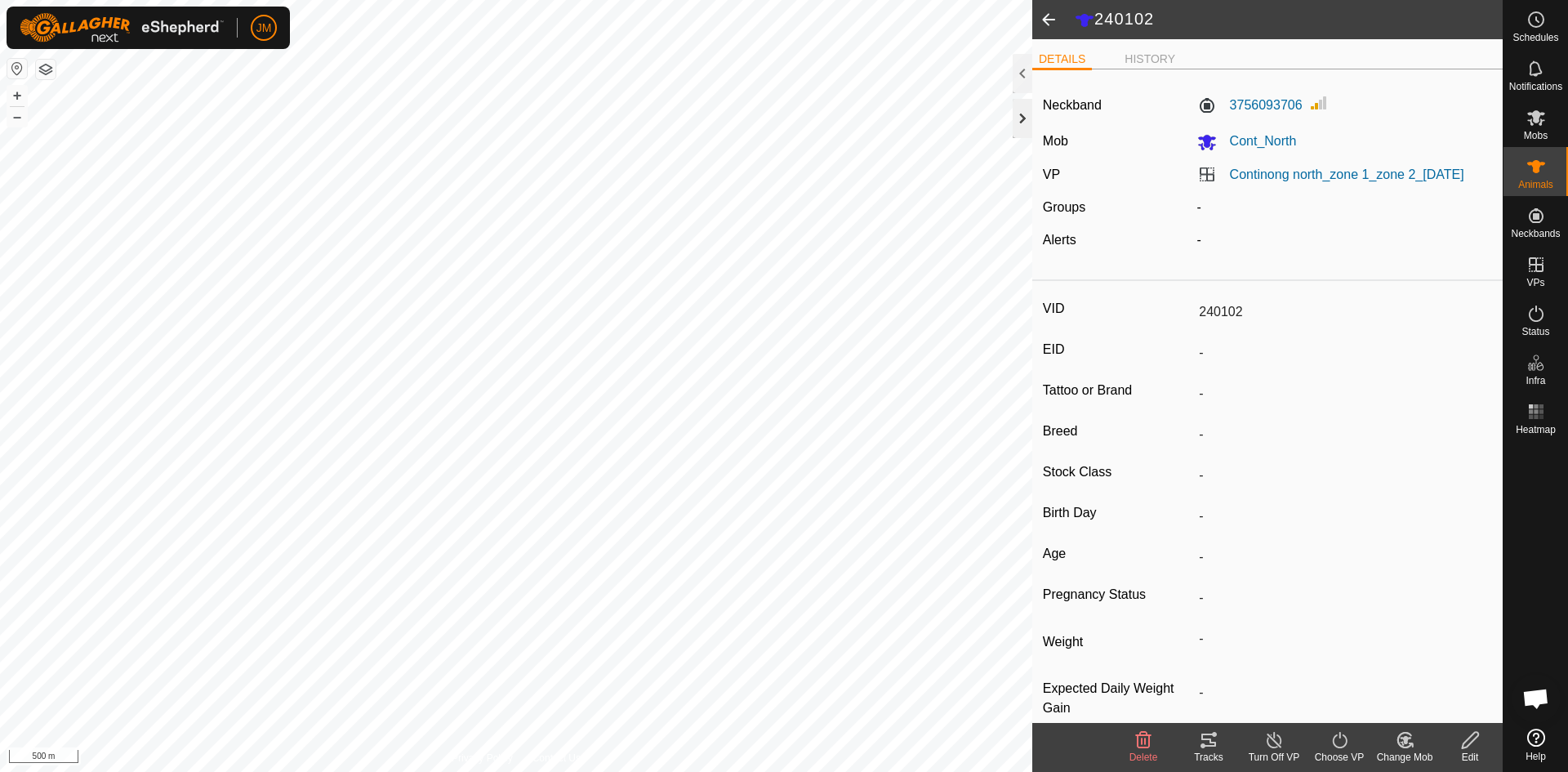
click at [1022, 108] on div at bounding box center [1022, 118] width 19 height 39
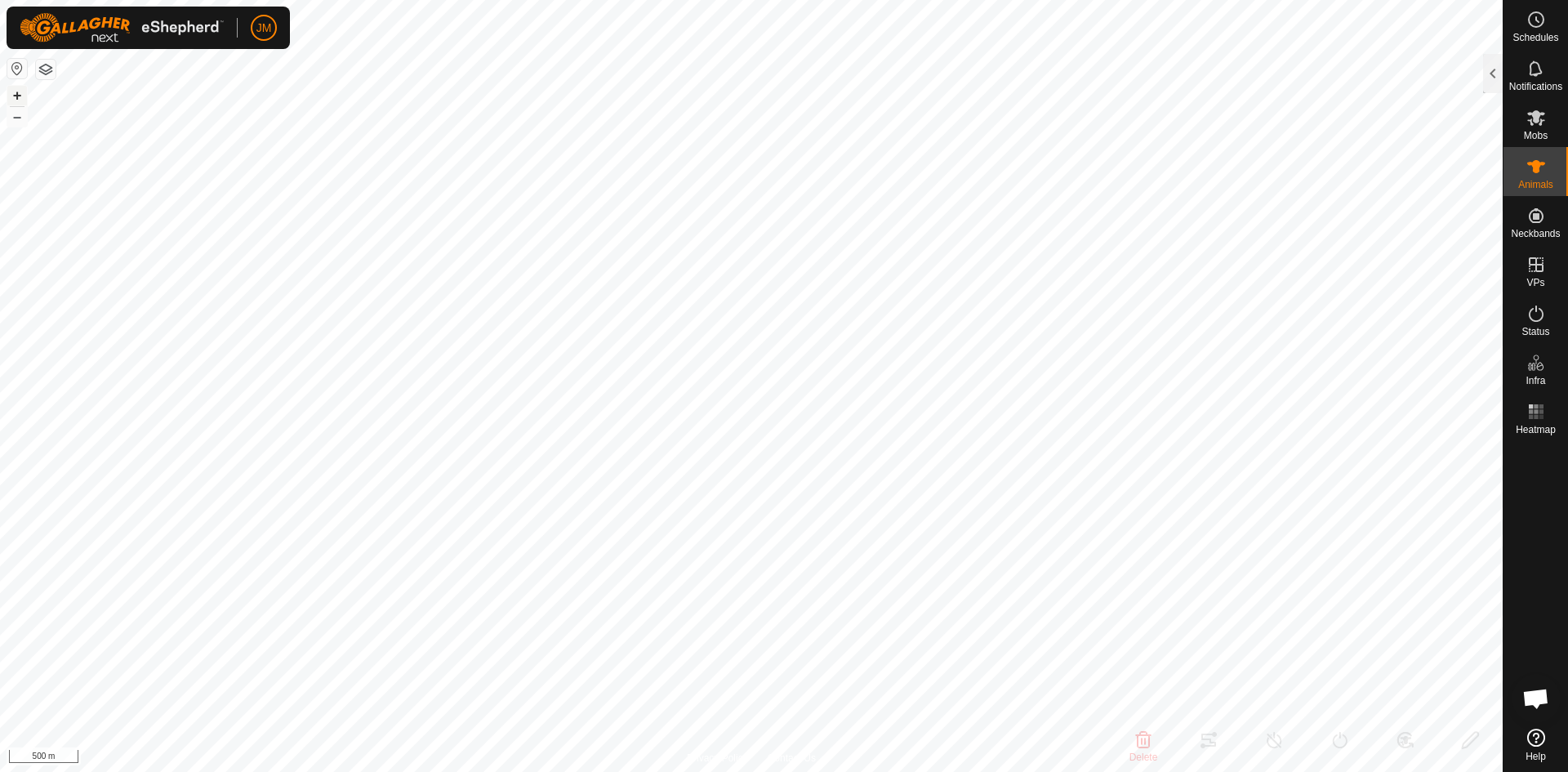
click at [19, 94] on button "+" at bounding box center [17, 95] width 19 height 19
click at [471, 284] on div "20581 4078626585 Cont_North Continong north_zone 1_zone 2_06Oct2025 + – ⇧ i 100…" at bounding box center [751, 386] width 1503 height 772
click at [16, 117] on button "–" at bounding box center [17, 116] width 19 height 19
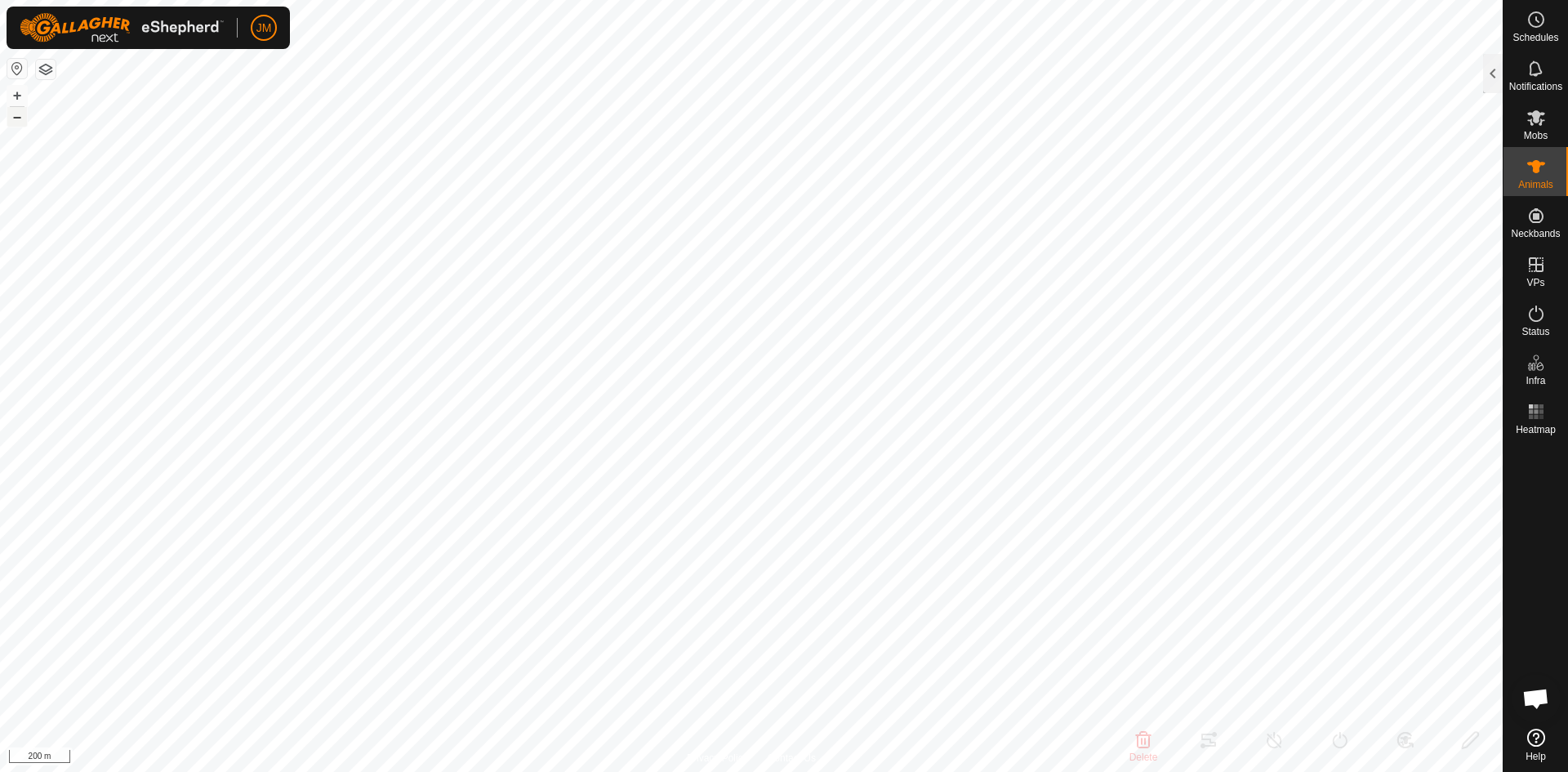
click at [16, 117] on button "–" at bounding box center [17, 116] width 19 height 19
click at [16, 98] on button "+" at bounding box center [17, 95] width 19 height 19
click at [17, 104] on button "+" at bounding box center [17, 95] width 19 height 19
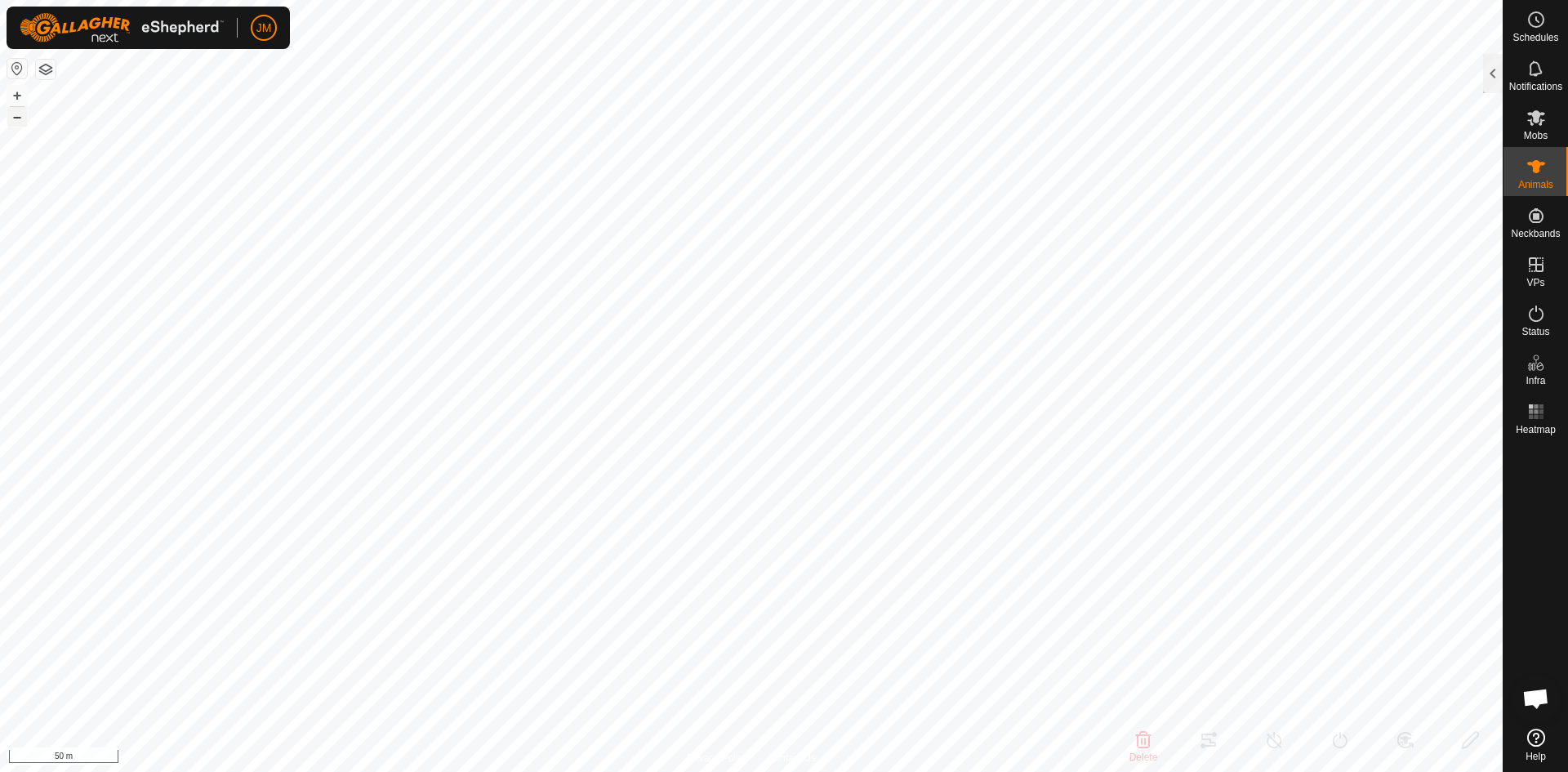
click at [22, 118] on button "–" at bounding box center [17, 116] width 19 height 19
click at [19, 116] on button "–" at bounding box center [17, 116] width 19 height 19
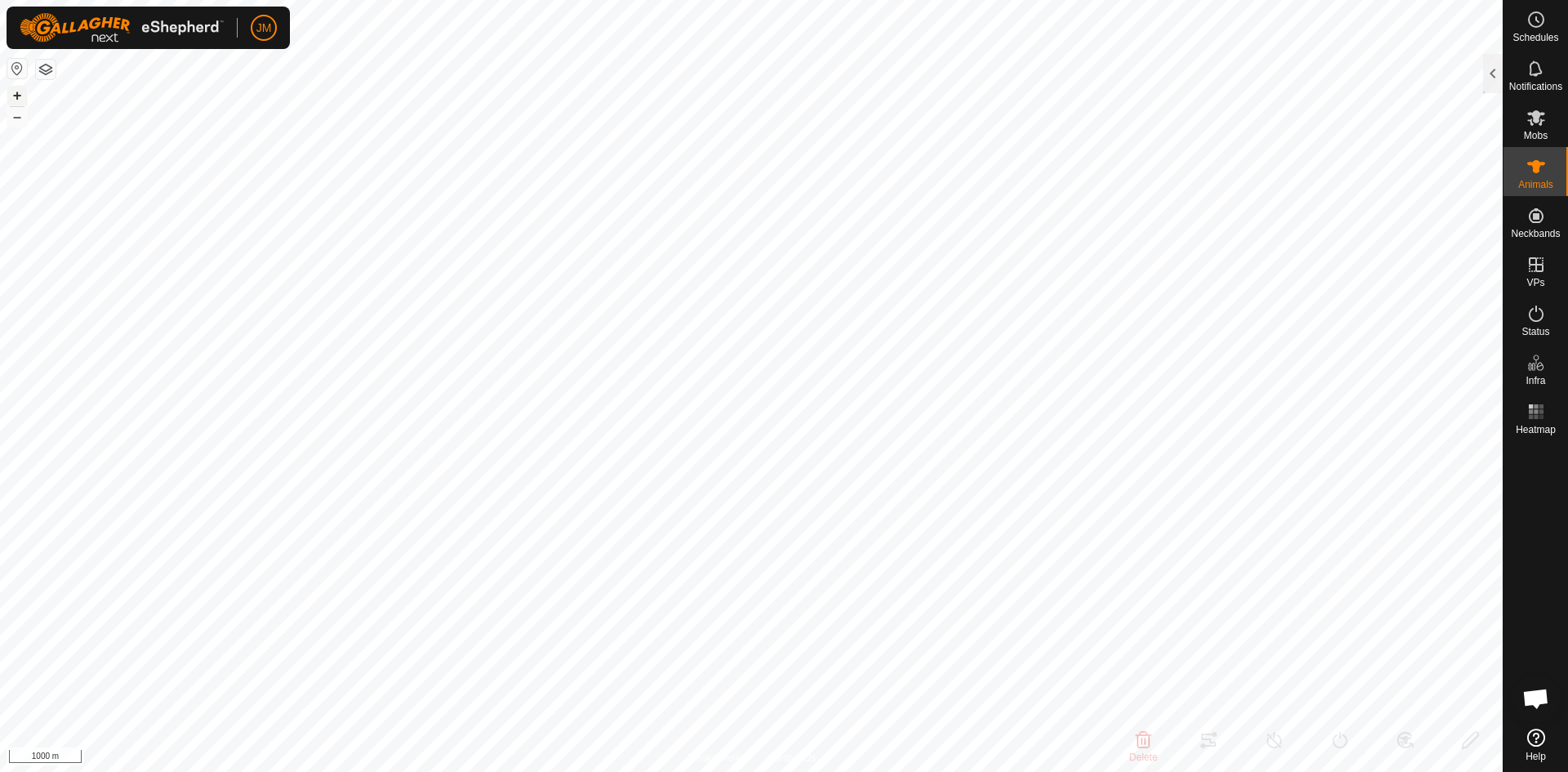
click at [19, 89] on button "+" at bounding box center [17, 95] width 19 height 19
click at [13, 114] on button "–" at bounding box center [17, 116] width 19 height 19
click at [12, 99] on button "+" at bounding box center [17, 95] width 19 height 19
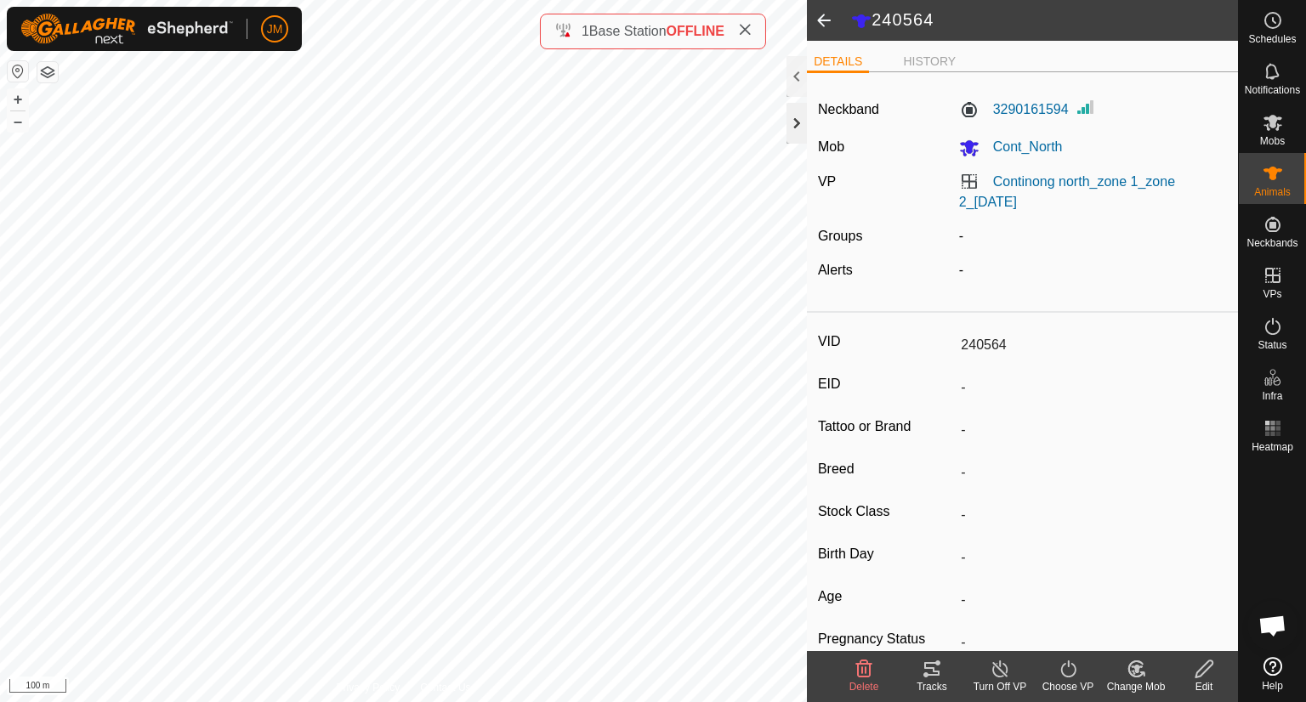
click at [798, 116] on div at bounding box center [796, 123] width 20 height 41
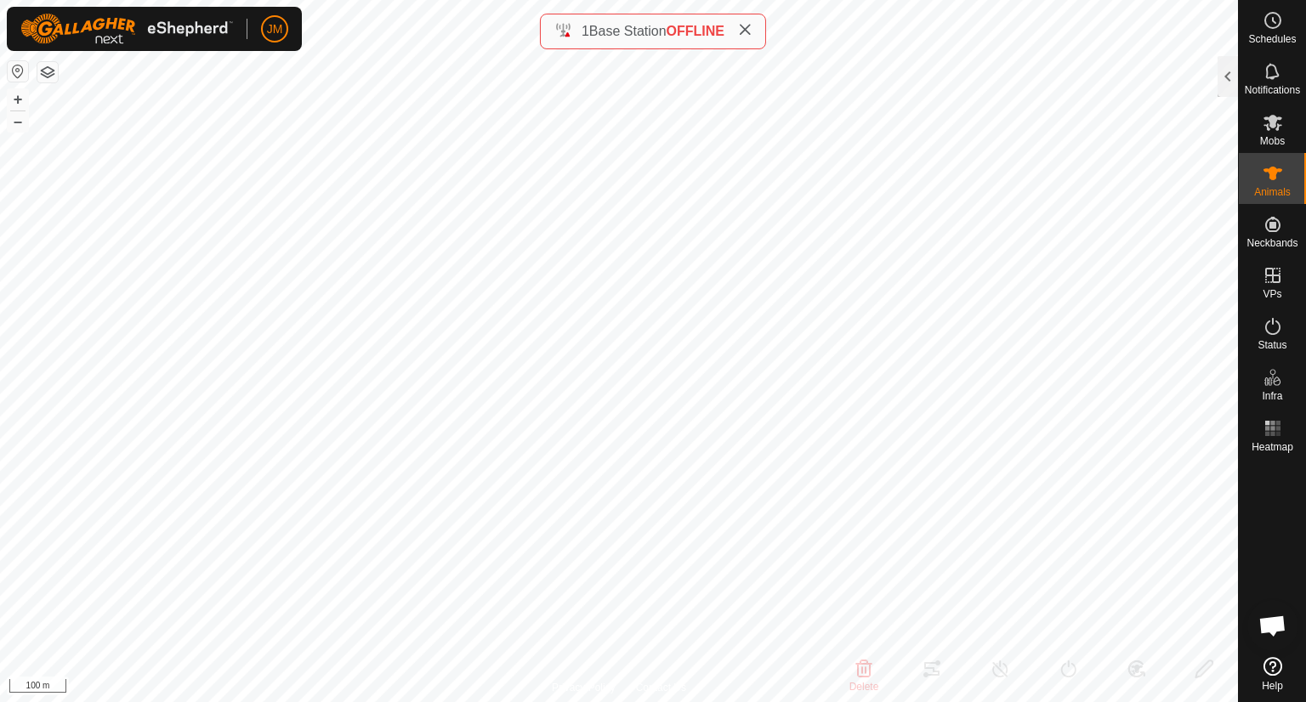
click at [748, 30] on icon at bounding box center [745, 30] width 14 height 14
click at [21, 123] on button "–" at bounding box center [18, 121] width 20 height 20
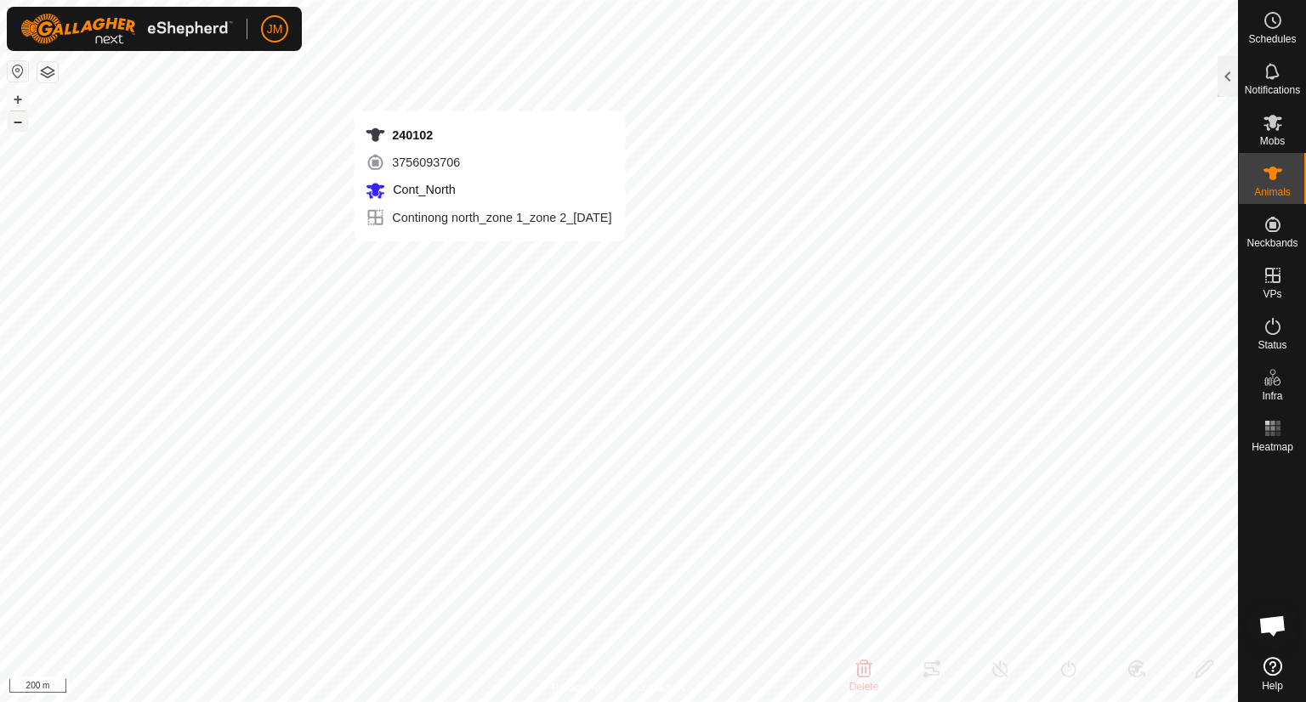
type input "240102"
type input "-"
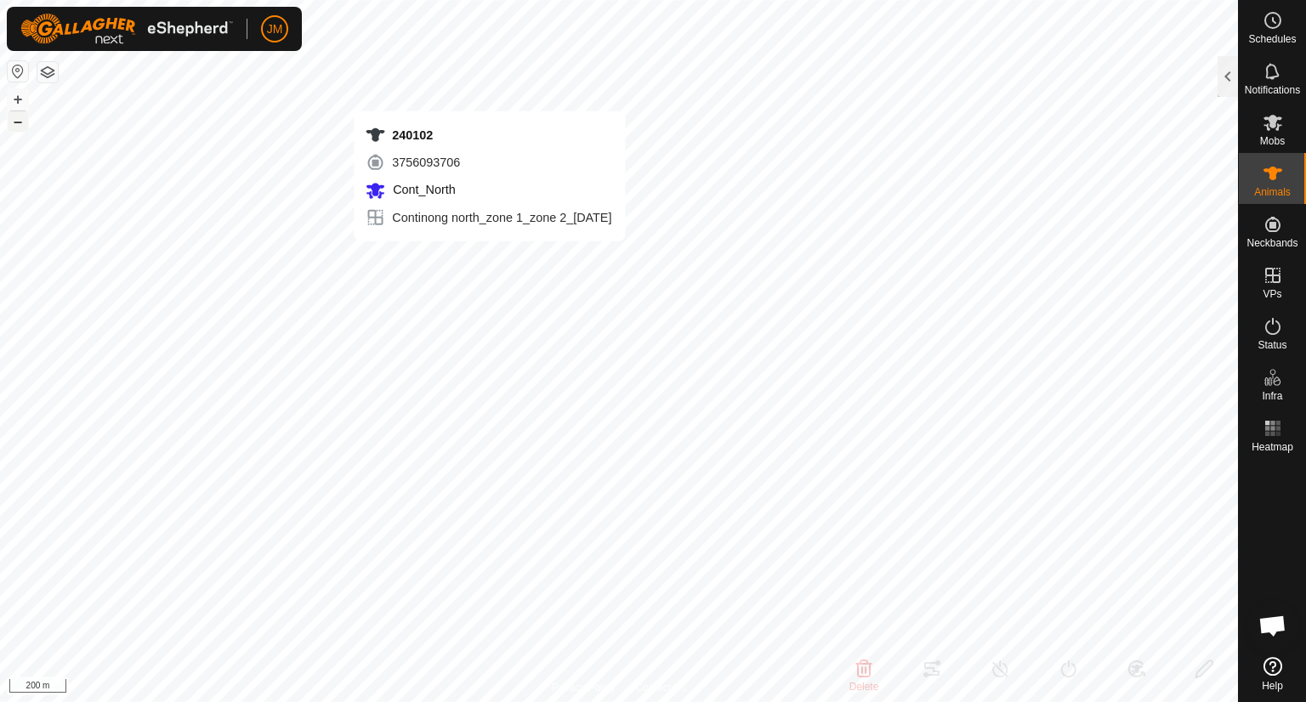
type input "-"
type input "240123"
type input "-"
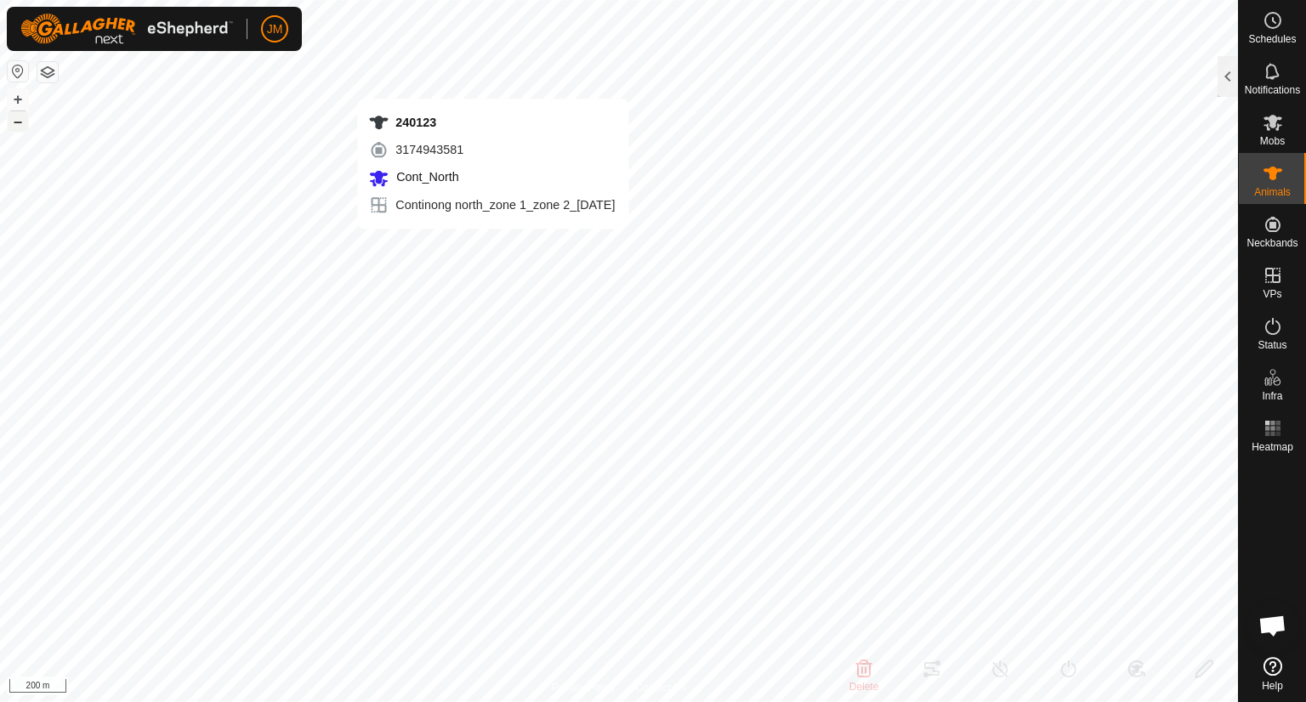
type input "-"
type input "240123"
